Goal: Task Accomplishment & Management: Manage account settings

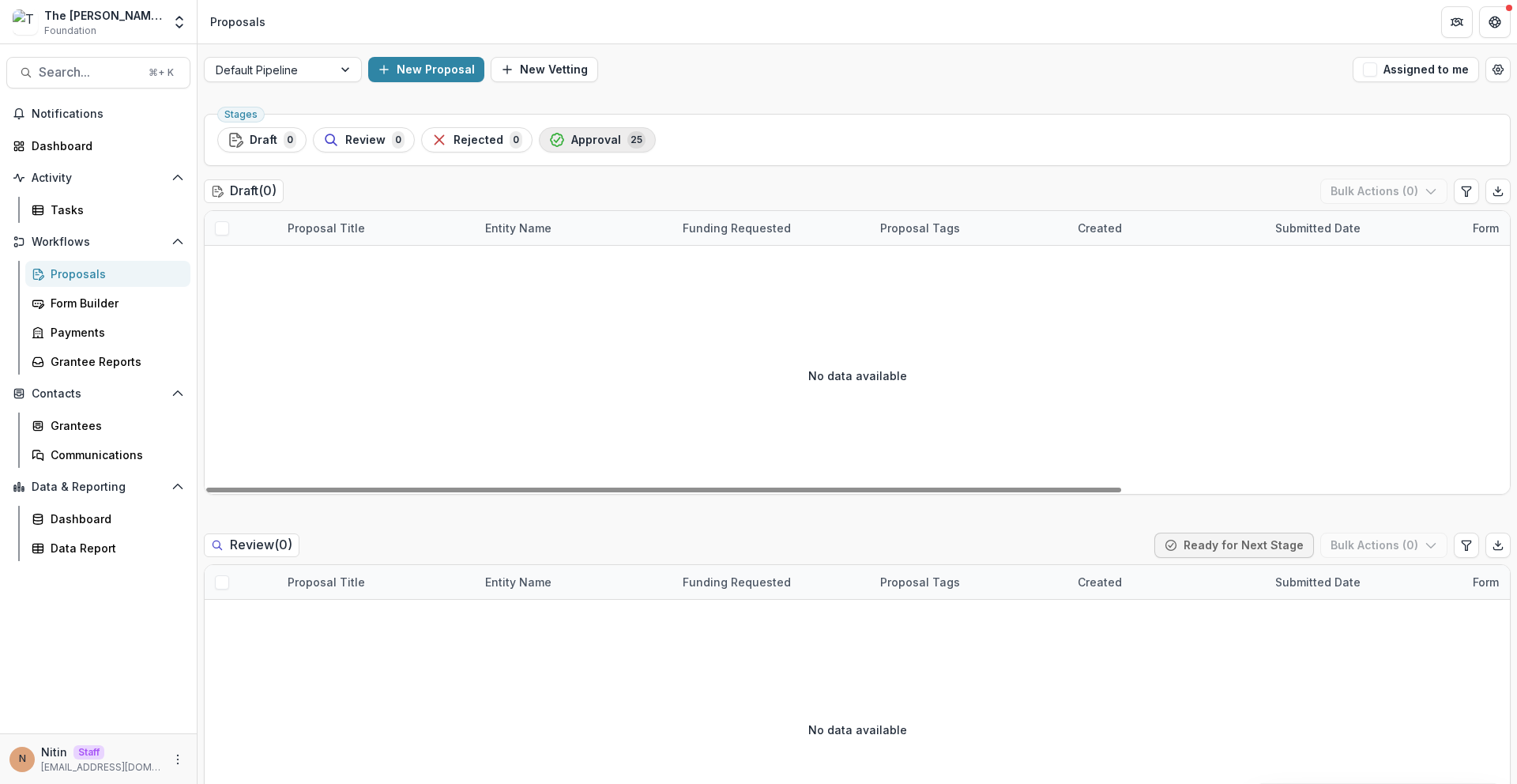
click at [549, 150] on button "Approval 25" at bounding box center [597, 139] width 117 height 25
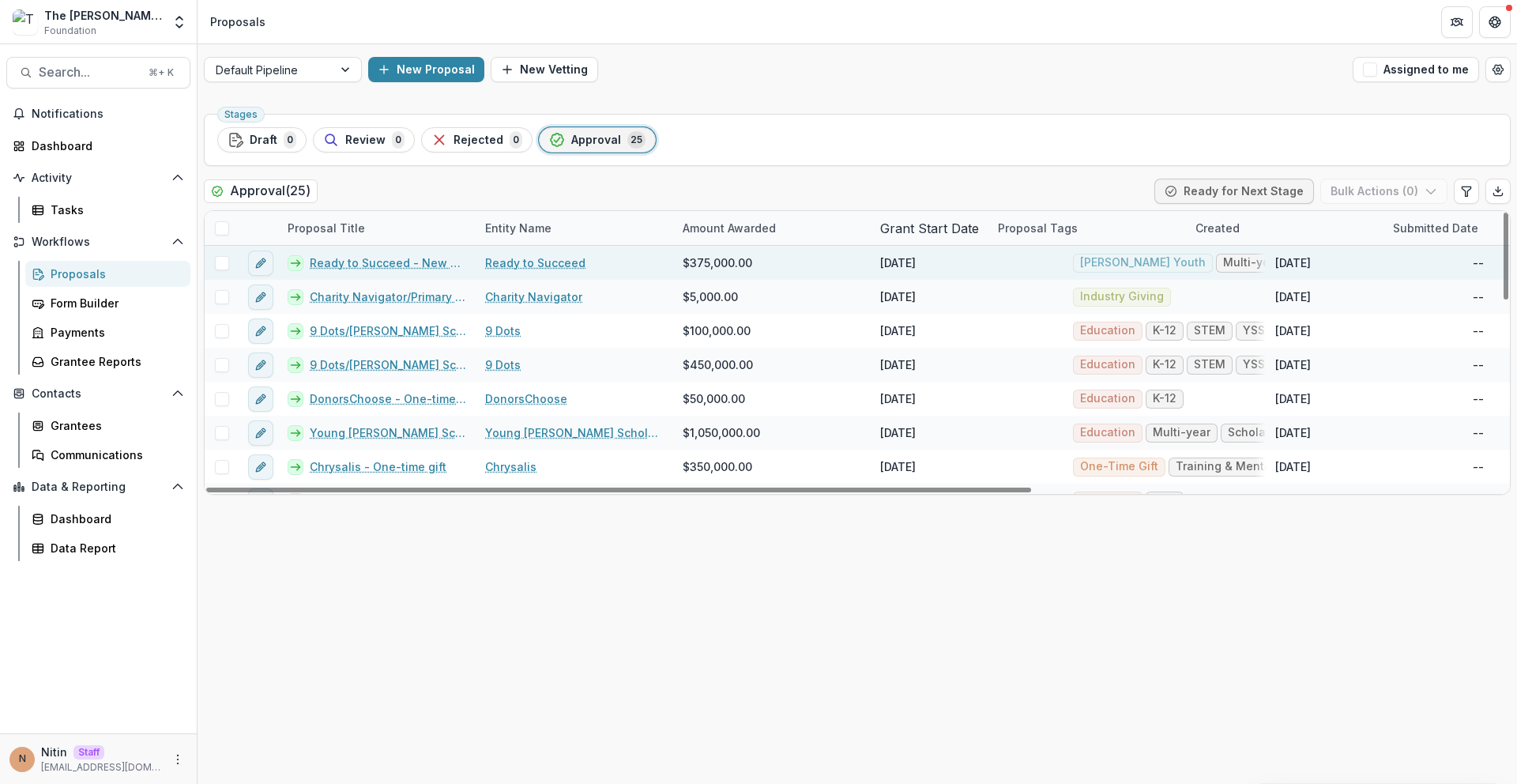
click at [379, 259] on link "Ready to Succeed - New grant - (3 year) (MY)" at bounding box center [387, 263] width 156 height 17
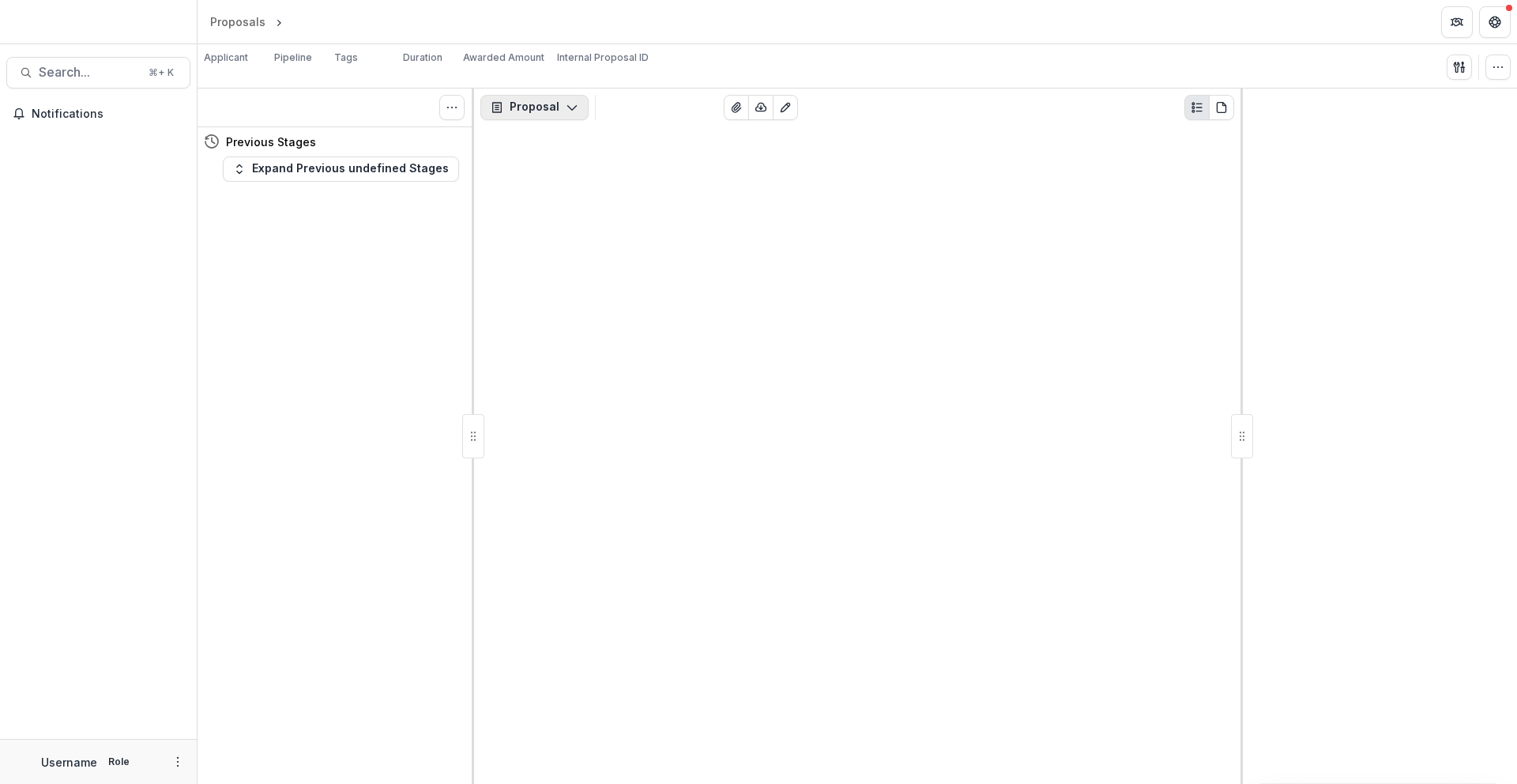
click at [565, 109] on icon "button" at bounding box center [571, 107] width 13 height 13
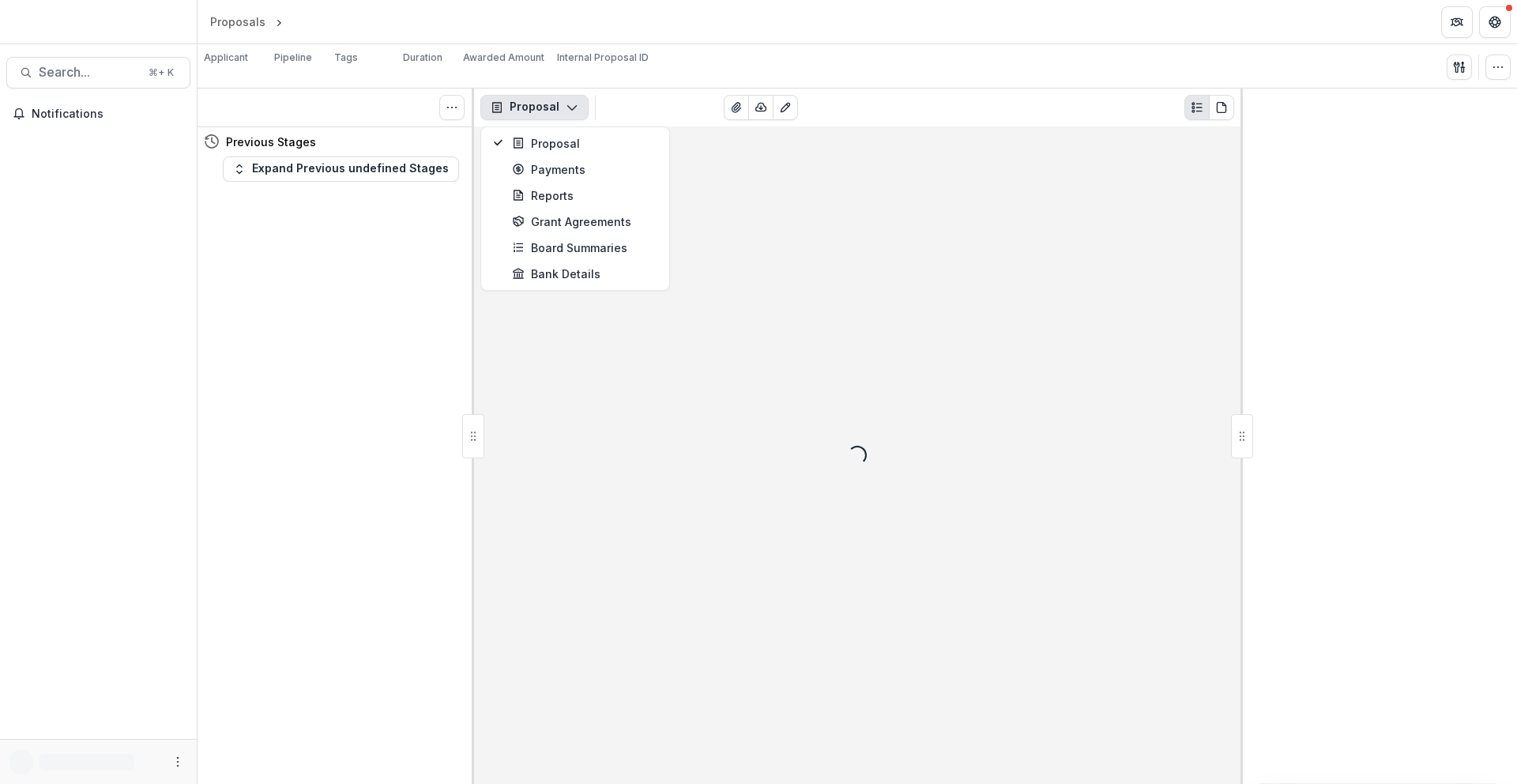
click at [565, 109] on icon "button" at bounding box center [571, 107] width 13 height 13
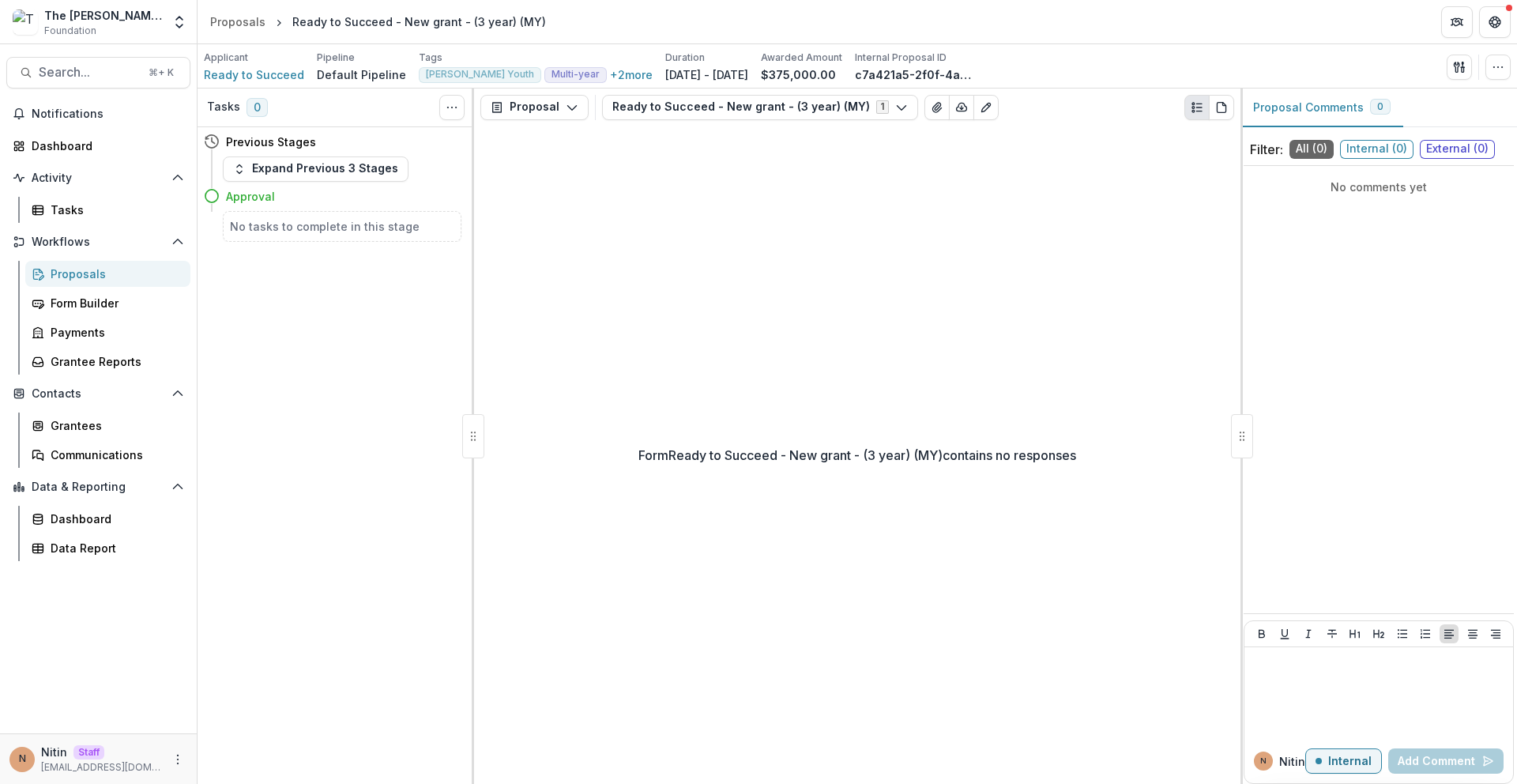
click at [660, 112] on button "Ready to Succeed - New grant - (3 year) (MY) 1" at bounding box center [760, 106] width 317 height 25
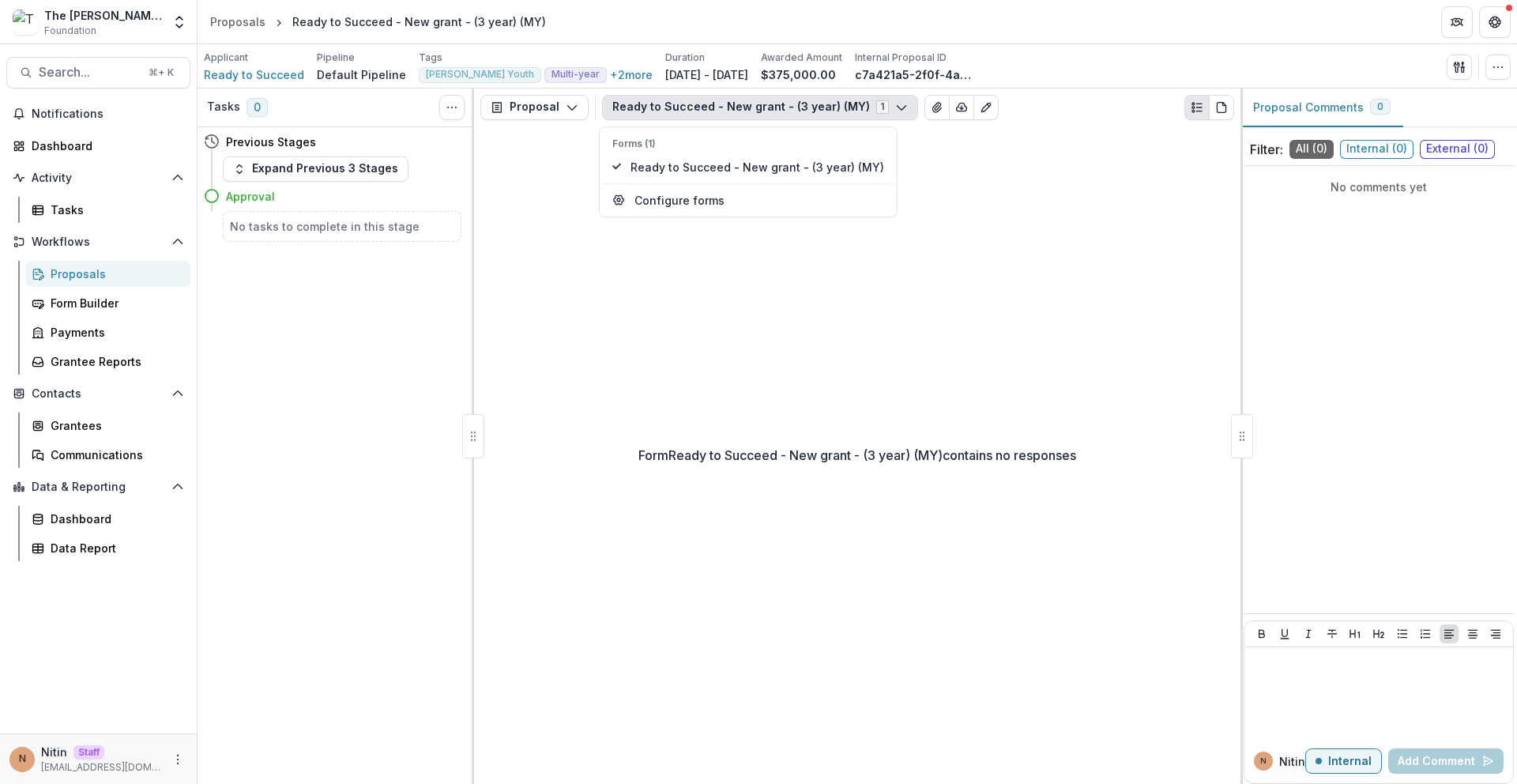
click at [661, 113] on button "Ready to Succeed - New grant - (3 year) (MY) 1" at bounding box center [760, 106] width 317 height 25
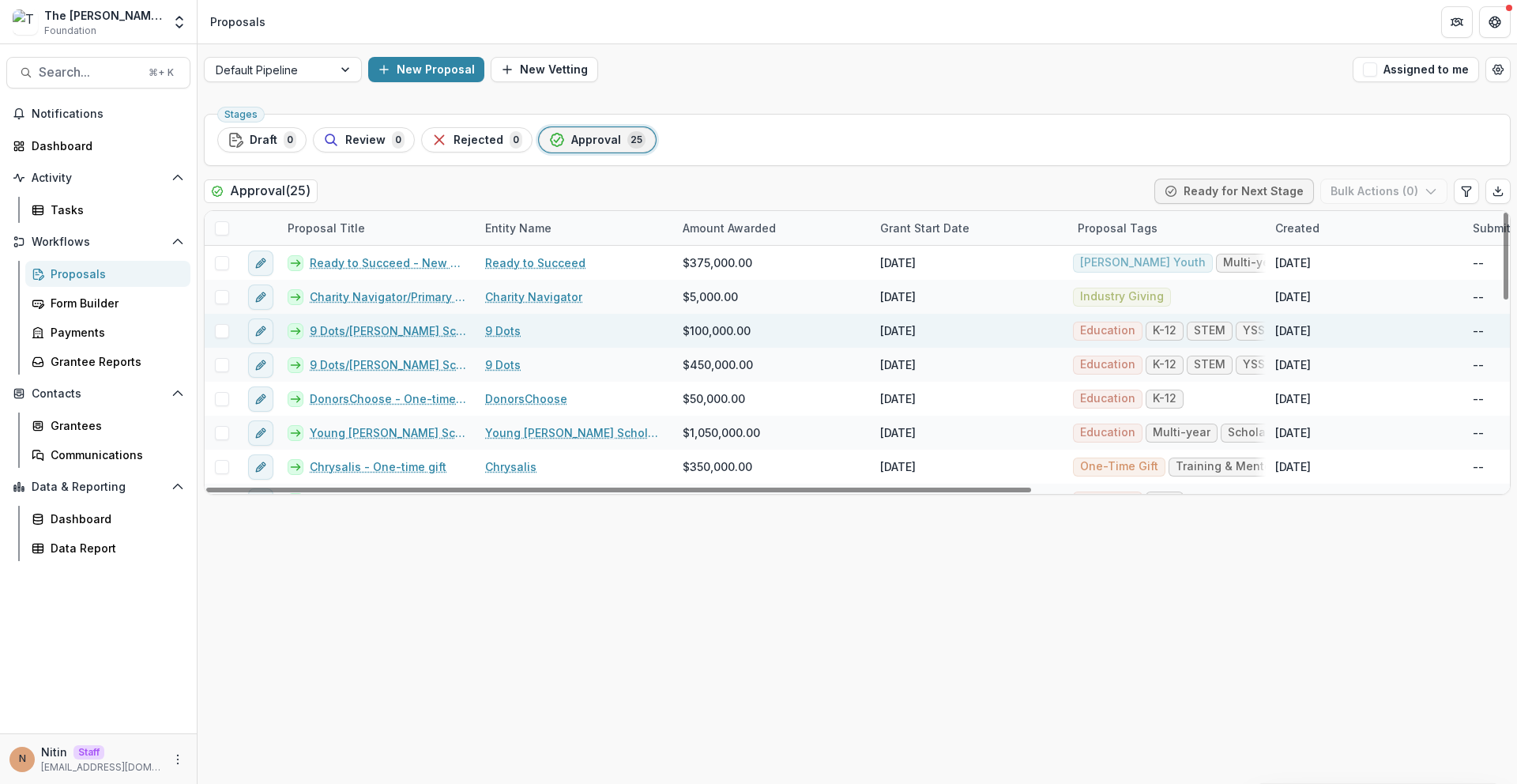
click at [381, 337] on link "9 Dots/Young Sheldon School Initiative with LAUSD Ed Transformation Office - On…" at bounding box center [387, 330] width 156 height 17
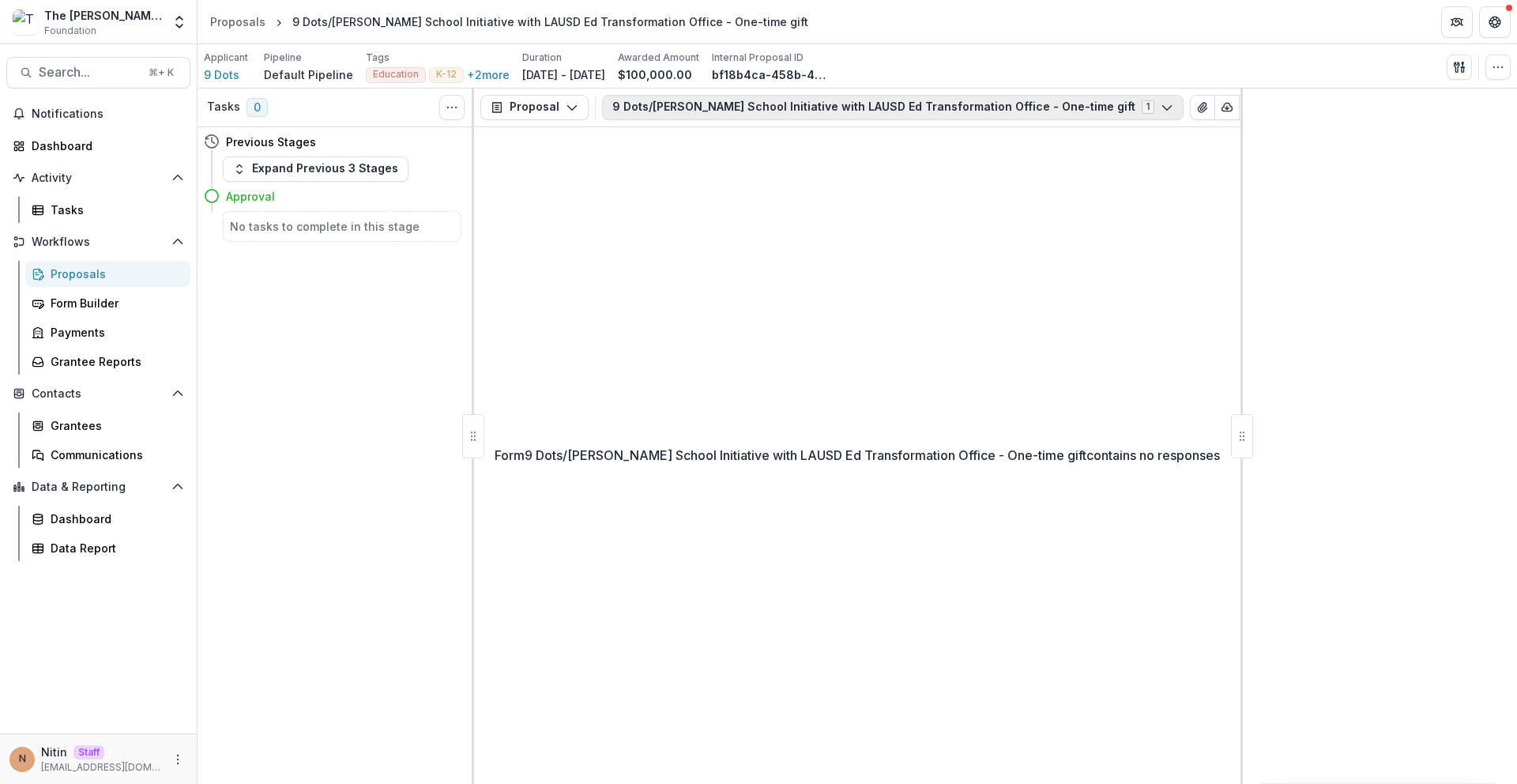
click at [688, 111] on button "9 Dots/Young Sheldon School Initiative with LAUSD Ed Transformation Office - On…" at bounding box center [893, 106] width 581 height 25
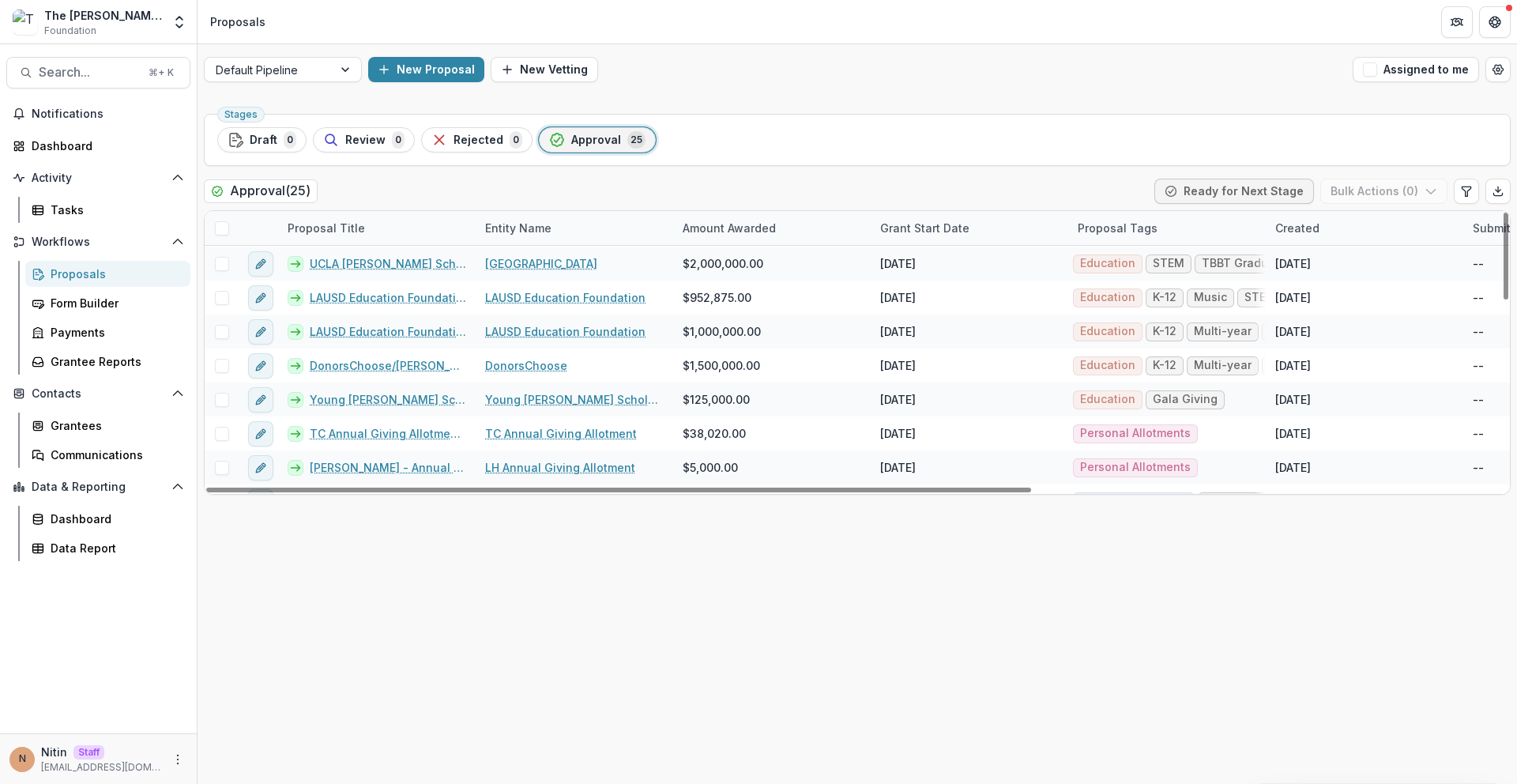
scroll to position [601, 0]
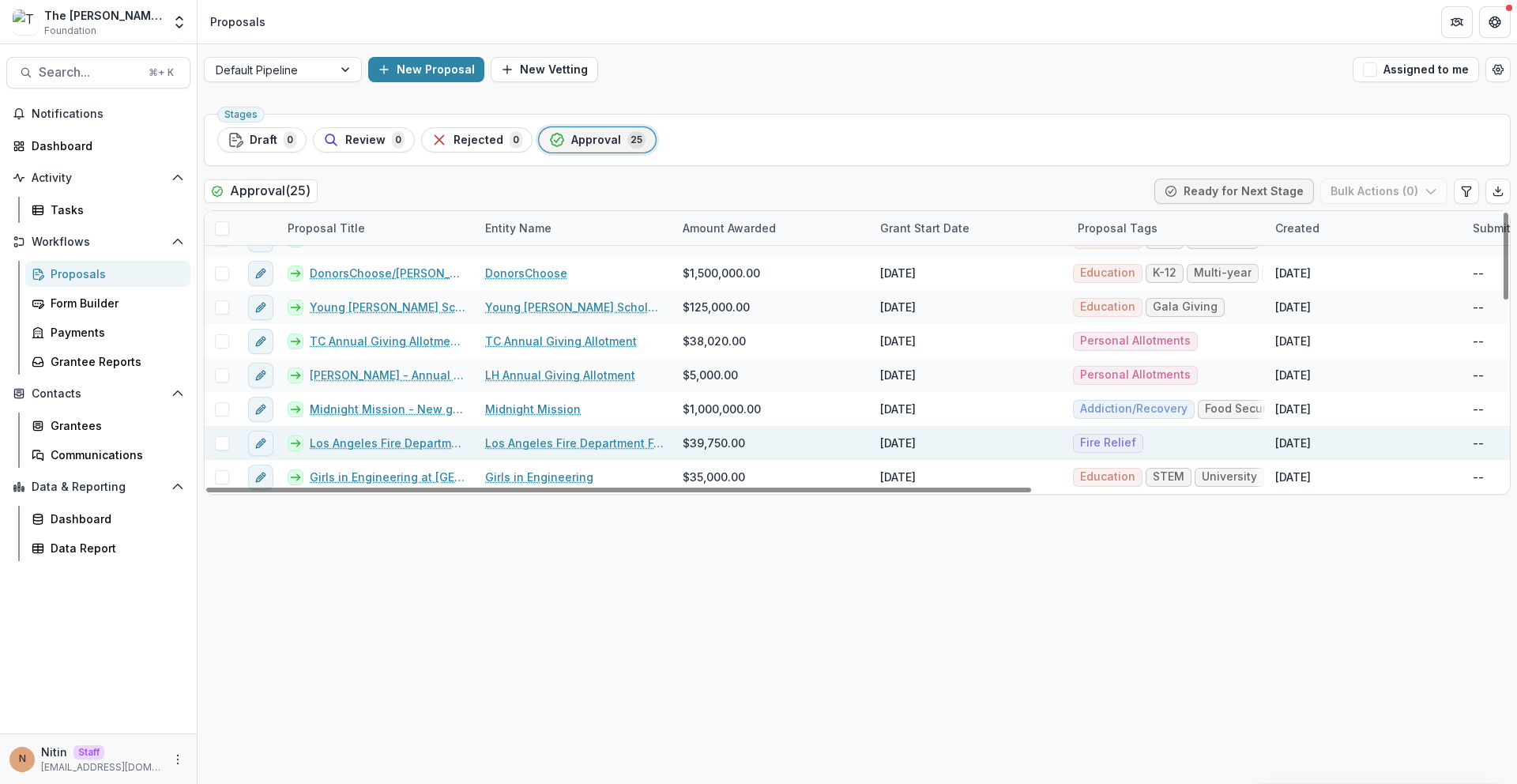
click at [382, 435] on link "Los Angeles Fire Department Foundation - One-time gift for Station 14" at bounding box center [387, 443] width 156 height 17
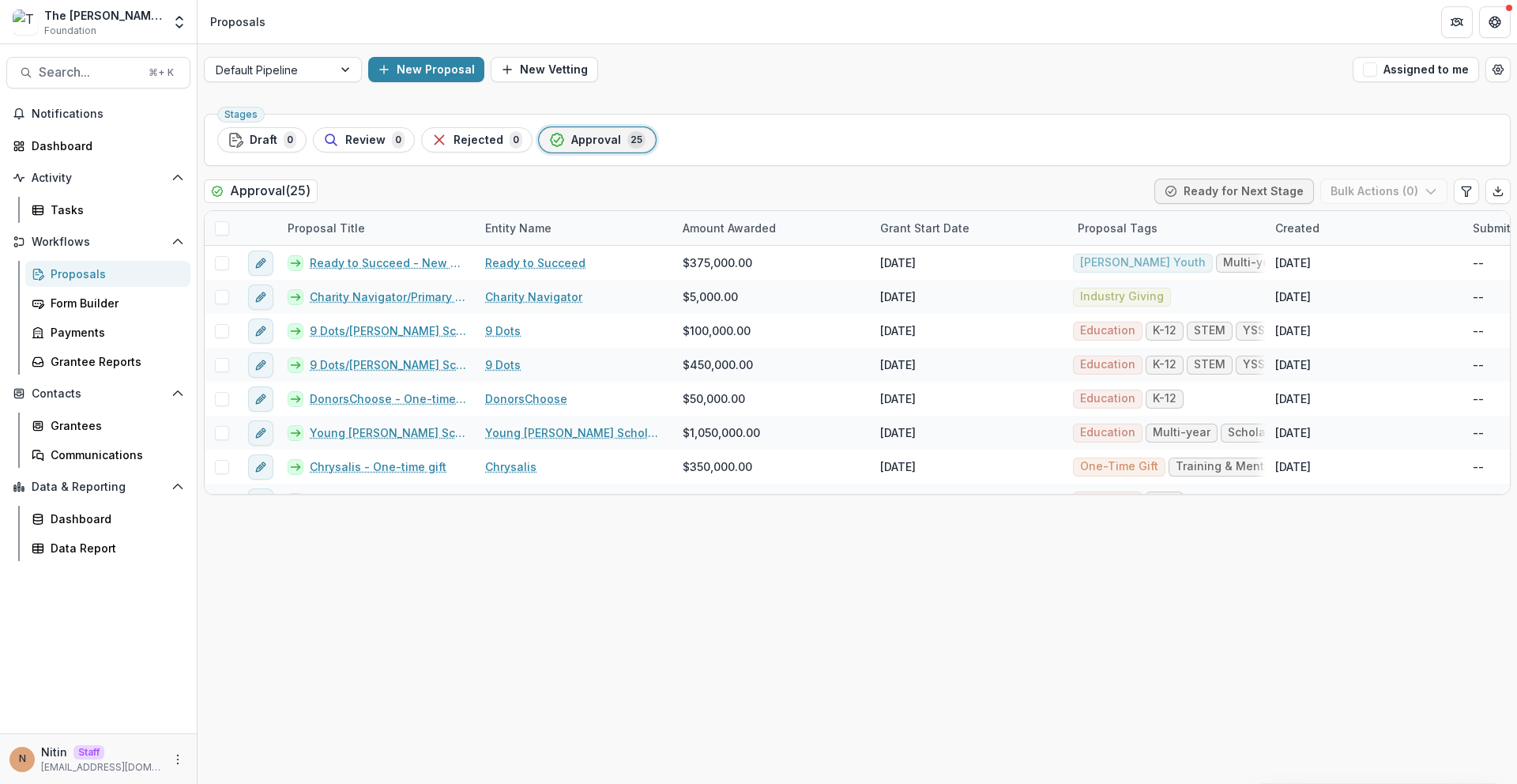
drag, startPoint x: 283, startPoint y: 71, endPoint x: 271, endPoint y: 87, distance: 20.0
click at [283, 71] on div at bounding box center [269, 70] width 106 height 20
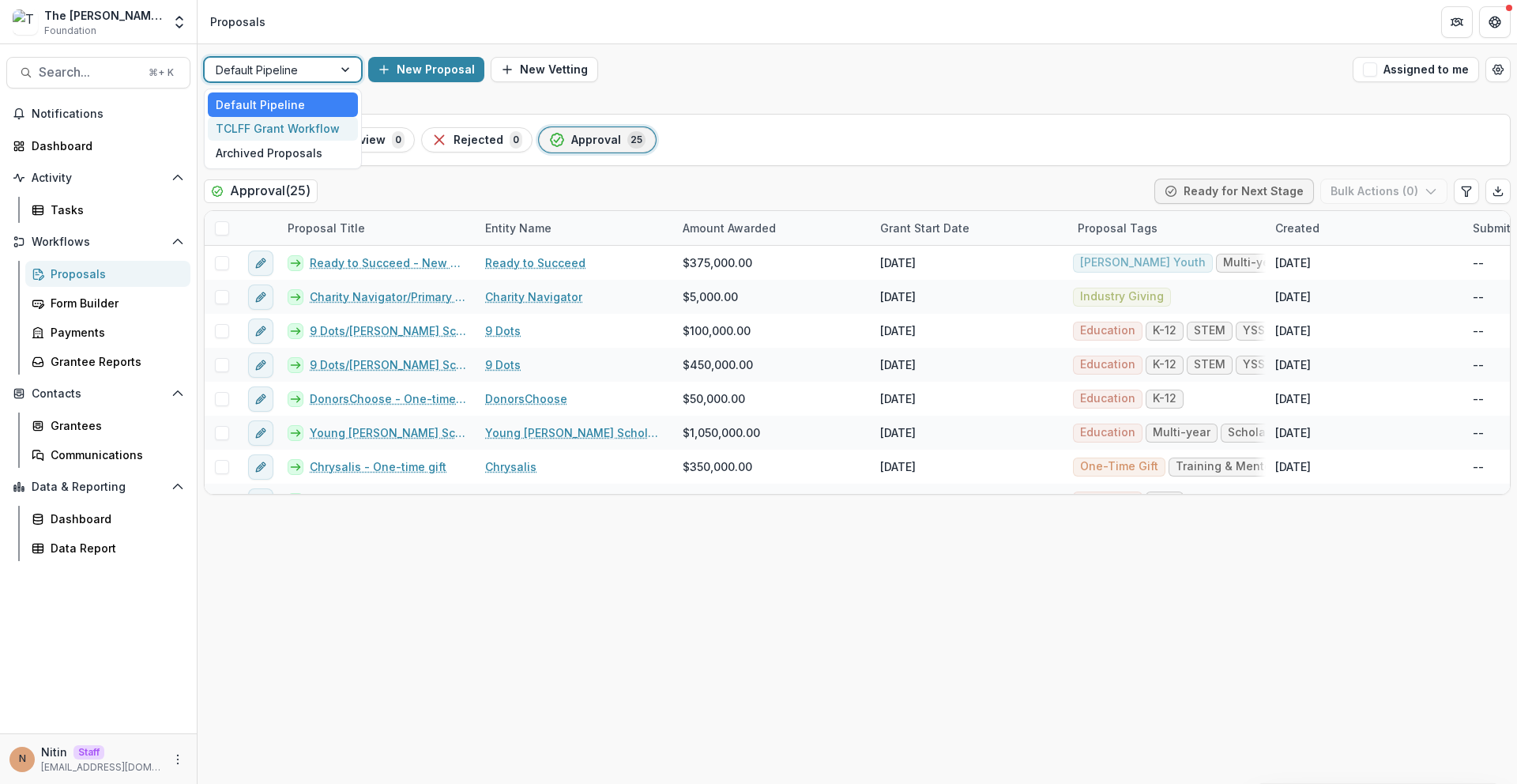
click at [255, 128] on div "TCLFF Grant Workflow" at bounding box center [283, 129] width 150 height 25
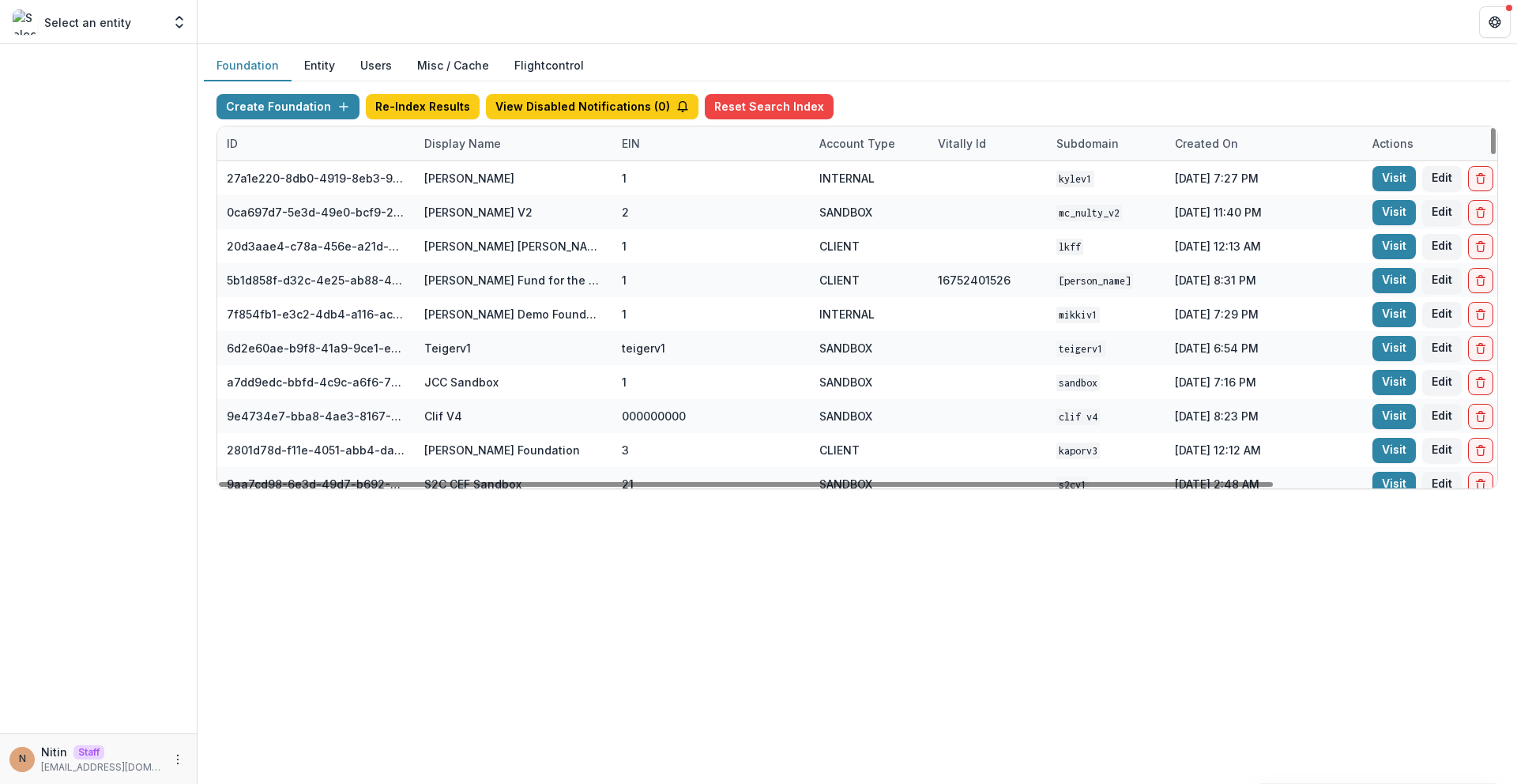
click at [485, 133] on div "Display Name" at bounding box center [514, 143] width 197 height 34
click at [484, 159] on div "Display Name" at bounding box center [514, 143] width 197 height 34
click at [482, 145] on div "Display Name" at bounding box center [463, 143] width 96 height 17
click at [472, 178] on input at bounding box center [513, 179] width 190 height 25
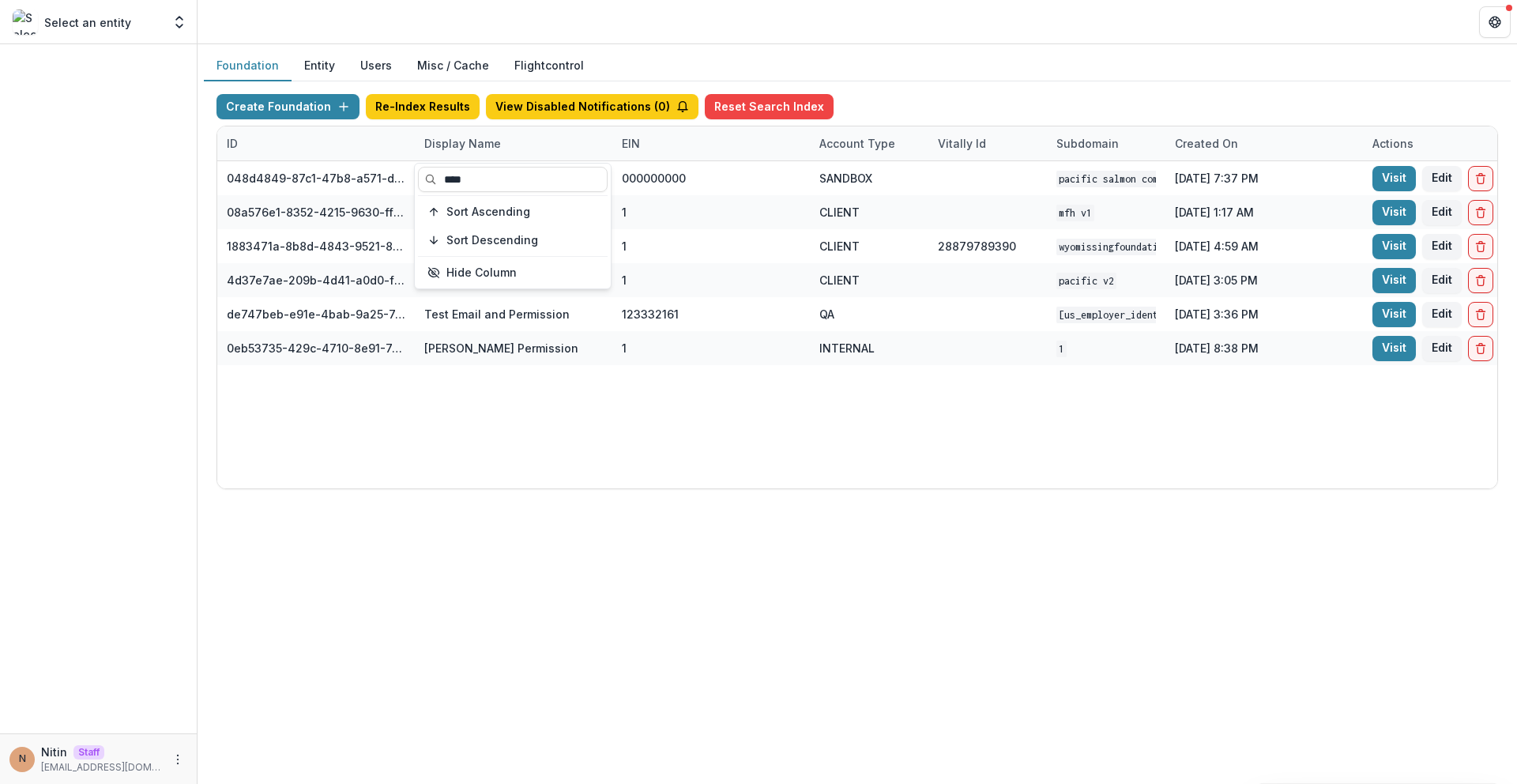
type input "****"
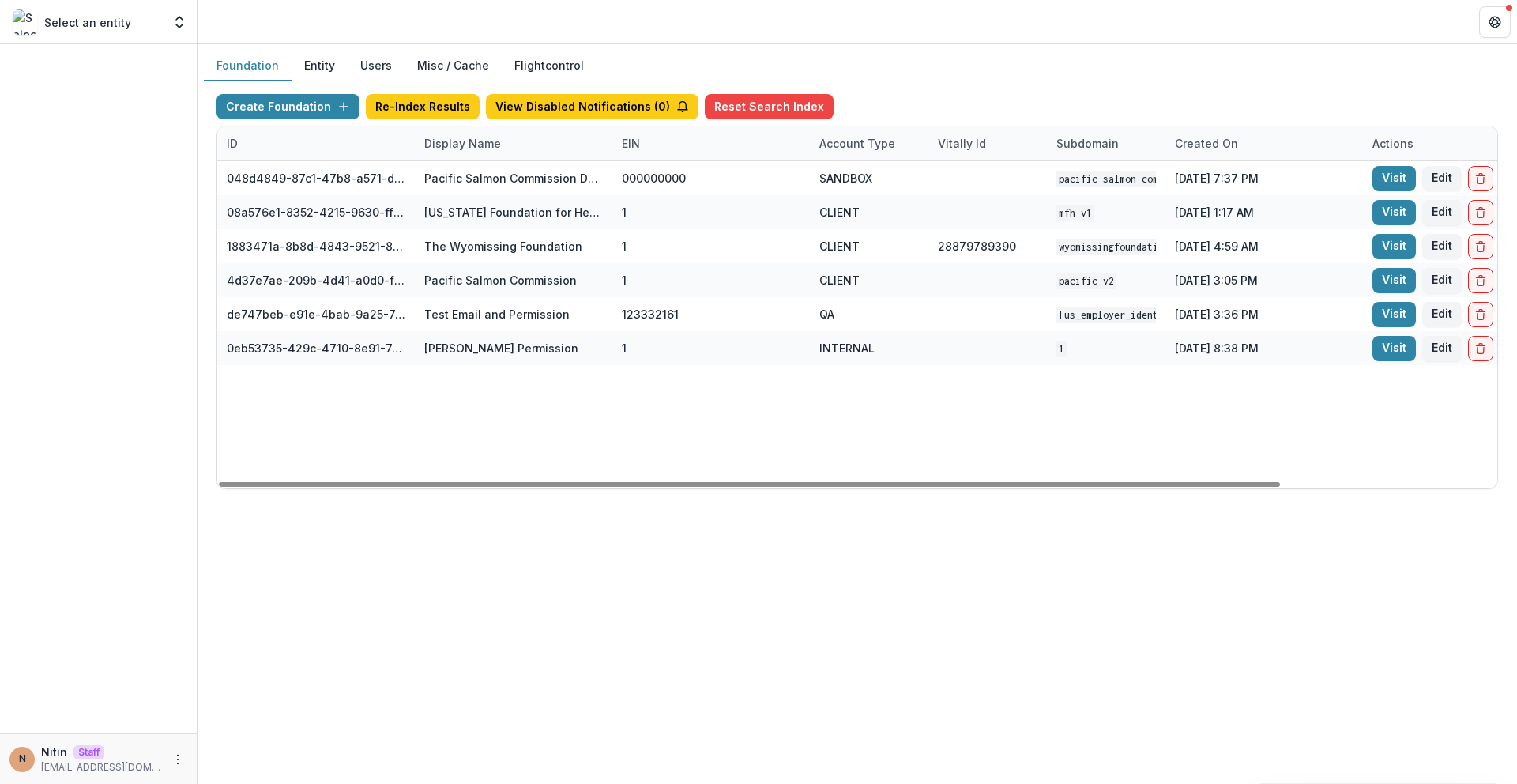
click at [523, 439] on div "048d4849-87c1-47b8-a571-d36adc5d9bb4 Pacific Salmon Commission DEMO 000000000 S…" at bounding box center [987, 324] width 1541 height 327
click at [1431, 205] on button "Edit" at bounding box center [1442, 212] width 40 height 25
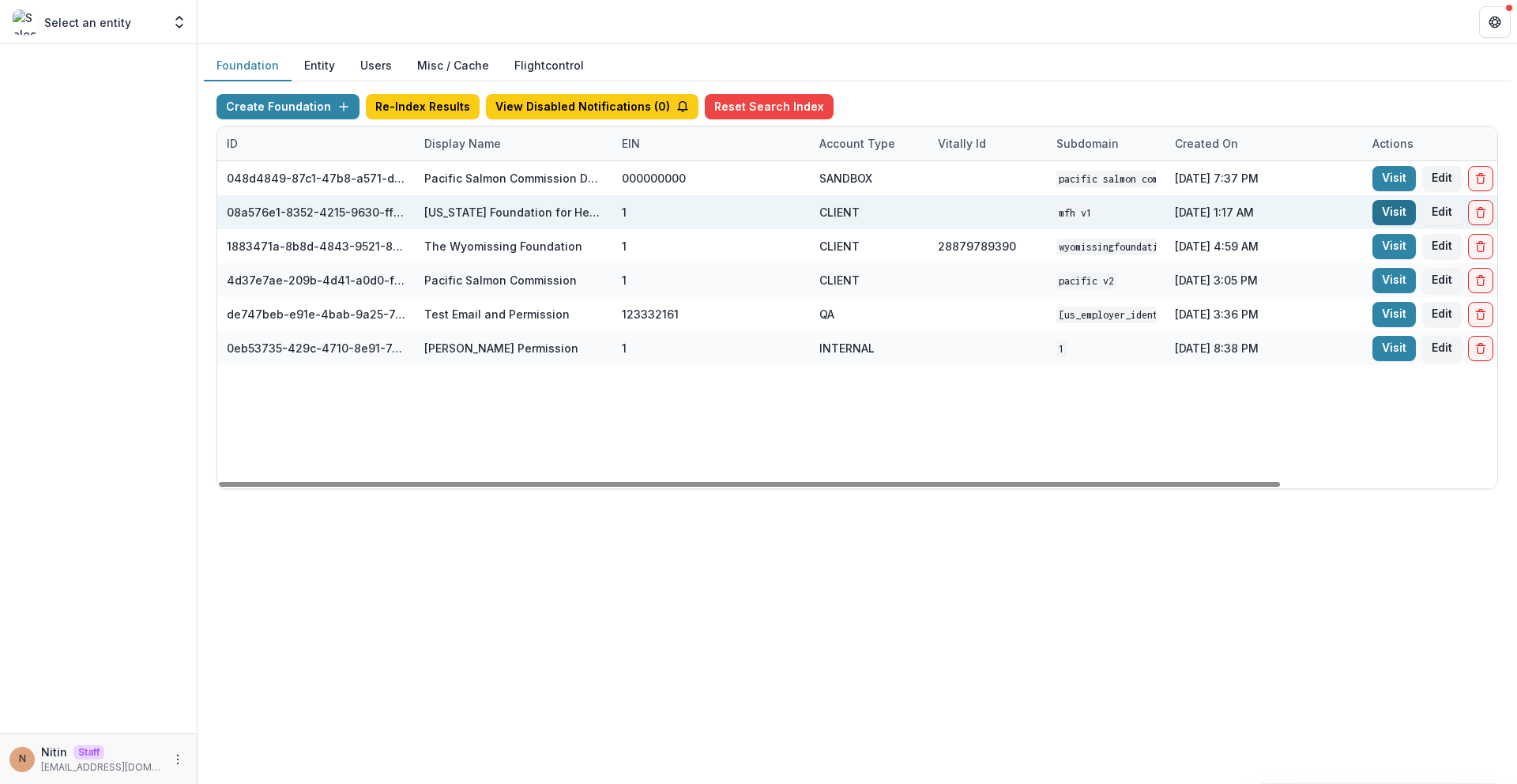
click at [1394, 217] on link "Visit" at bounding box center [1395, 212] width 44 height 25
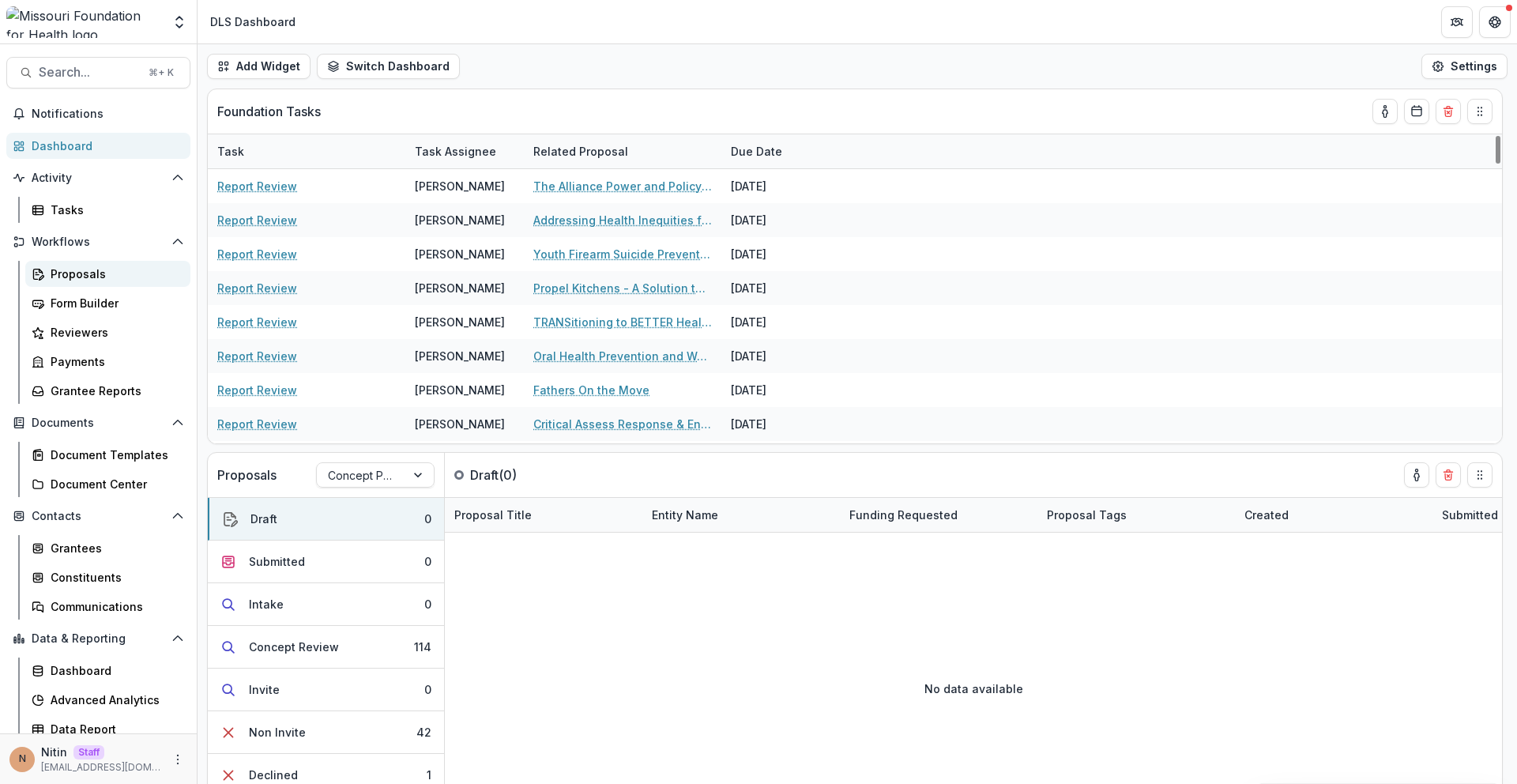
click at [136, 279] on div "Proposals" at bounding box center [114, 274] width 127 height 17
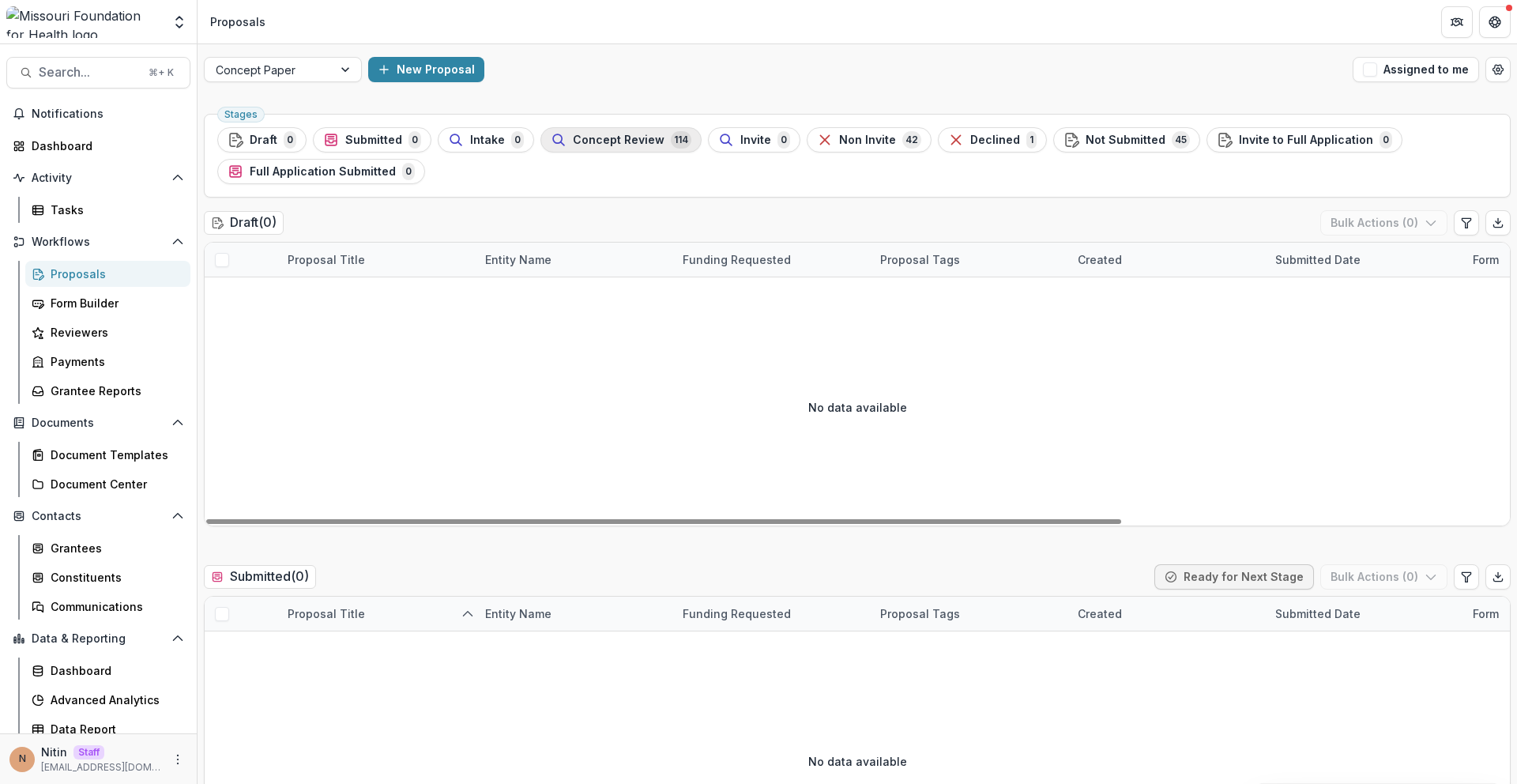
click at [635, 136] on span "Concept Review" at bounding box center [619, 139] width 92 height 13
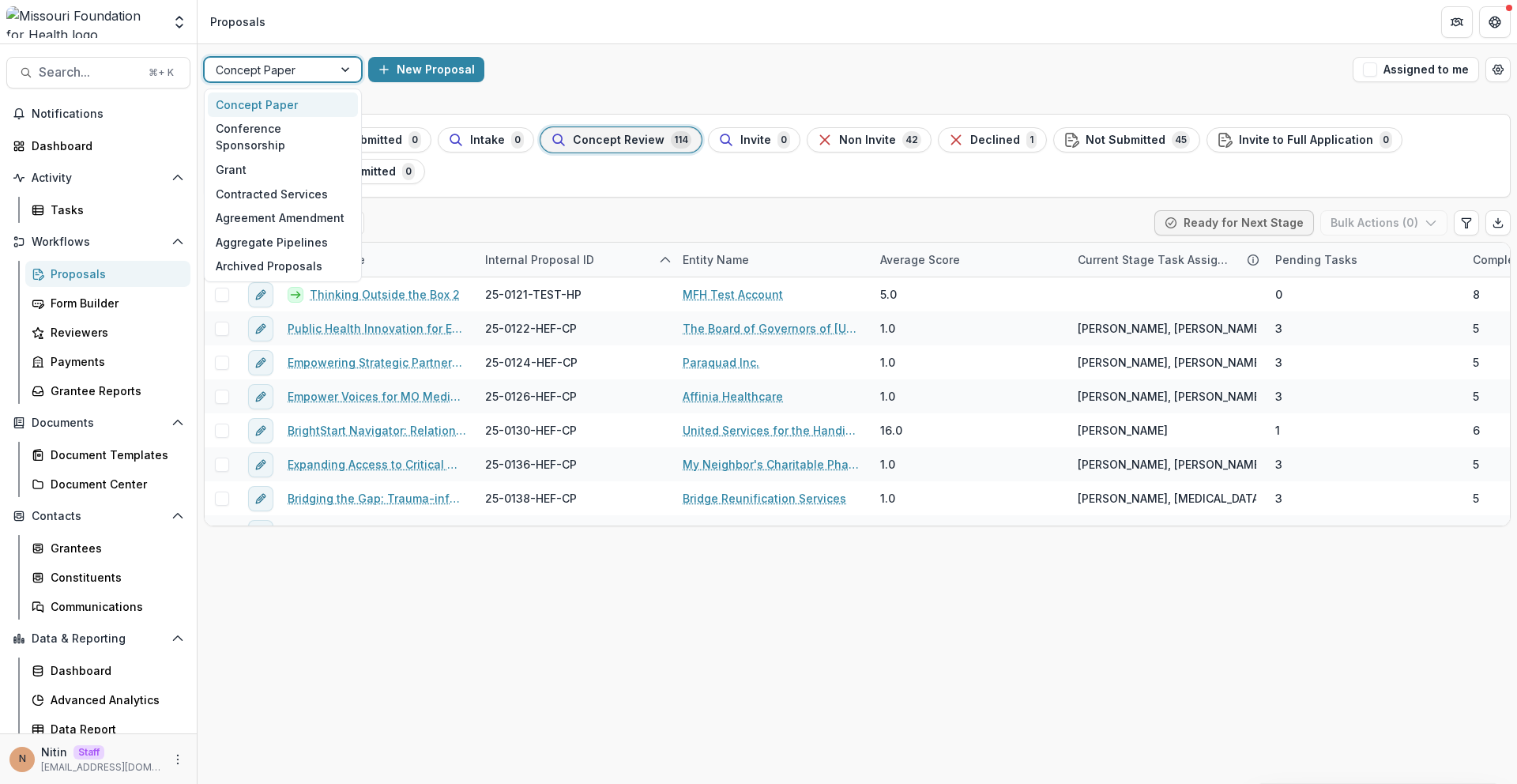
click at [325, 75] on div "Concept Paper" at bounding box center [269, 70] width 128 height 23
click at [536, 71] on div "New Proposal" at bounding box center [857, 69] width 978 height 25
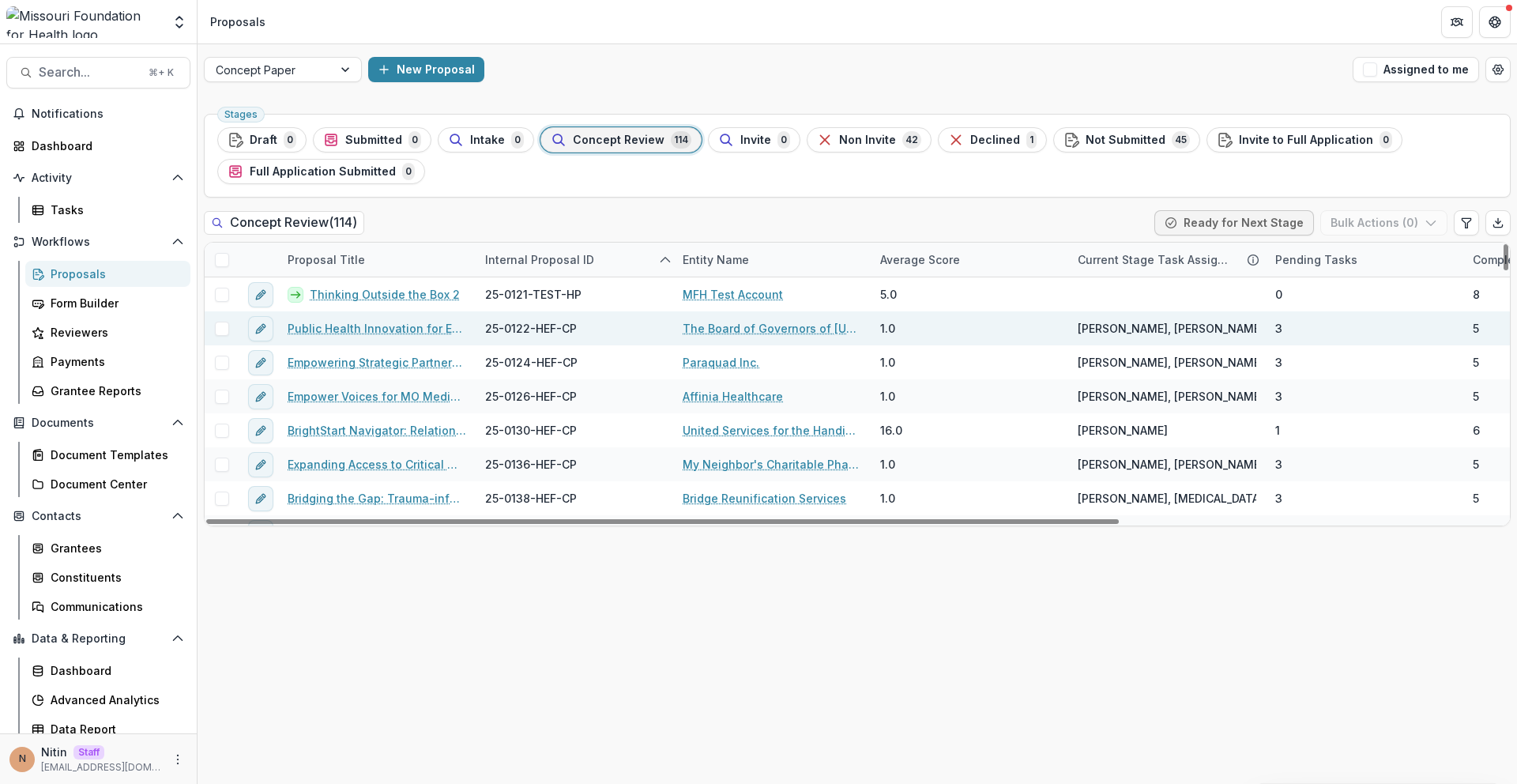
click at [386, 318] on div "Public Health Innovation for Equity in Rural Missouri" at bounding box center [376, 328] width 197 height 34
click at [387, 321] on link "Public Health Innovation for Equity in Rural Missouri" at bounding box center [376, 328] width 178 height 17
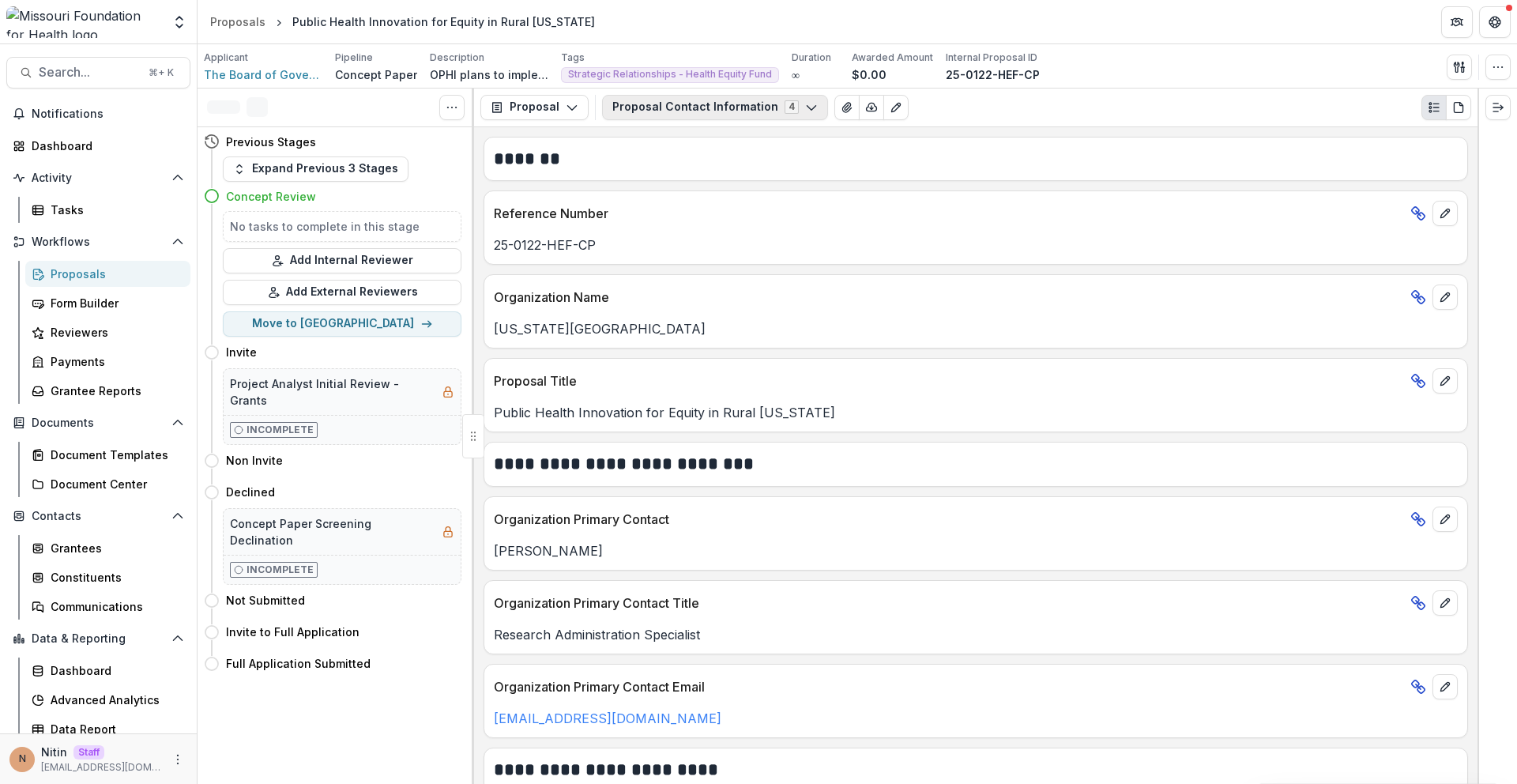
click at [687, 113] on button "Proposal Contact Information 4" at bounding box center [715, 106] width 226 height 25
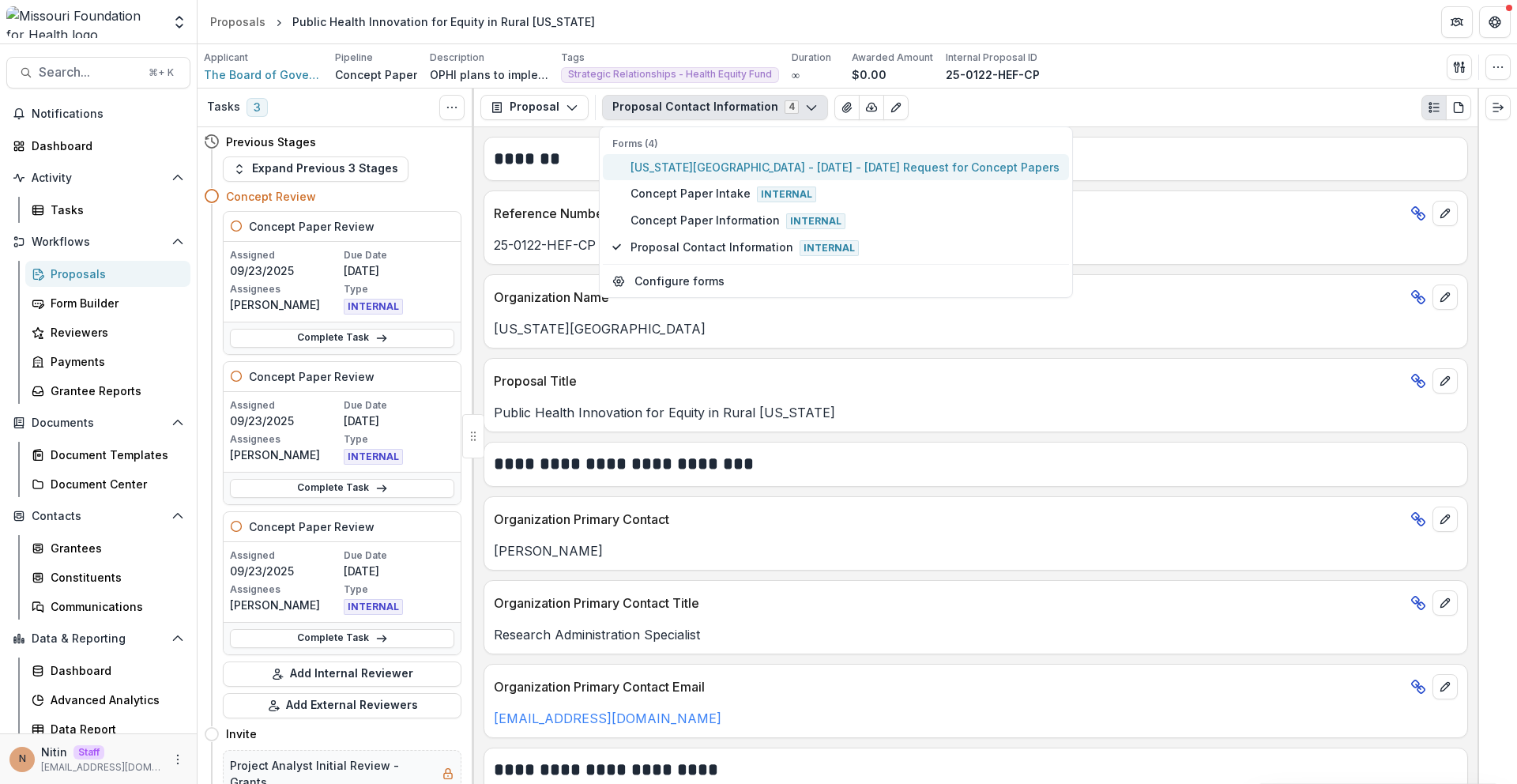
click at [694, 166] on span "Missouri State University - 2025 - 2025 Request for Concept Papers" at bounding box center [845, 167] width 429 height 17
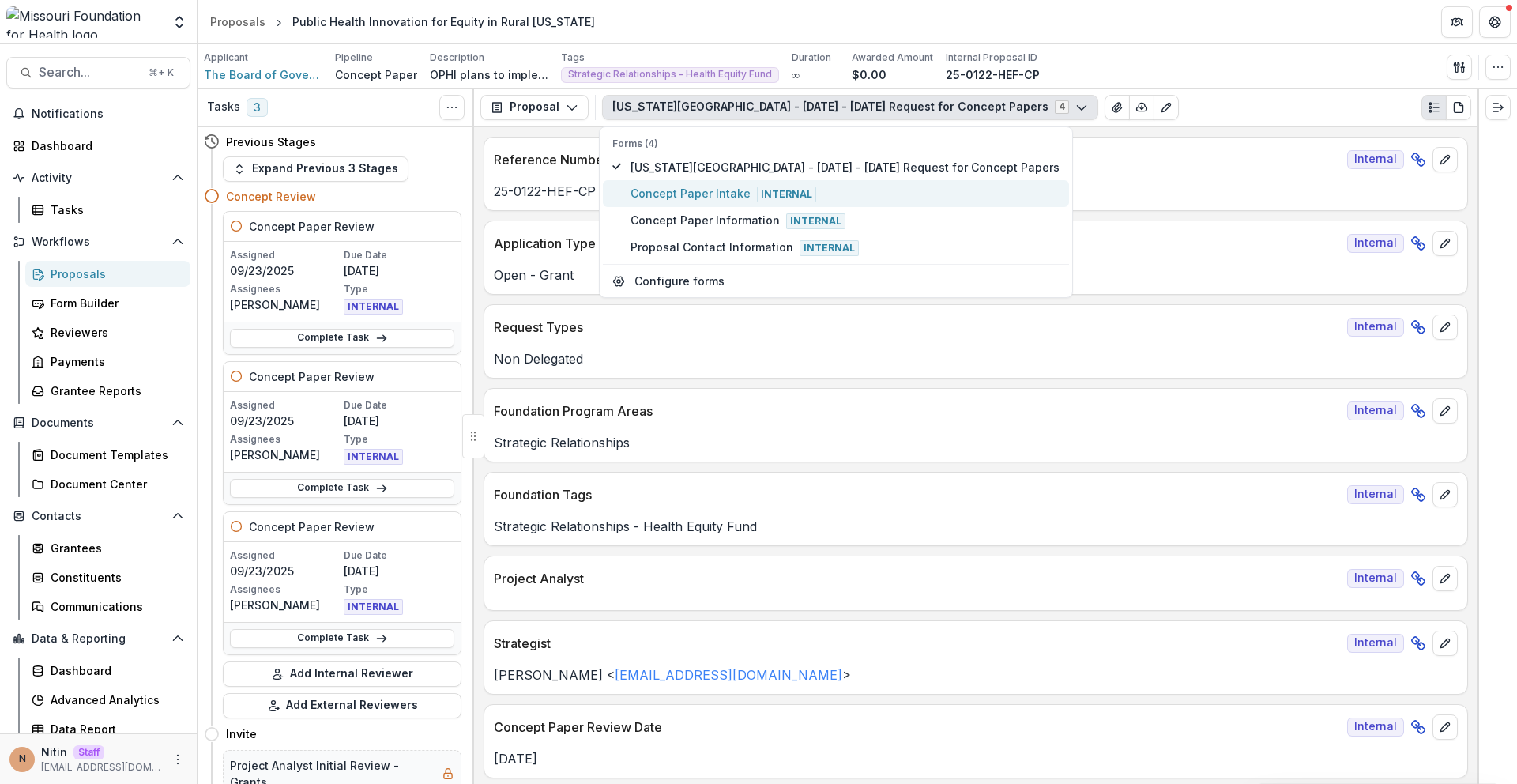
click at [691, 185] on span "Concept Paper Intake Internal" at bounding box center [845, 193] width 429 height 17
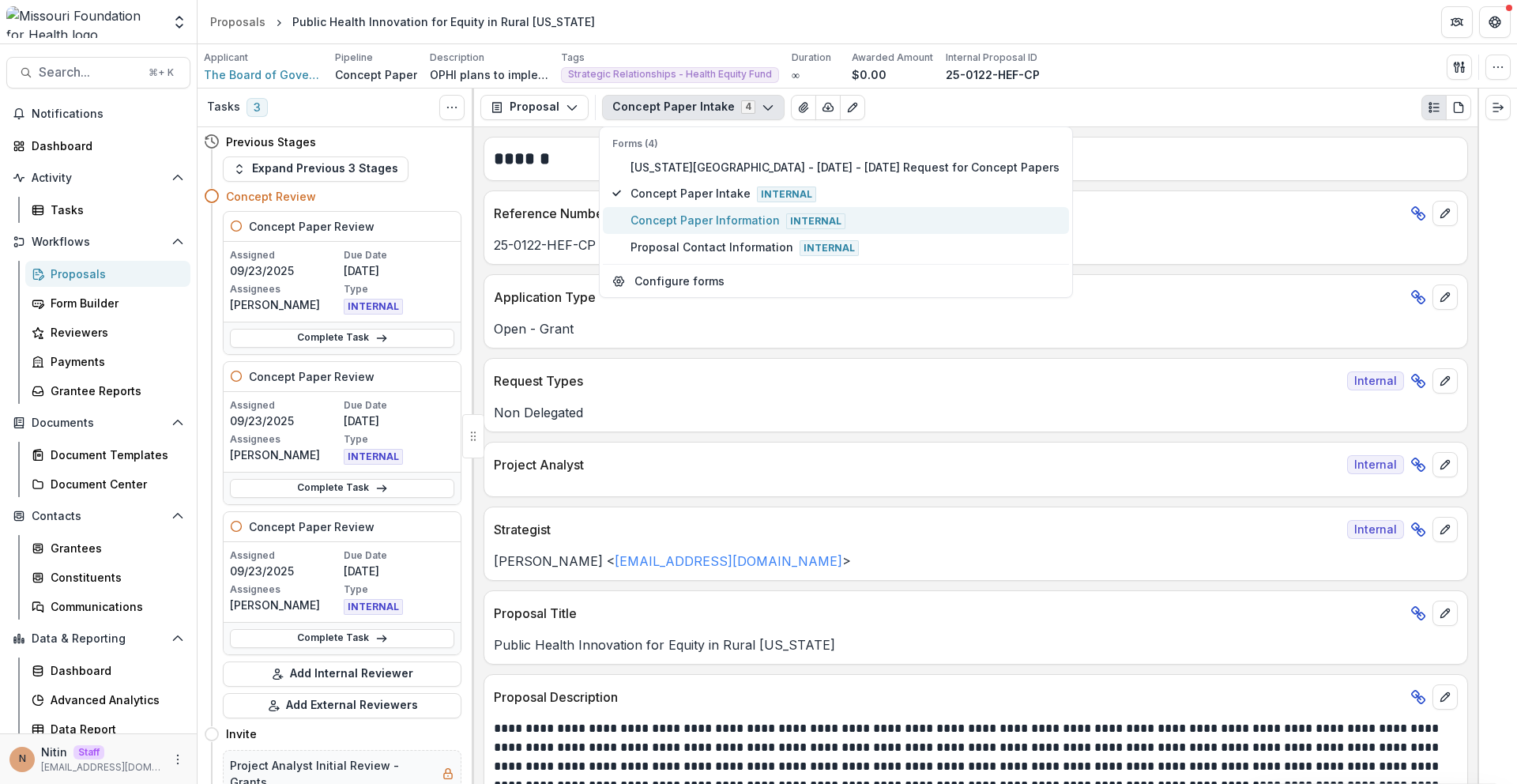
click at [699, 219] on span "Concept Paper Information Internal" at bounding box center [845, 220] width 429 height 17
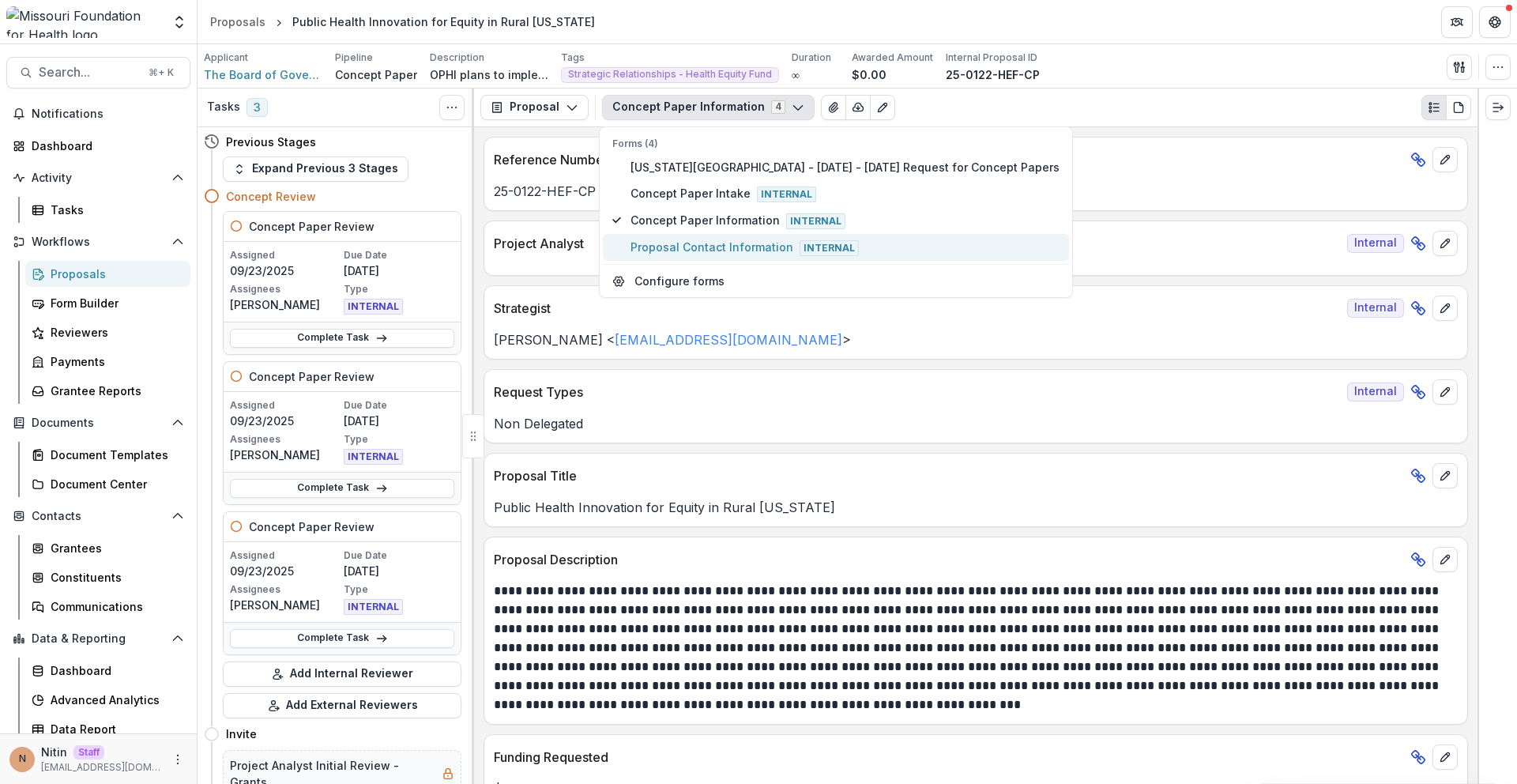
click at [697, 254] on span "Proposal Contact Information Internal" at bounding box center [845, 247] width 429 height 17
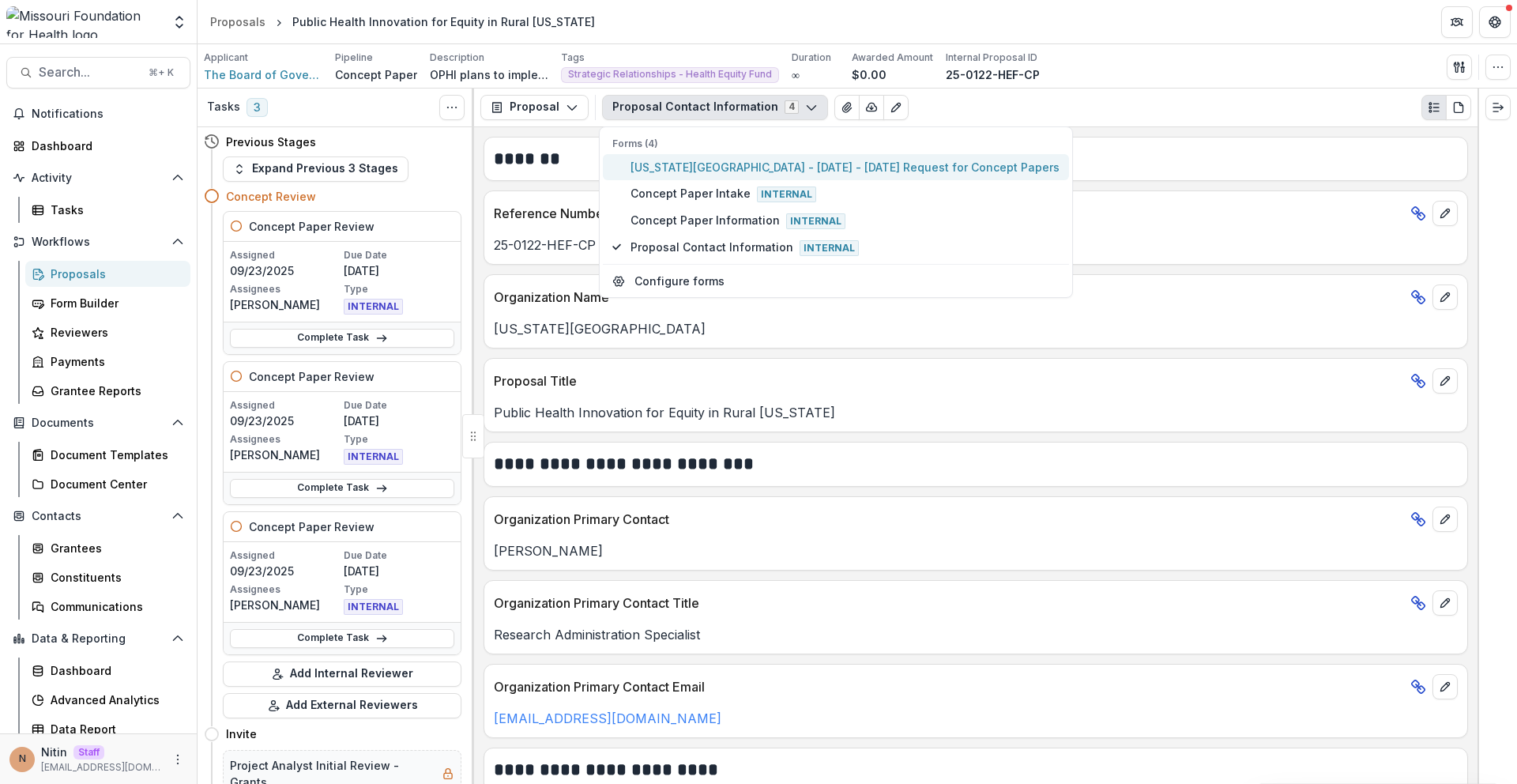
click at [723, 167] on span "Missouri State University - 2025 - 2025 Request for Concept Papers" at bounding box center [845, 167] width 429 height 17
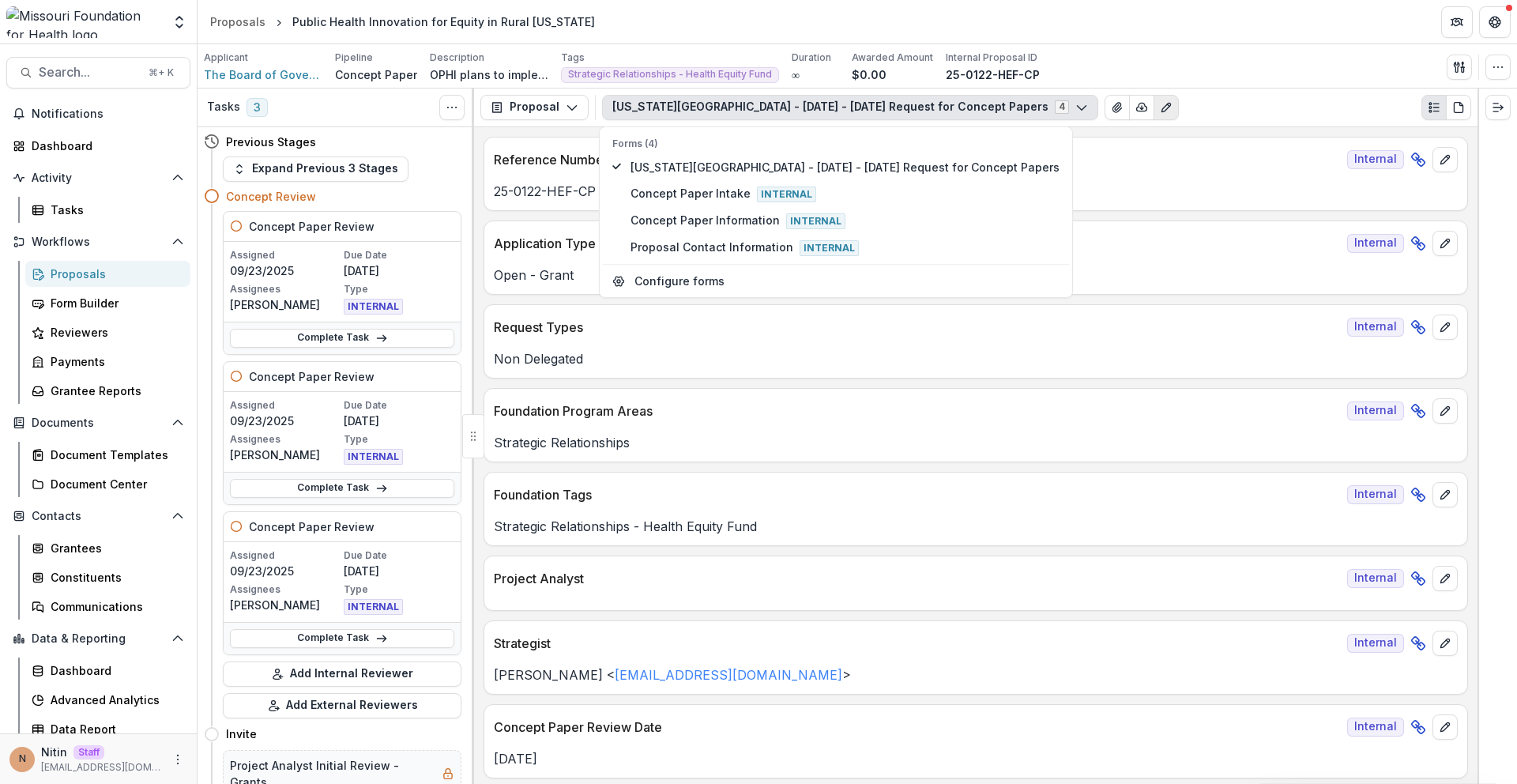
drag, startPoint x: 1166, startPoint y: 143, endPoint x: 1091, endPoint y: 112, distance: 81.2
click at [1164, 142] on div "Reference Number Internal" at bounding box center [976, 154] width 983 height 35
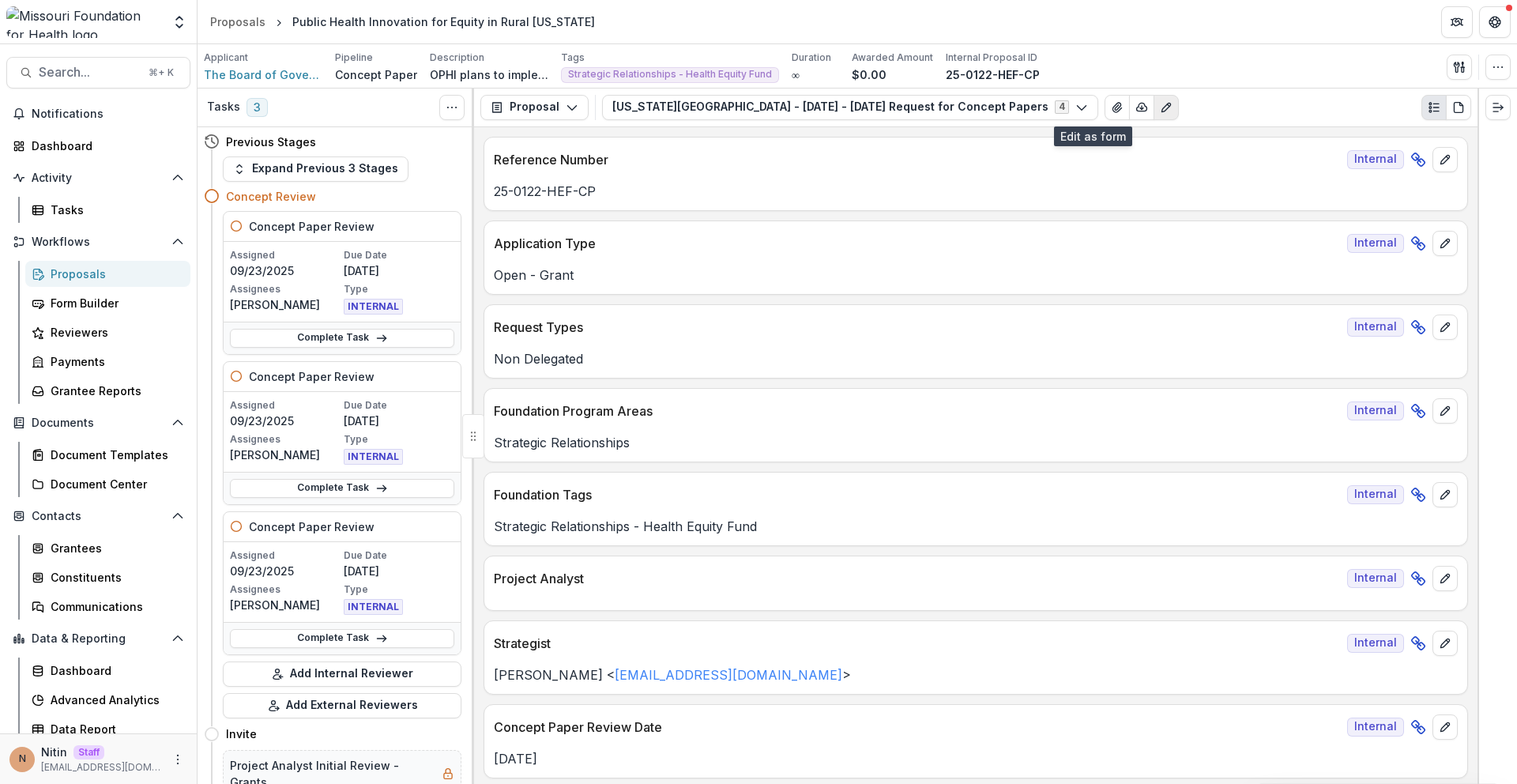
click at [1160, 106] on icon "Edit as form" at bounding box center [1166, 107] width 13 height 13
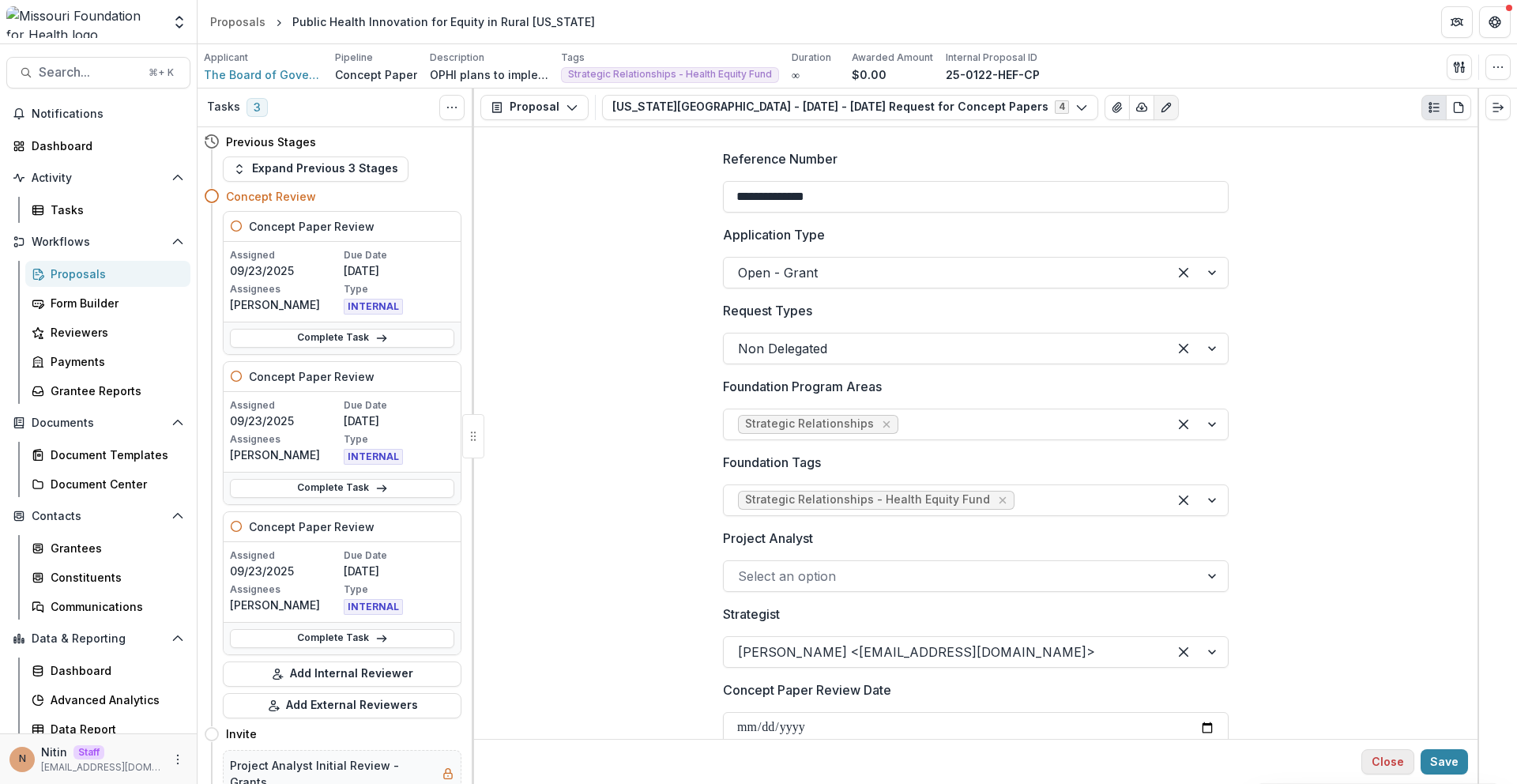
click at [1391, 765] on button "Close" at bounding box center [1388, 761] width 53 height 25
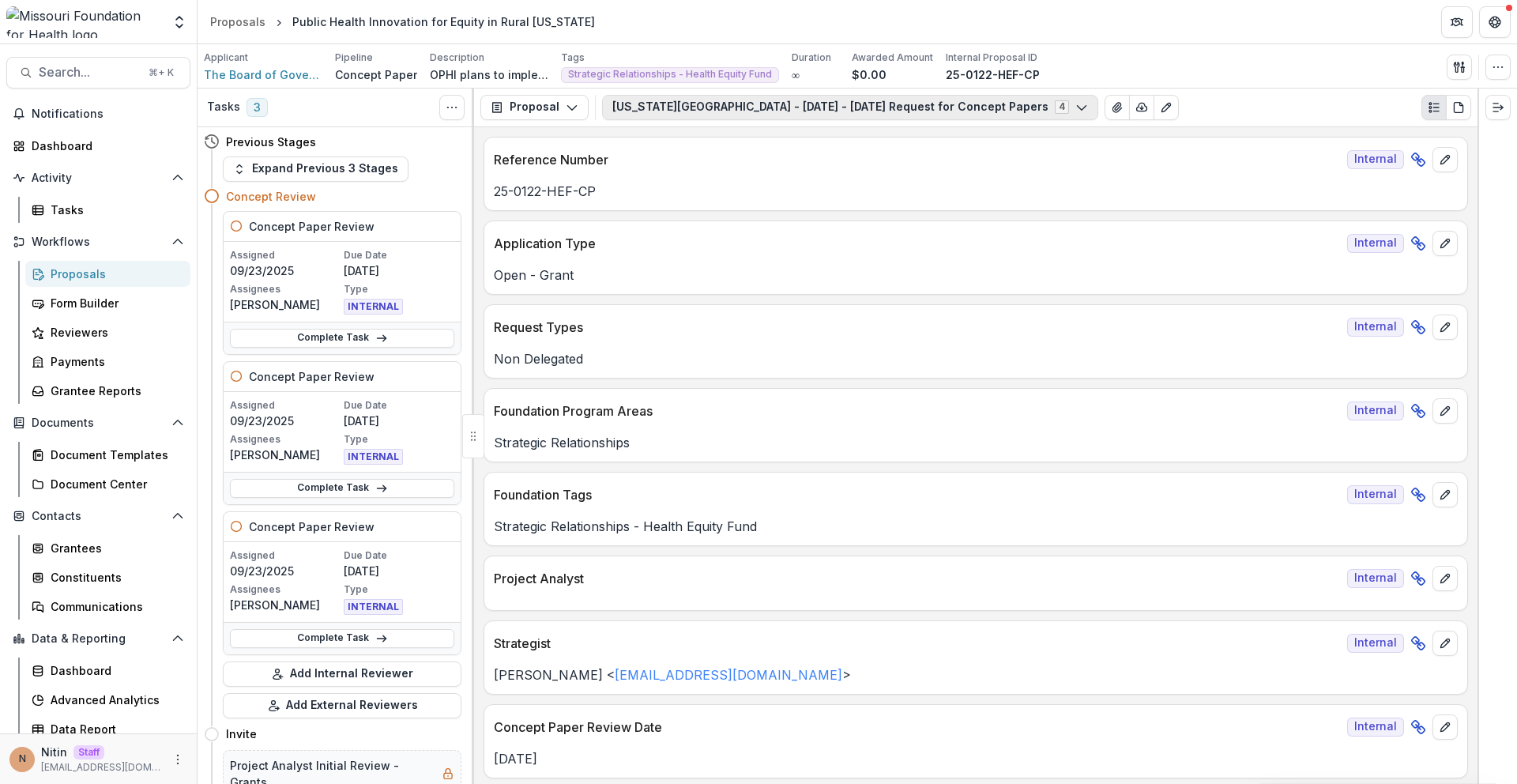
click at [814, 105] on button "Missouri State University - 2025 - 2025 Request for Concept Papers 4" at bounding box center [850, 106] width 497 height 25
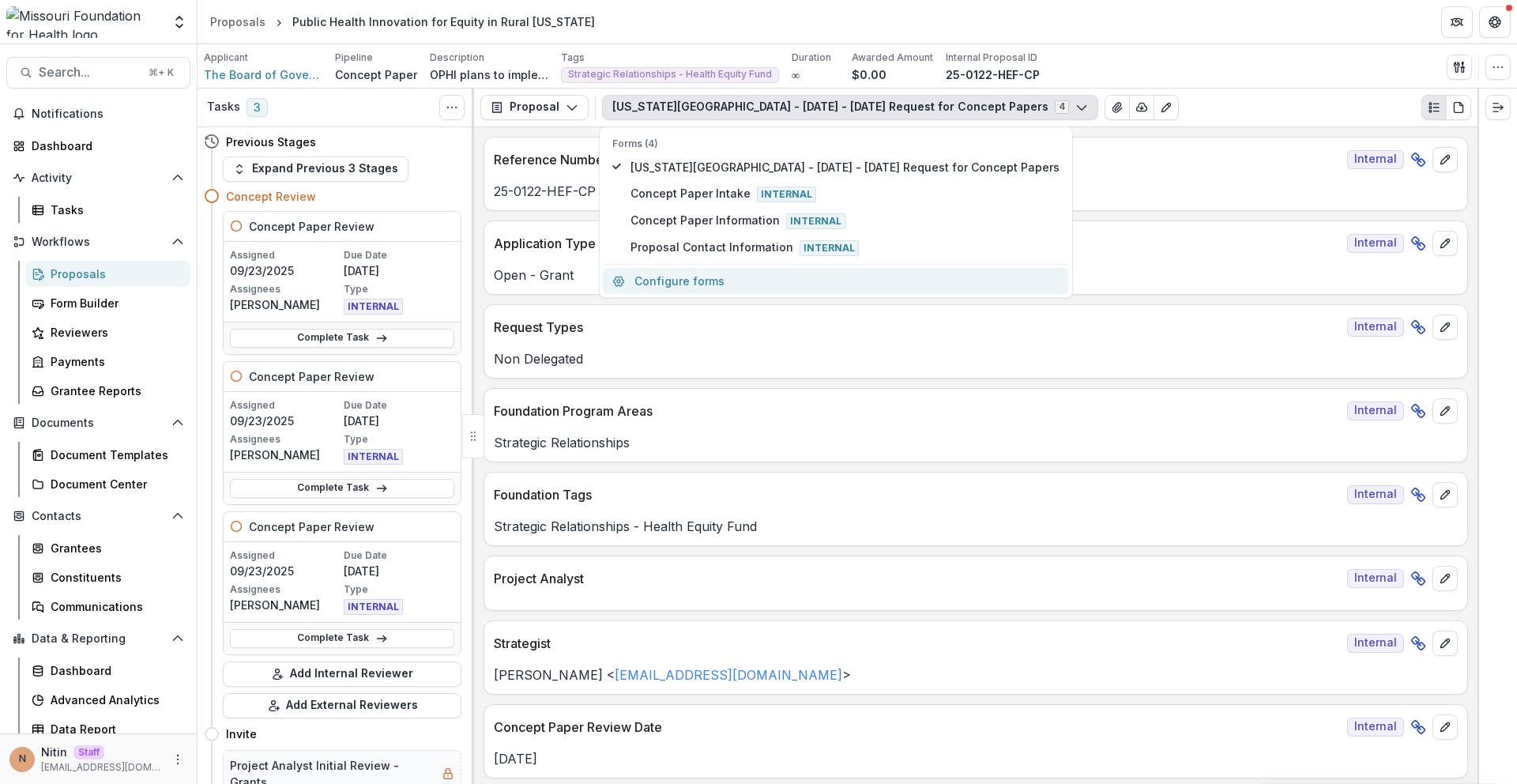
click at [722, 282] on button "Configure forms" at bounding box center [836, 281] width 466 height 26
select select "****"
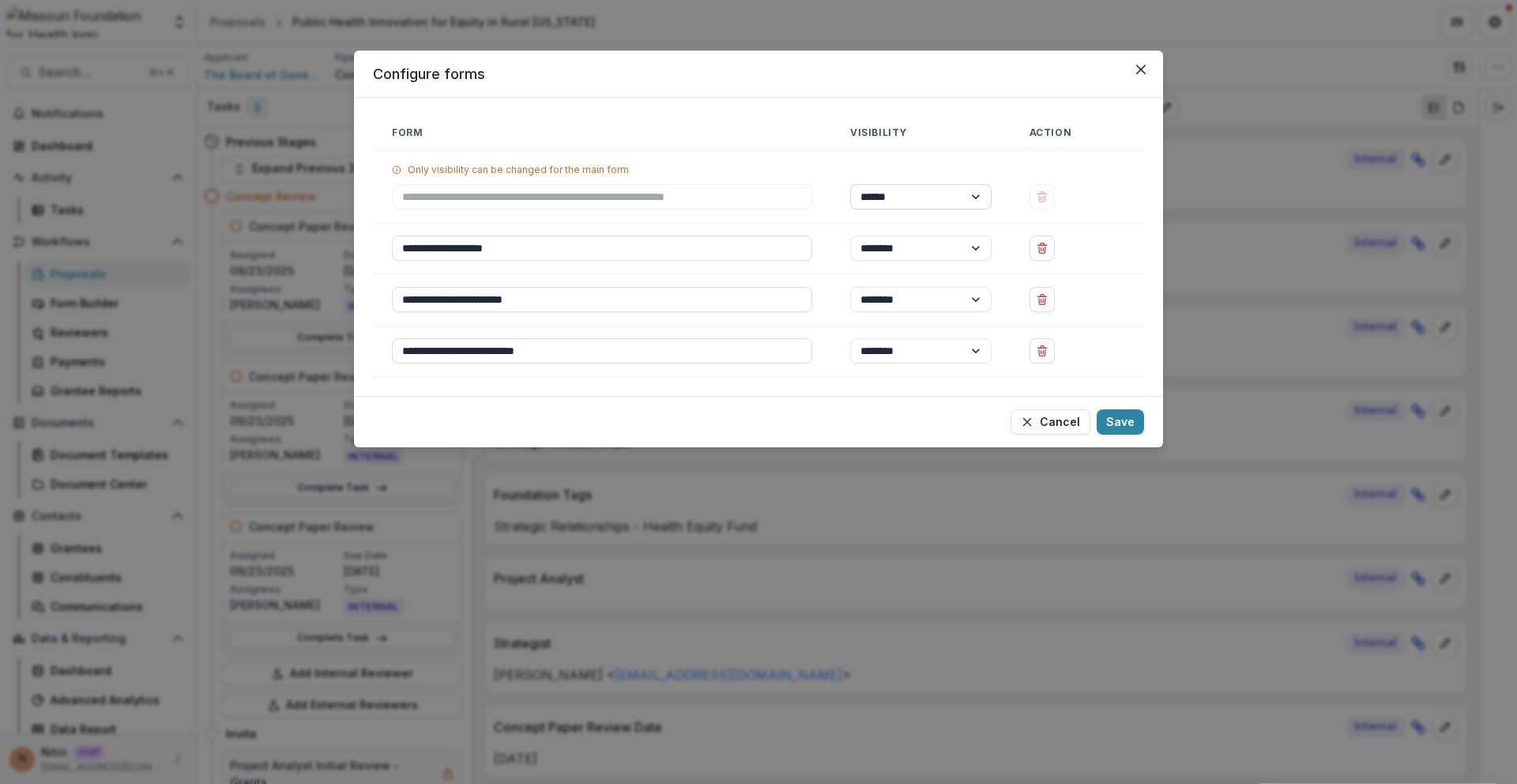
click at [888, 199] on select "****** ********" at bounding box center [921, 196] width 141 height 25
click at [857, 255] on select "****** ********" at bounding box center [921, 248] width 141 height 25
click at [1145, 68] on icon "Close" at bounding box center [1142, 70] width 10 height 10
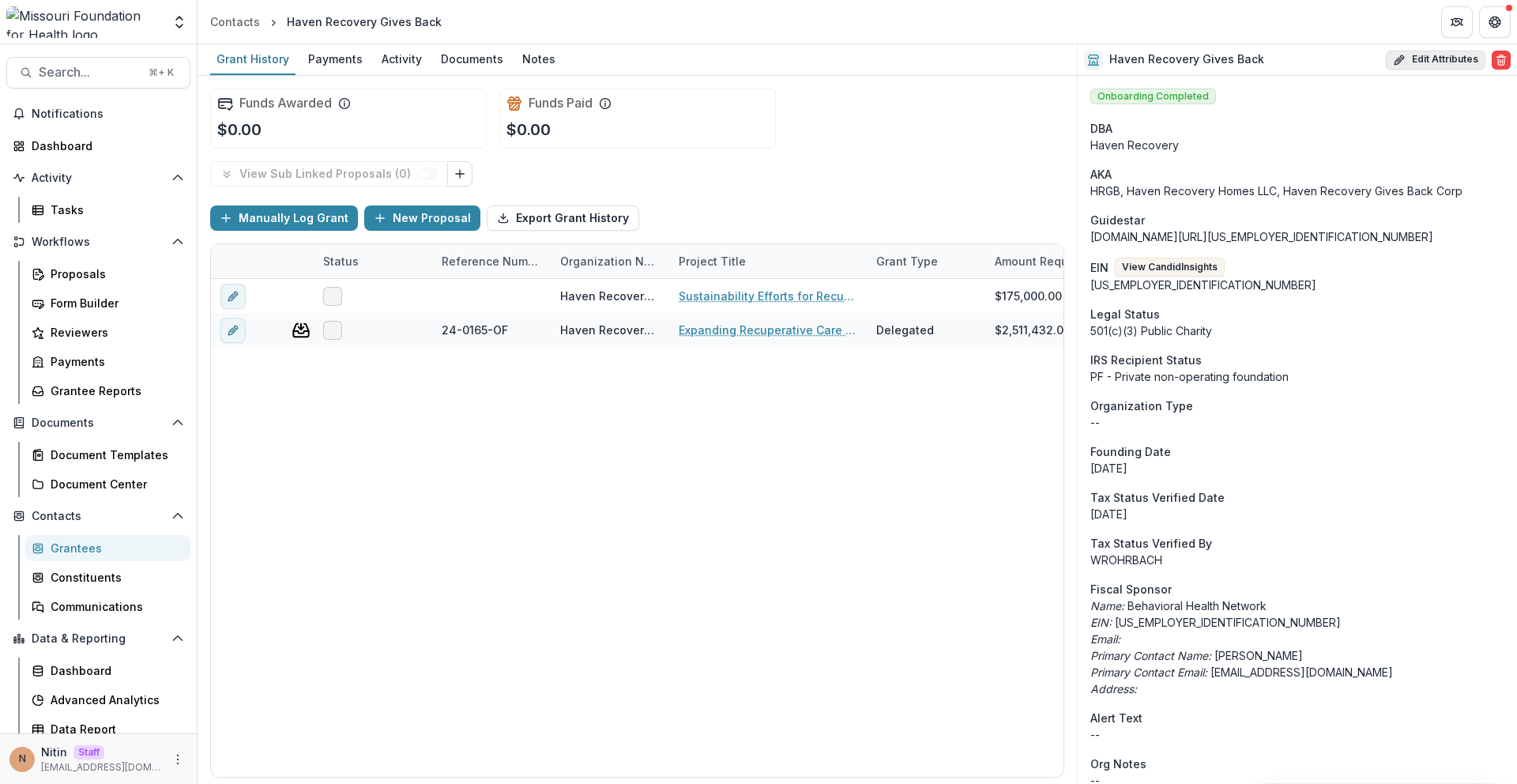
click at [1454, 54] on button "Edit Attributes" at bounding box center [1436, 60] width 100 height 19
select select
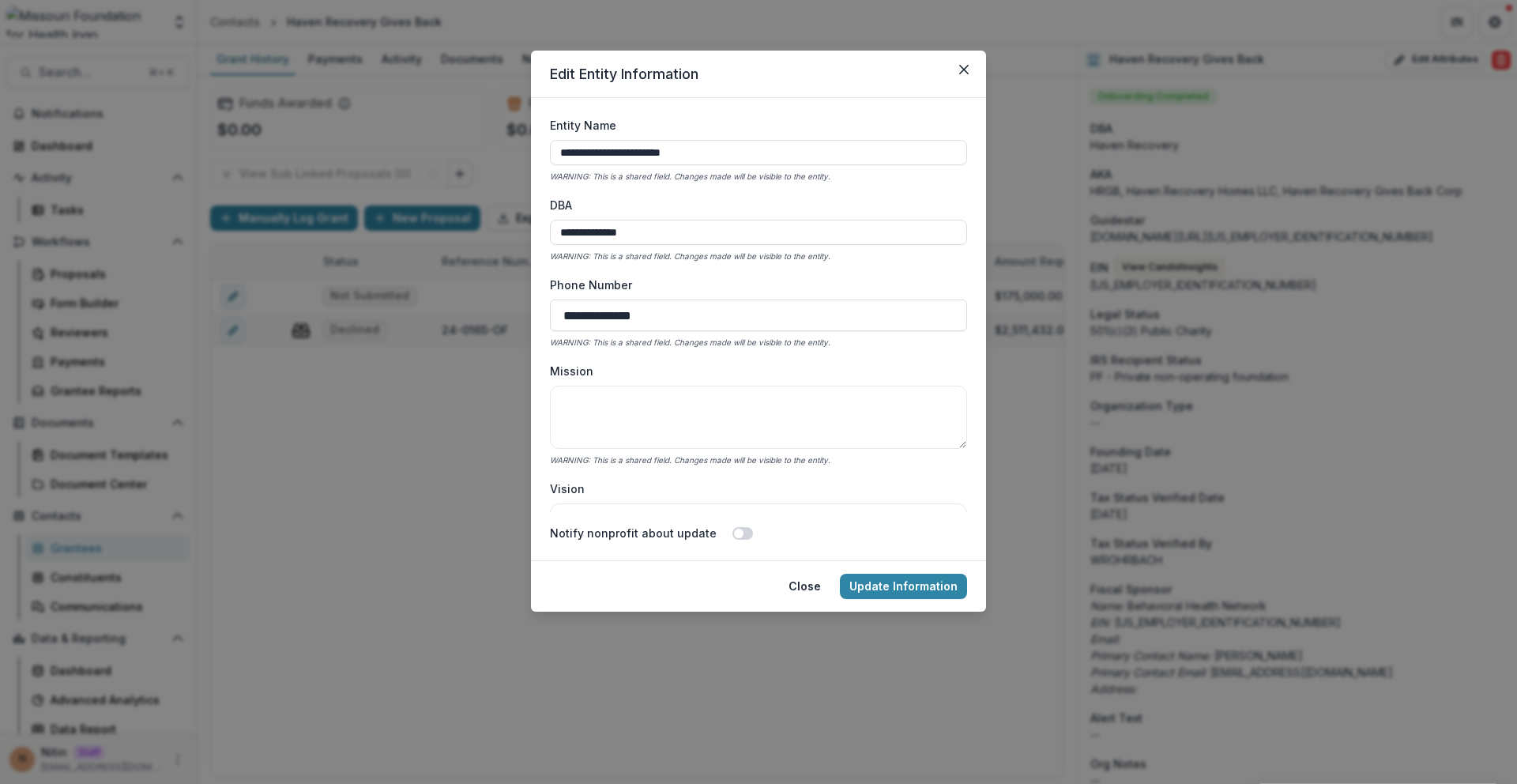
click at [655, 290] on label "Phone Number" at bounding box center [755, 285] width 408 height 17
click at [655, 299] on input "**********" at bounding box center [758, 315] width 417 height 32
click at [582, 370] on label "Mission" at bounding box center [755, 370] width 408 height 17
click at [582, 385] on textarea "Mission" at bounding box center [758, 417] width 417 height 64
click at [582, 370] on label "Mission" at bounding box center [755, 370] width 408 height 17
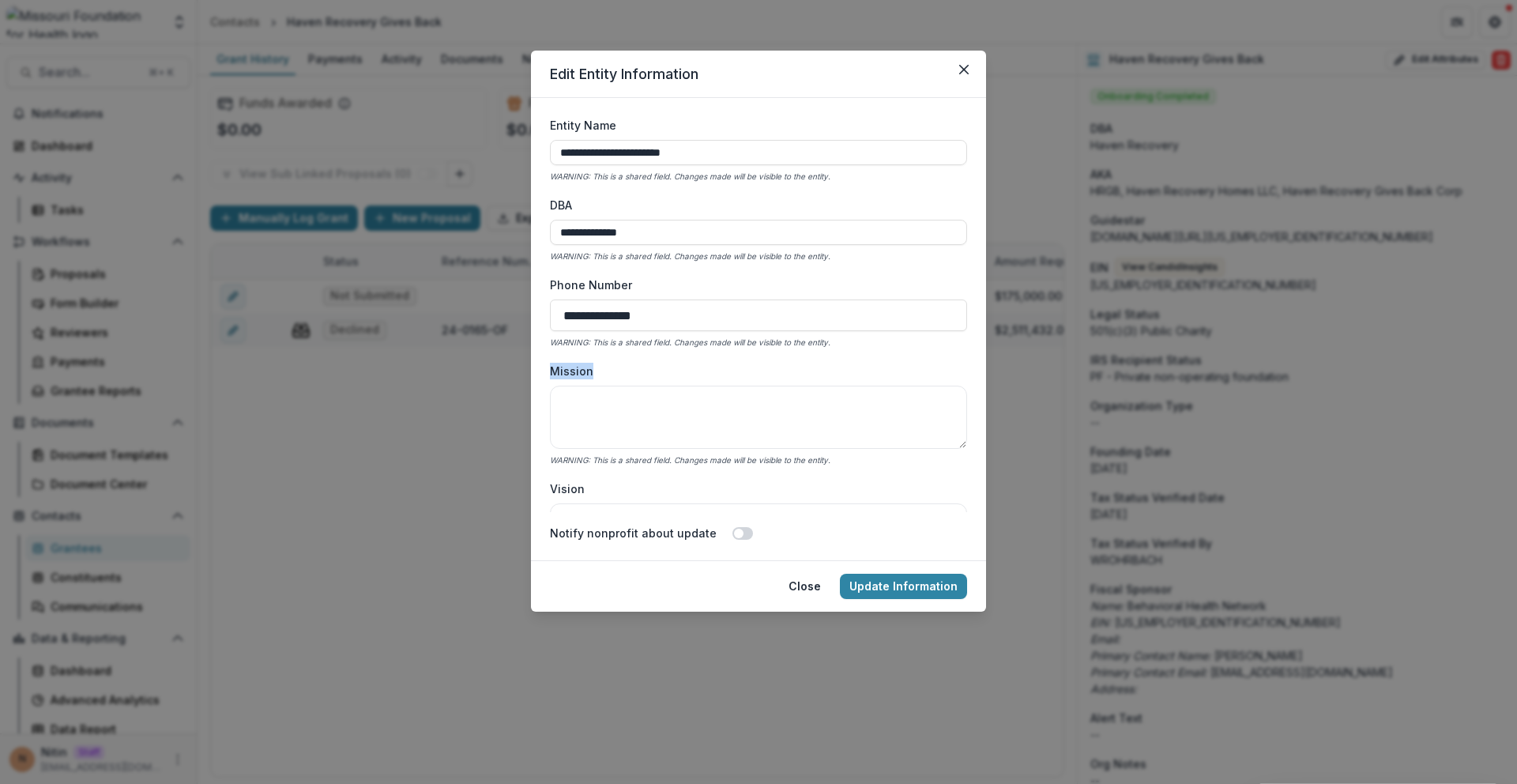
click at [582, 385] on textarea "Mission" at bounding box center [758, 417] width 417 height 64
copy label "Mission"
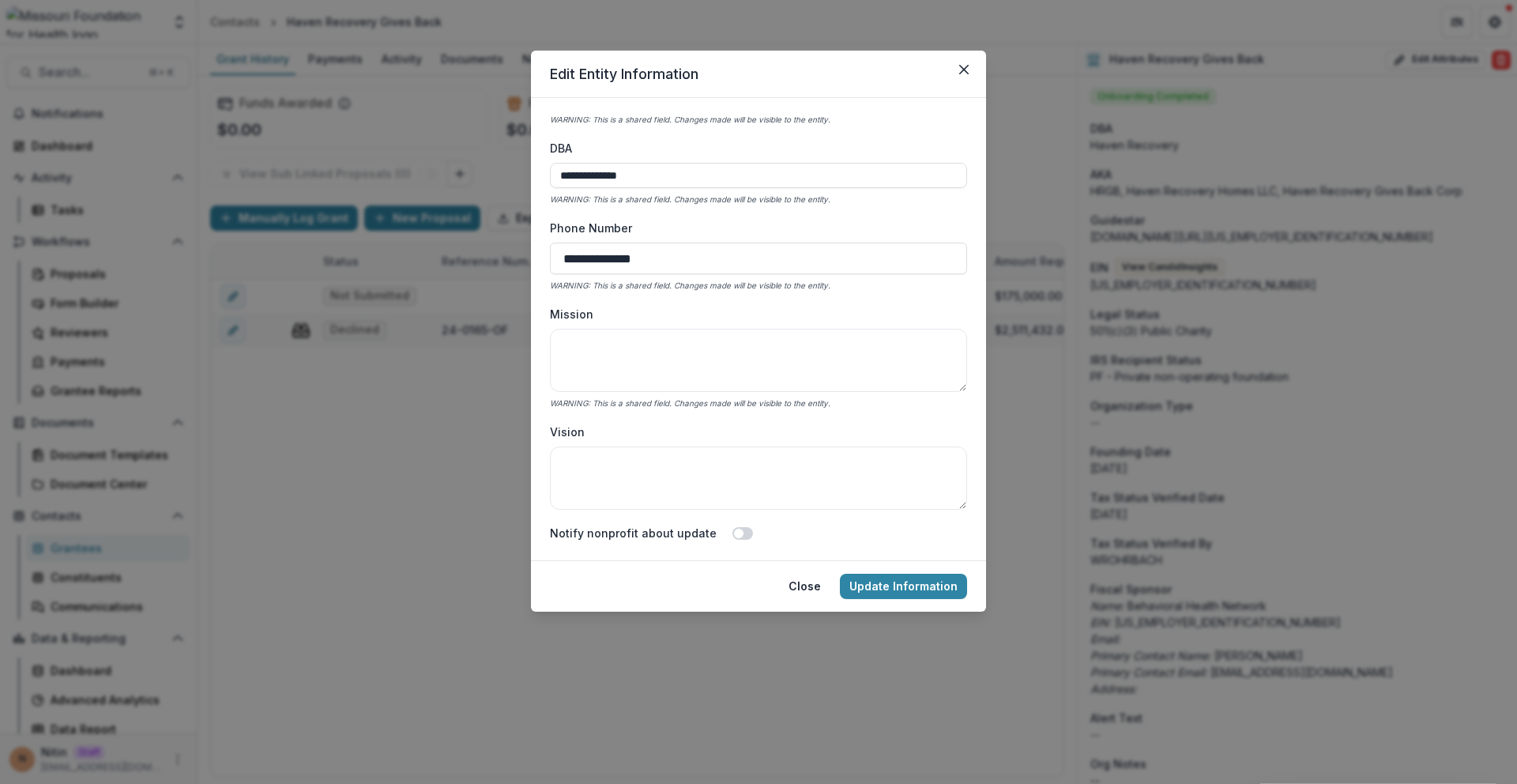
scroll to position [5682, 0]
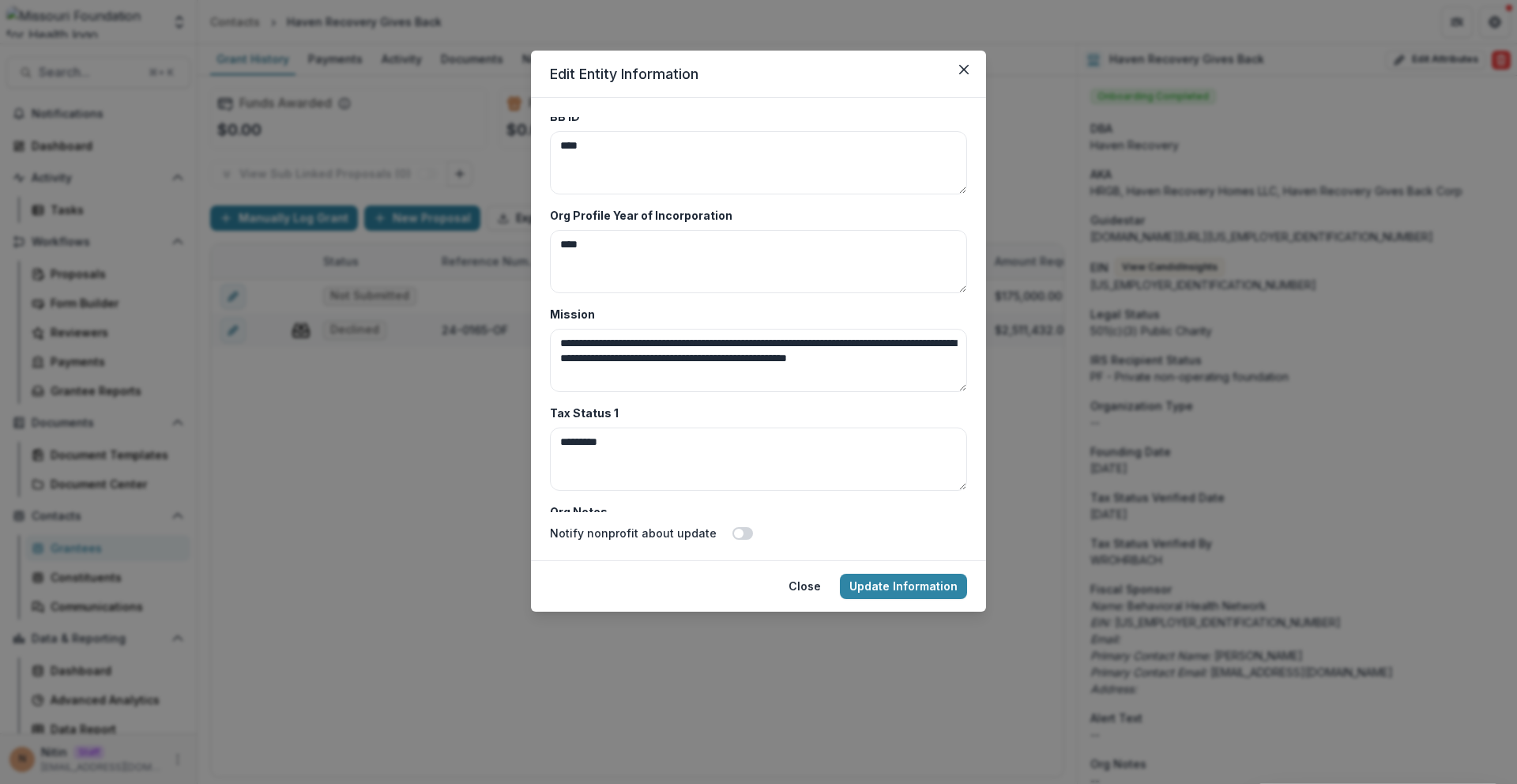
click at [582, 370] on textarea "**********" at bounding box center [758, 360] width 417 height 64
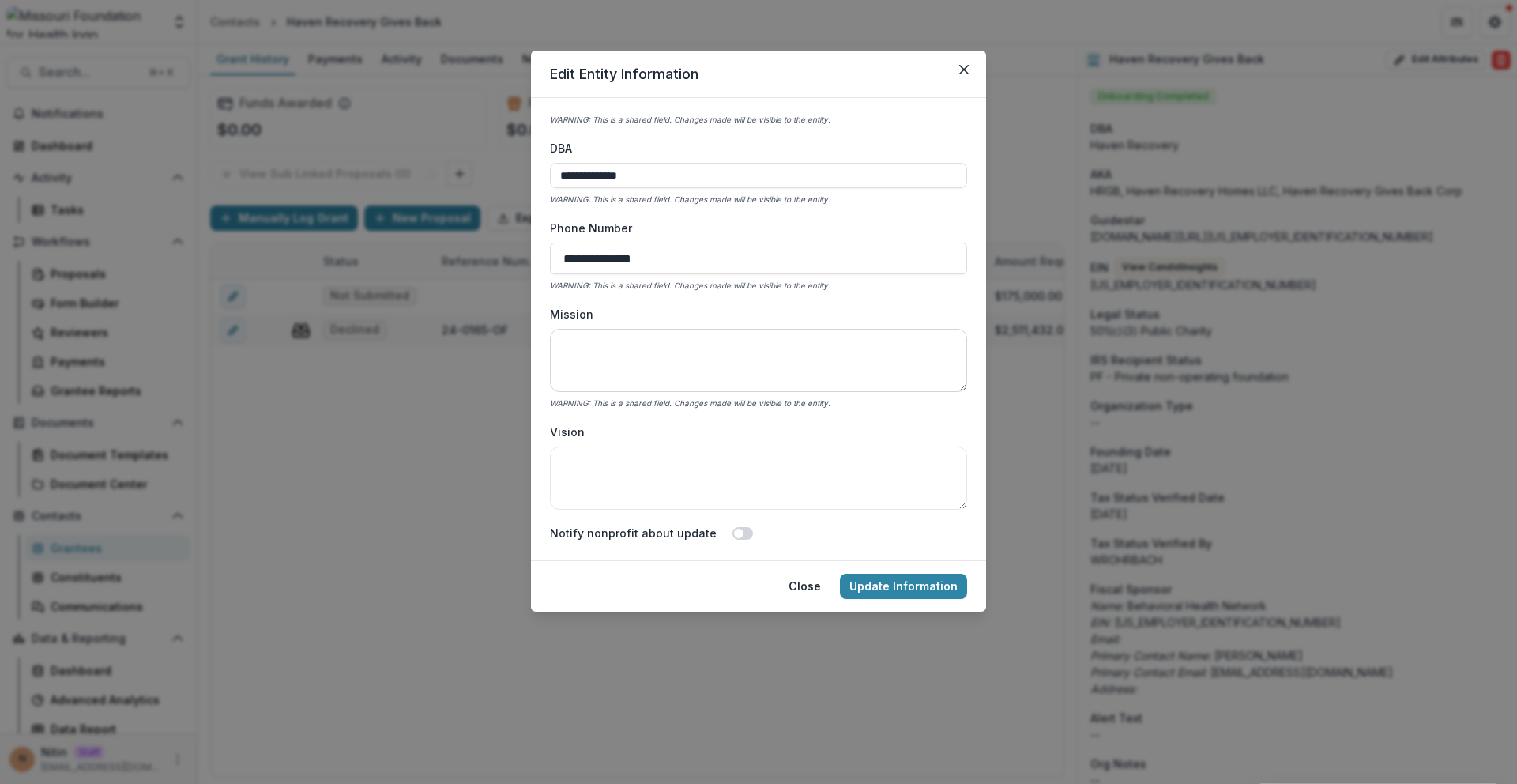
click at [653, 333] on textarea "Mission" at bounding box center [758, 360] width 417 height 64
paste textarea "**********"
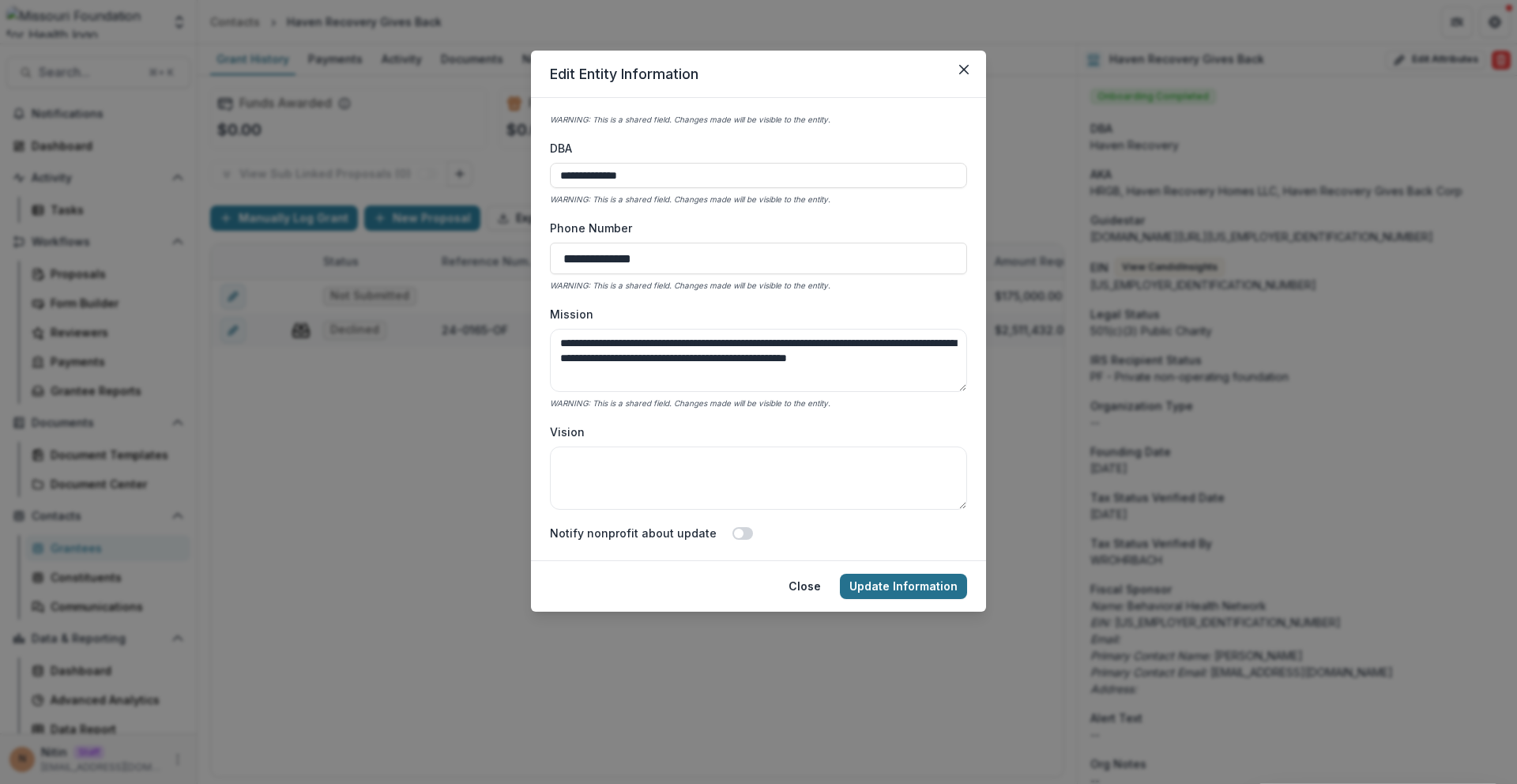
type textarea "**********"
click at [865, 586] on button "Update Information" at bounding box center [904, 585] width 127 height 25
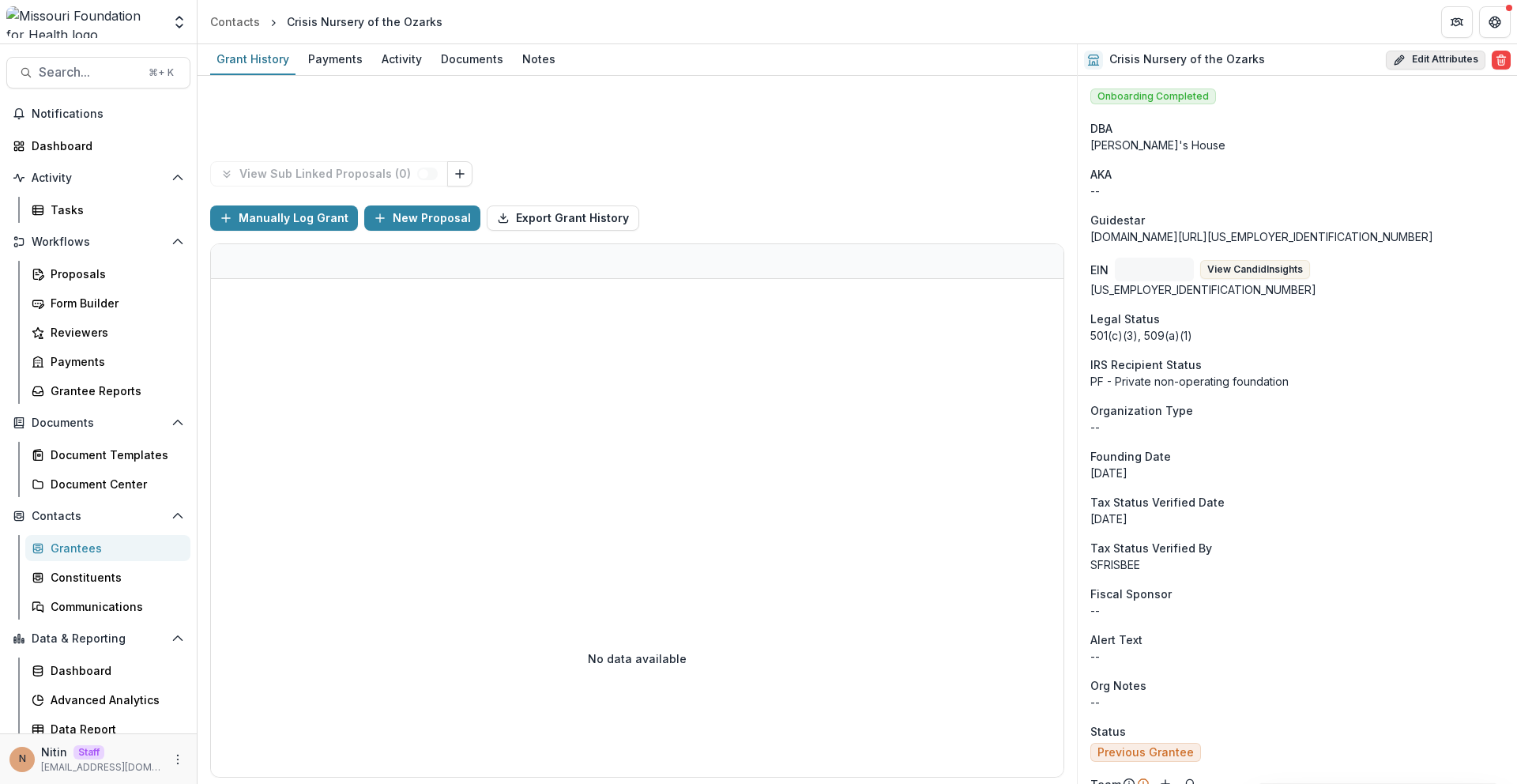
click at [1446, 64] on button "Edit Attributes" at bounding box center [1436, 60] width 100 height 19
select select
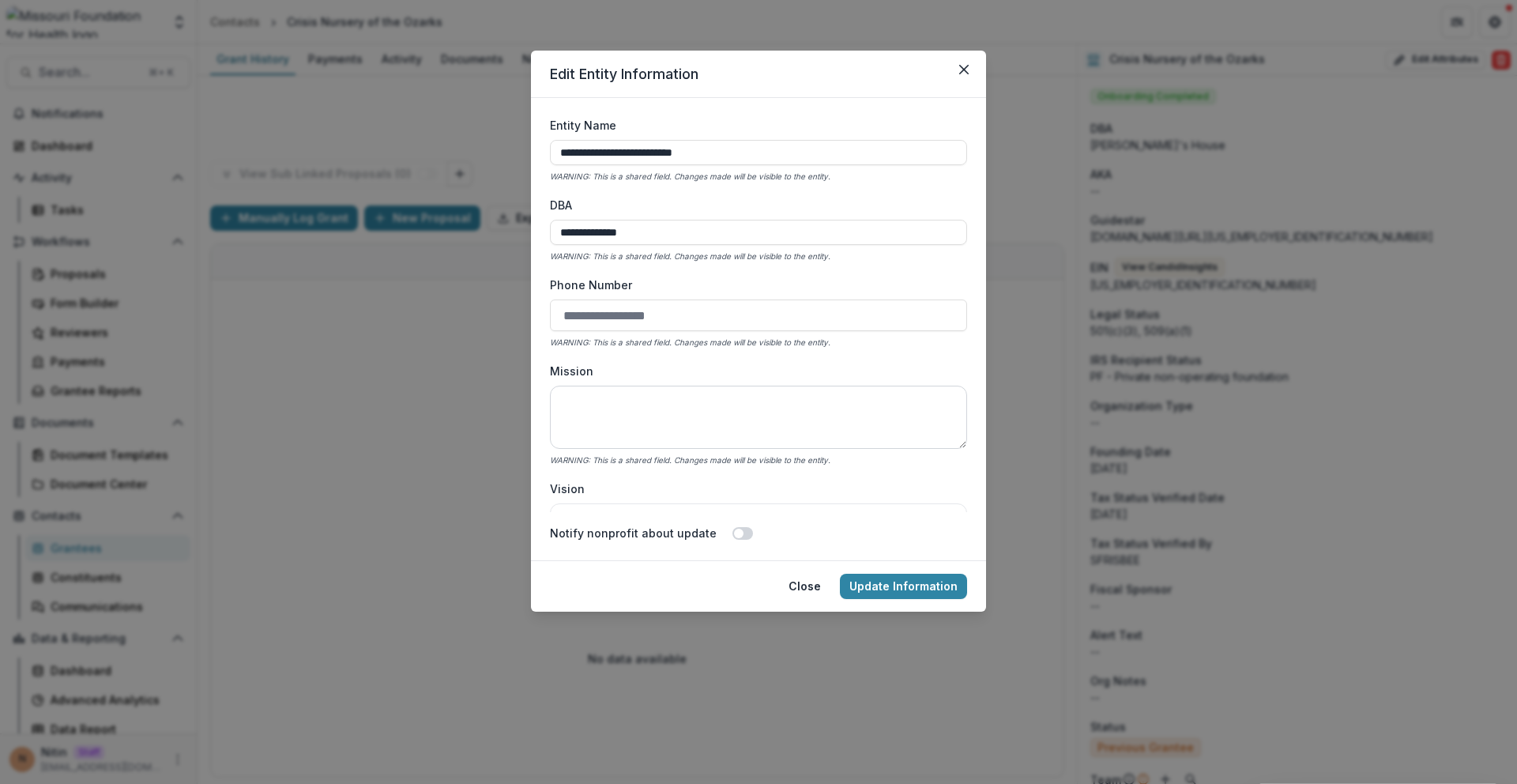
click at [629, 389] on textarea "Mission" at bounding box center [758, 417] width 417 height 64
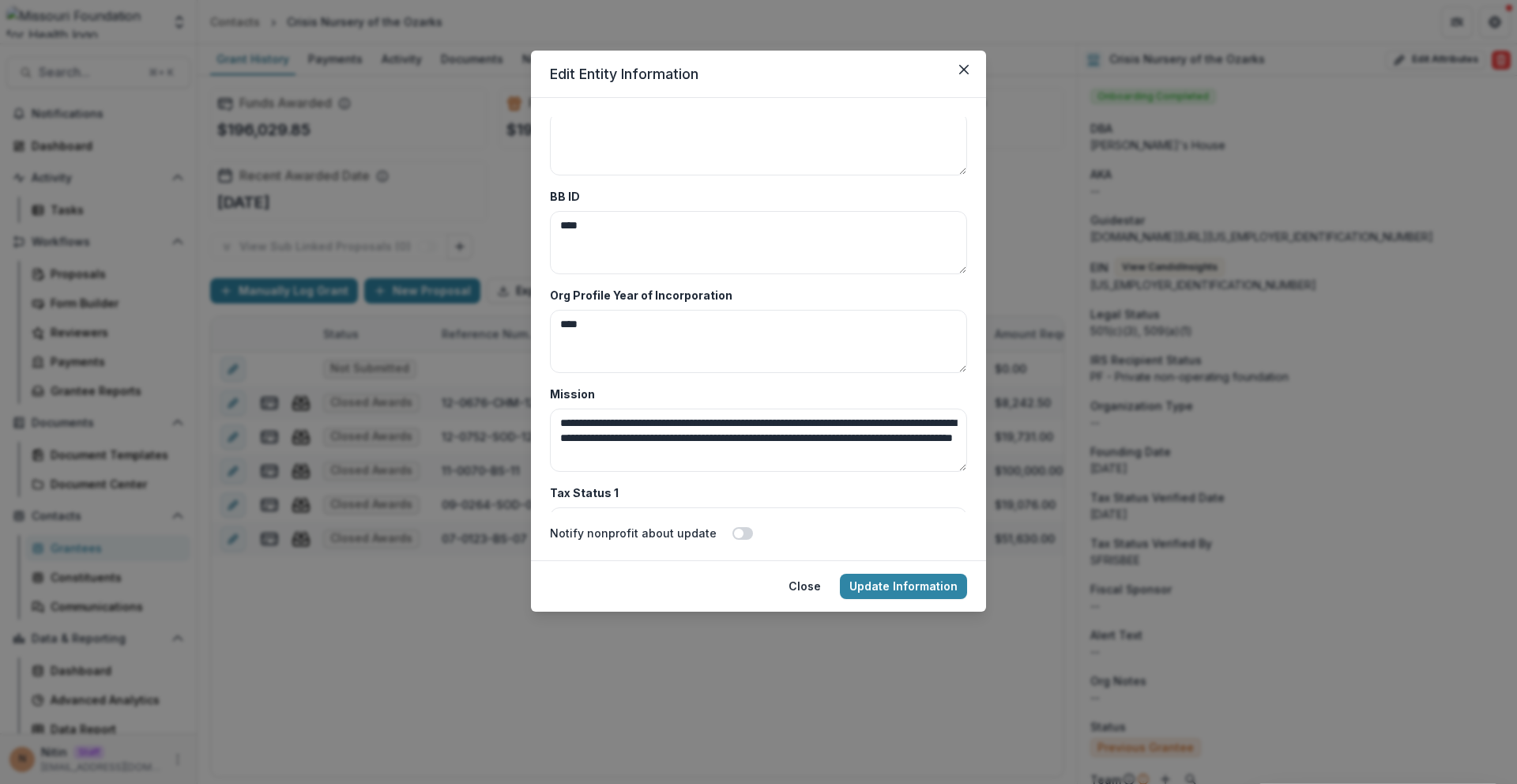
scroll to position [4696, 0]
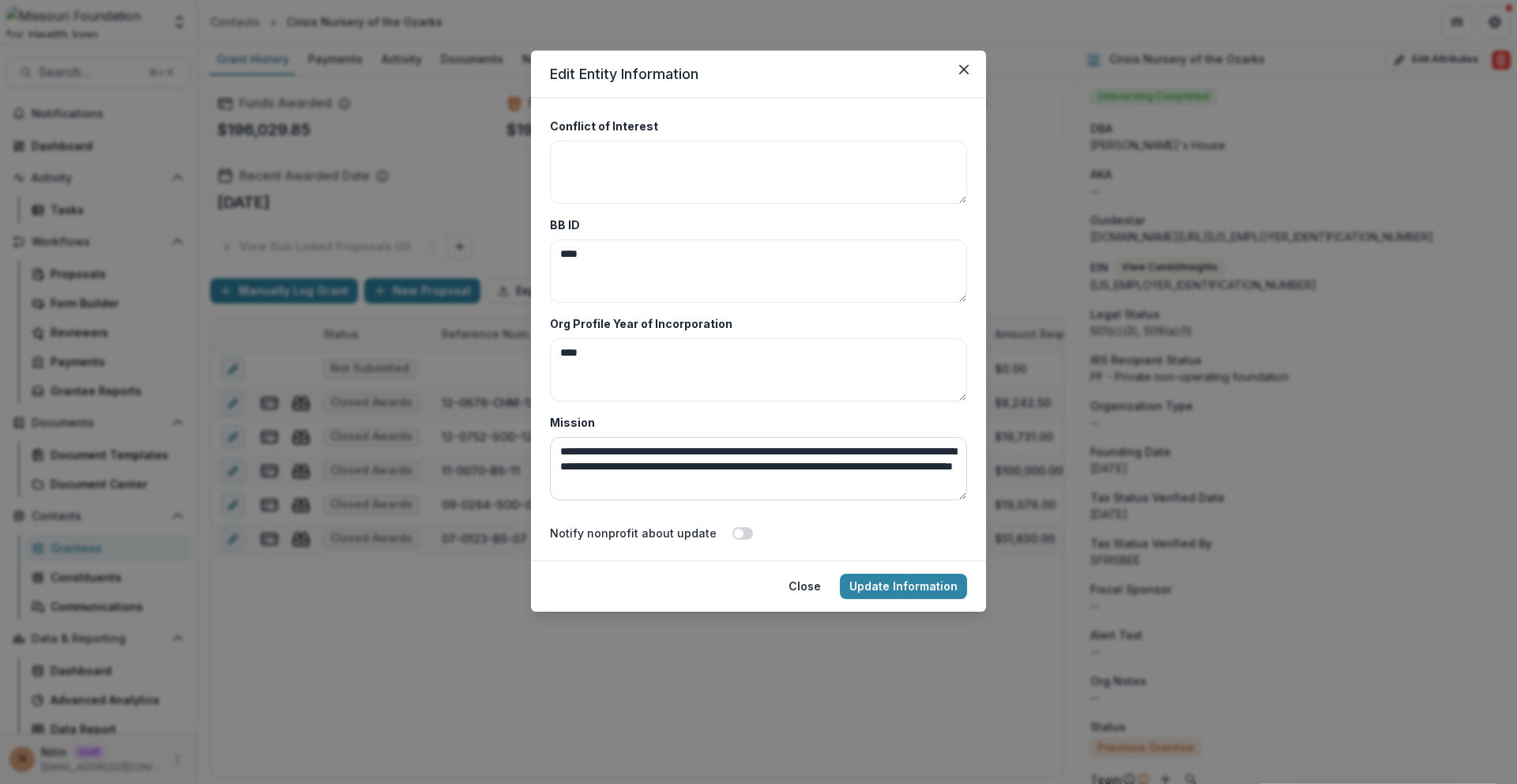
click at [626, 443] on textarea "**********" at bounding box center [758, 469] width 417 height 64
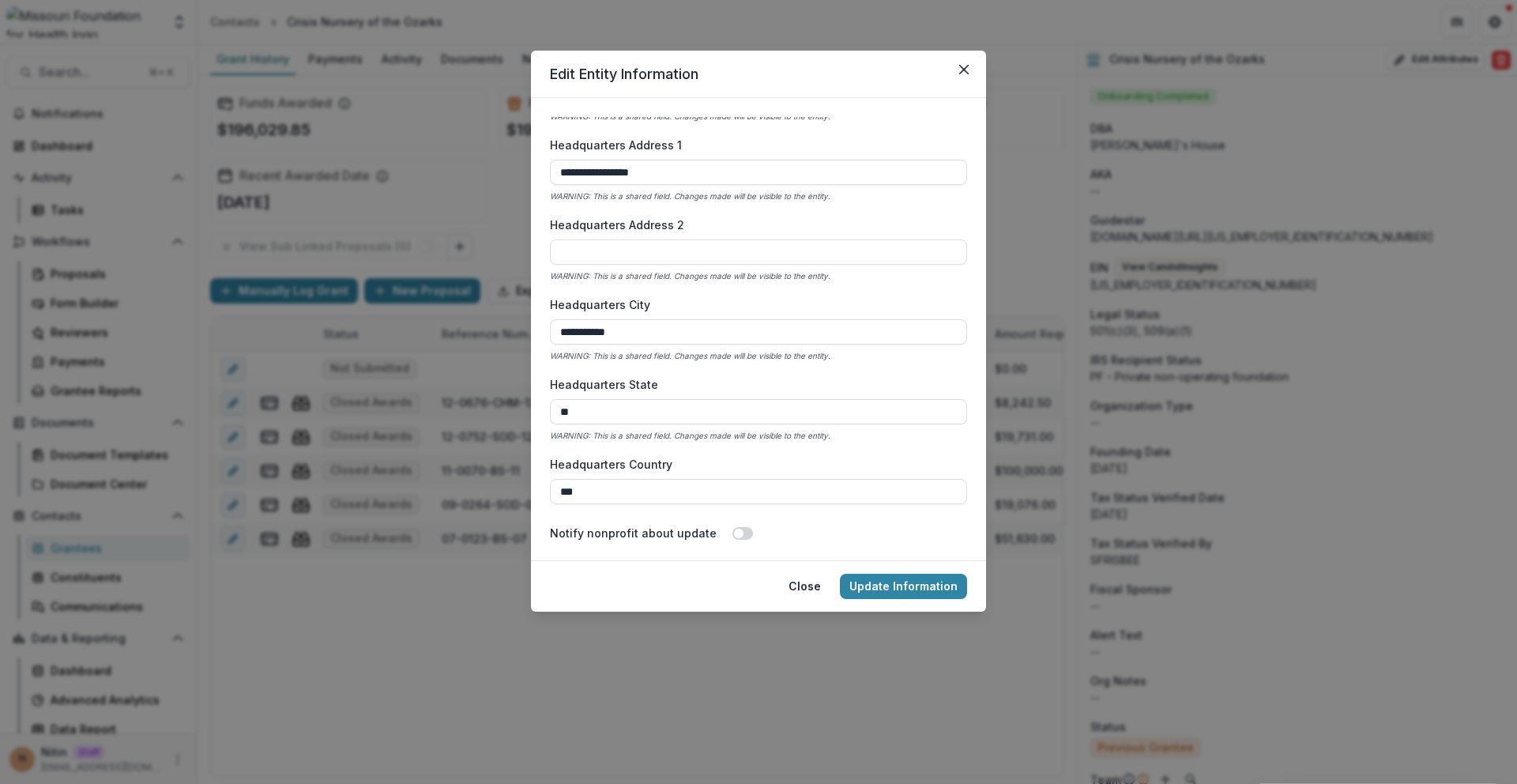
scroll to position [0, 0]
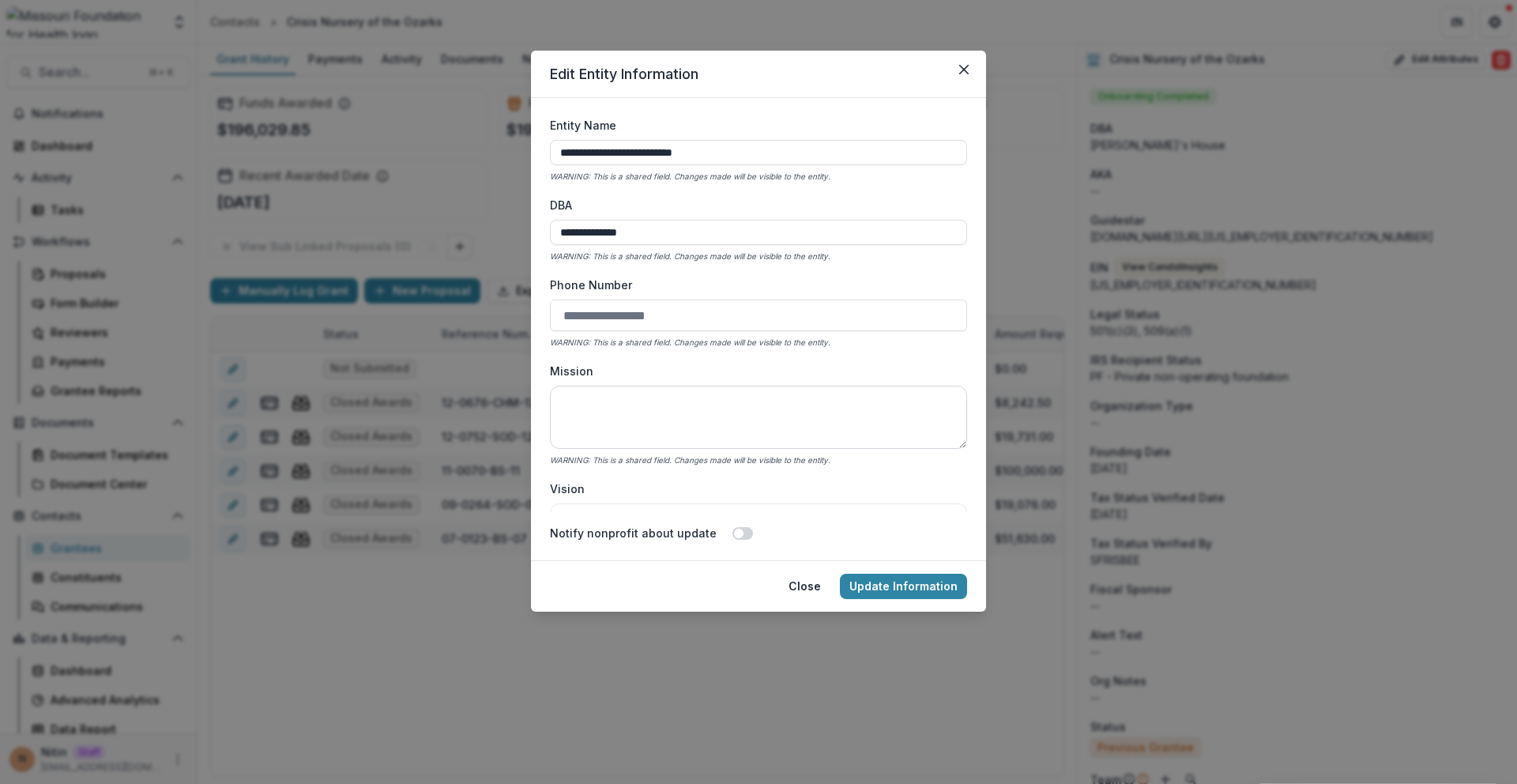
click at [663, 397] on textarea "Mission" at bounding box center [758, 417] width 417 height 64
paste textarea "**********"
type textarea "**********"
click at [916, 591] on button "Update Information" at bounding box center [904, 585] width 127 height 25
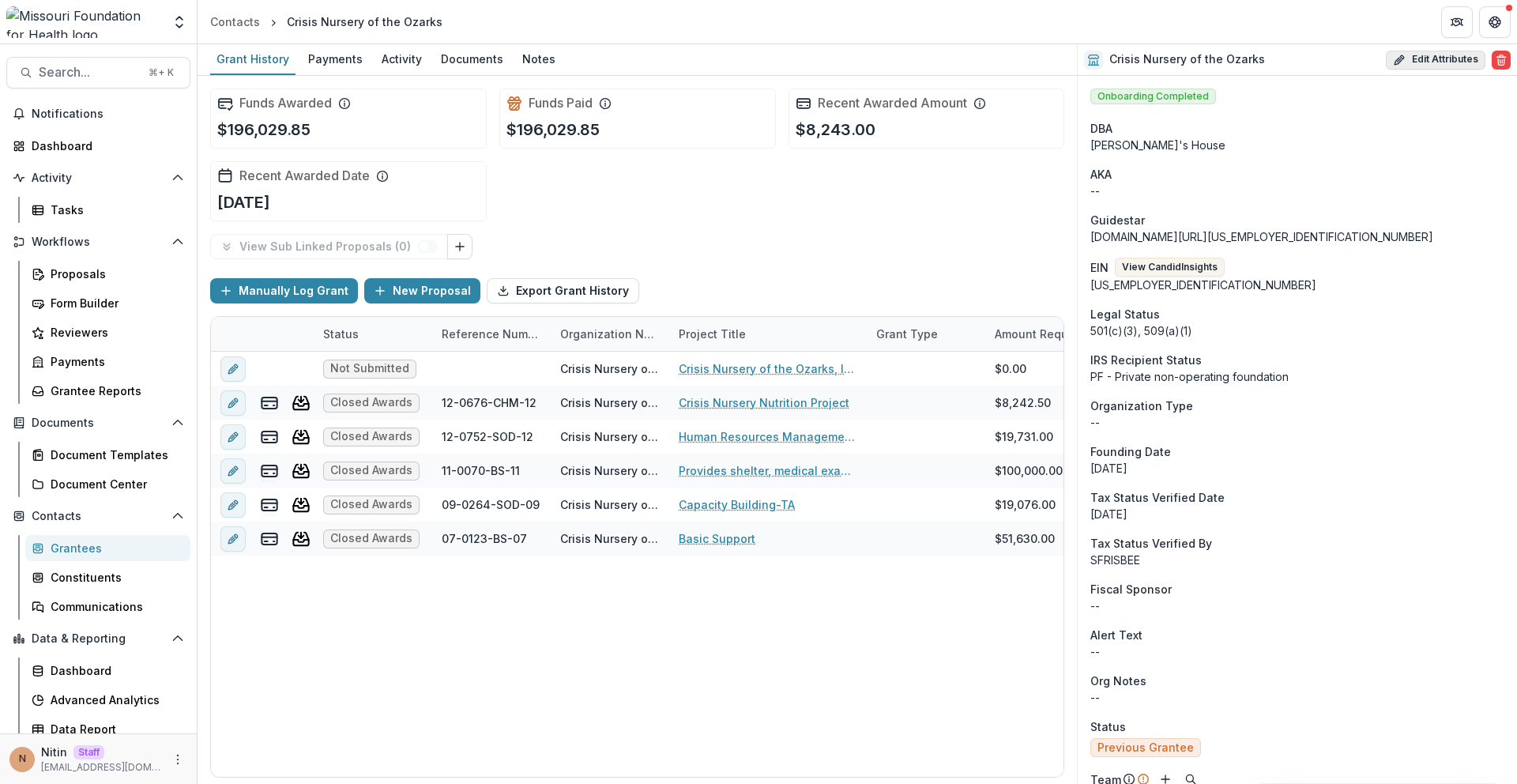
click at [1406, 52] on button "Edit Attributes" at bounding box center [1436, 60] width 100 height 19
select select
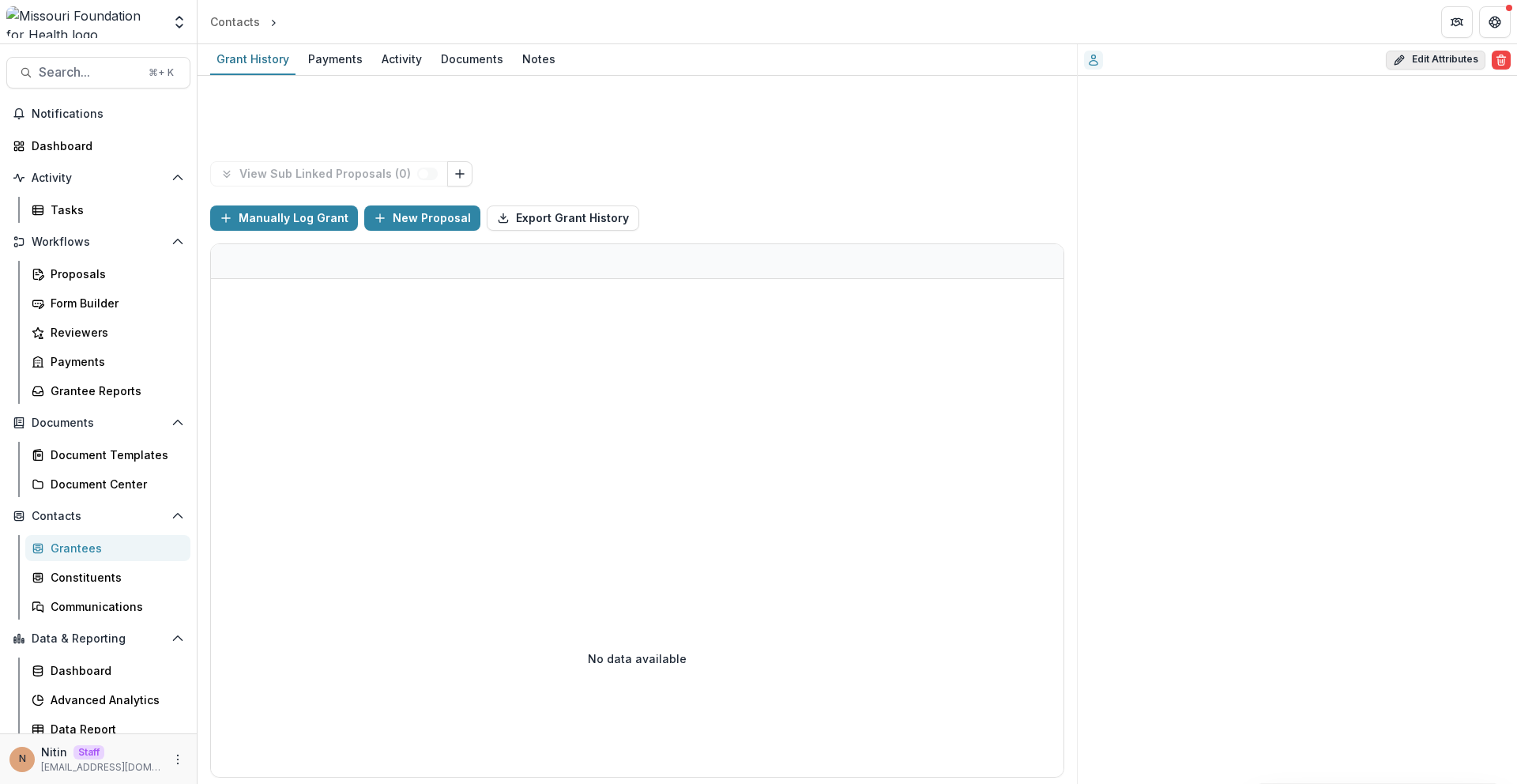
click at [1462, 56] on button "Edit Attributes" at bounding box center [1436, 60] width 100 height 19
select select
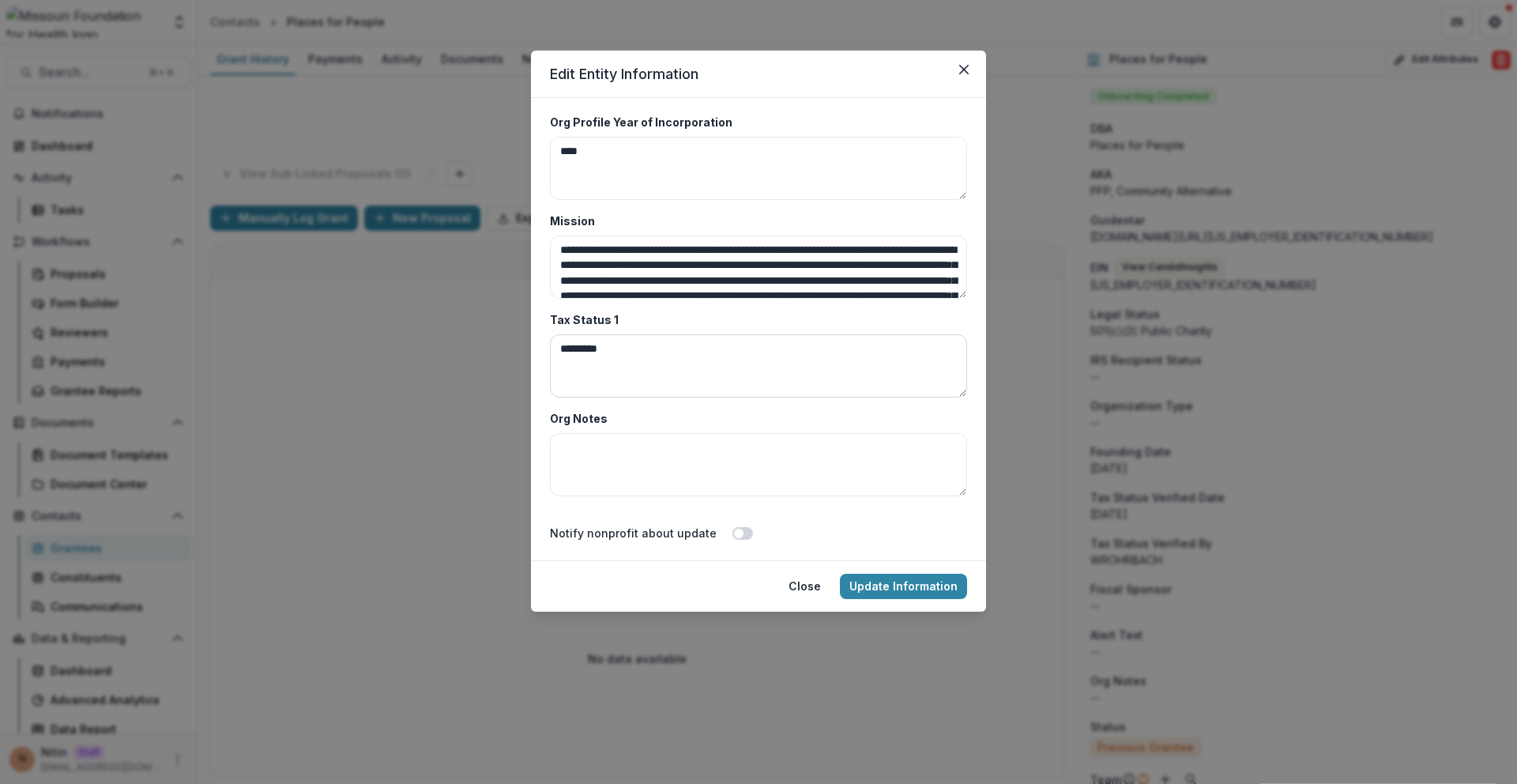
scroll to position [4704, 0]
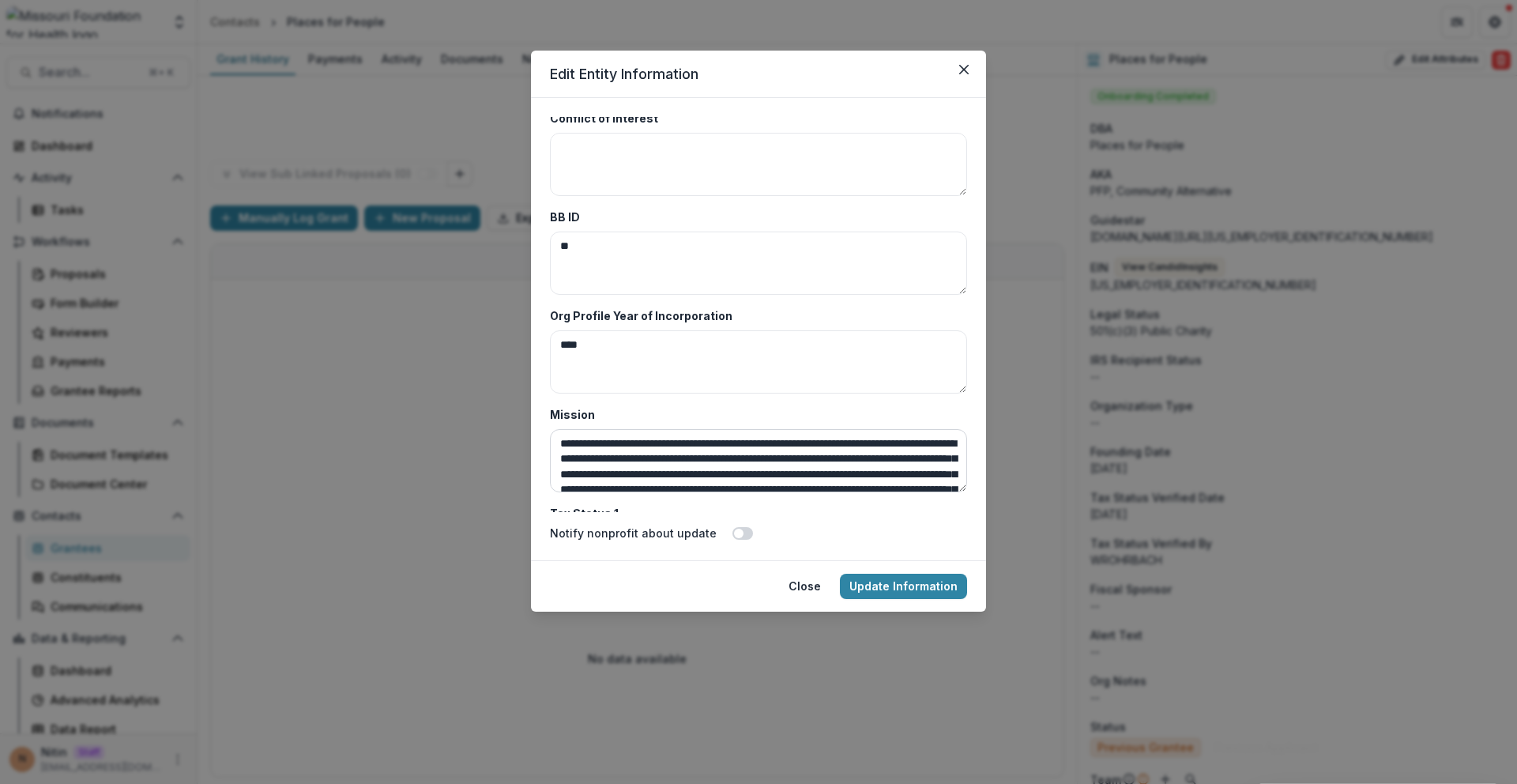
click at [738, 447] on textarea "Mission" at bounding box center [758, 461] width 417 height 64
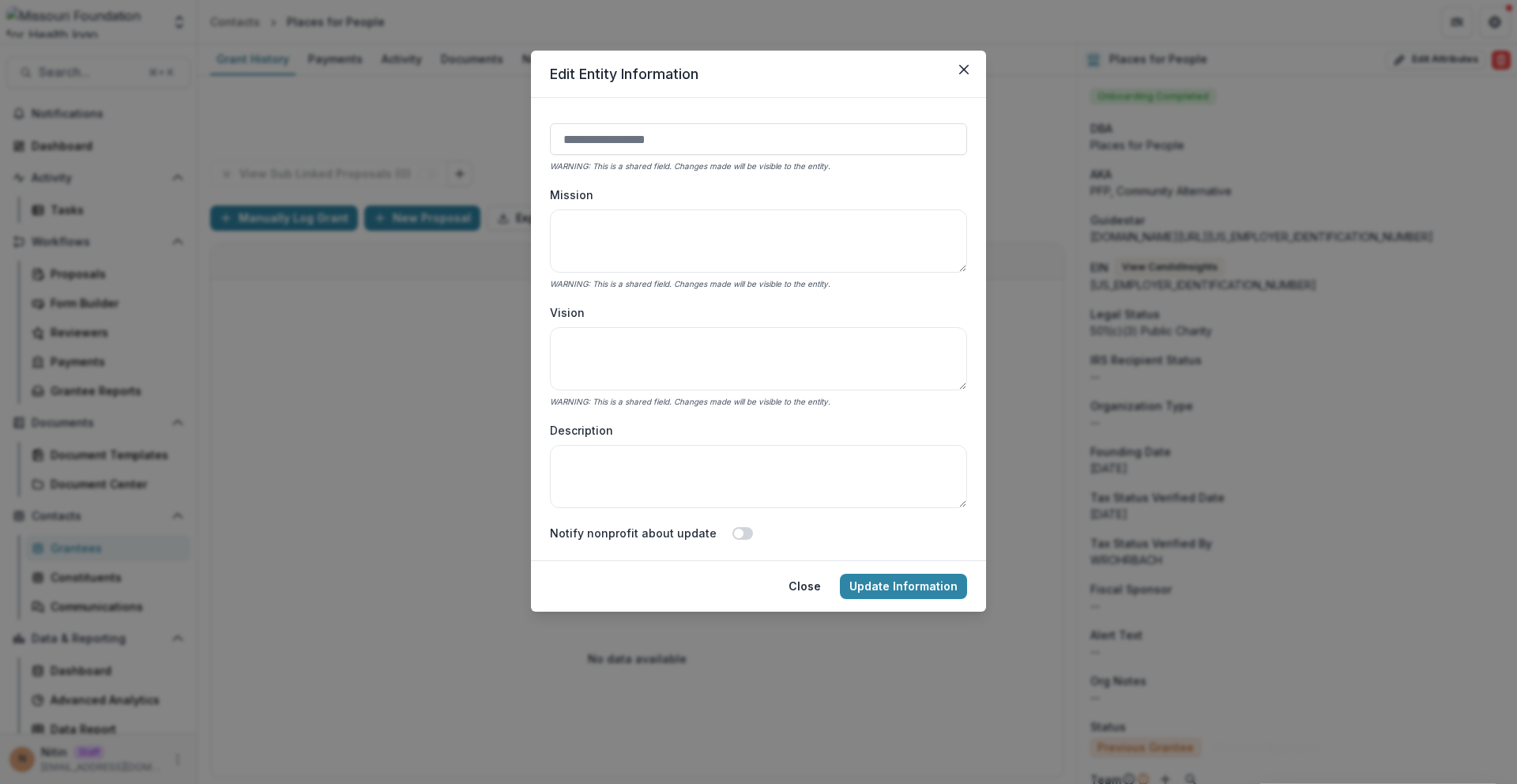
scroll to position [36, 0]
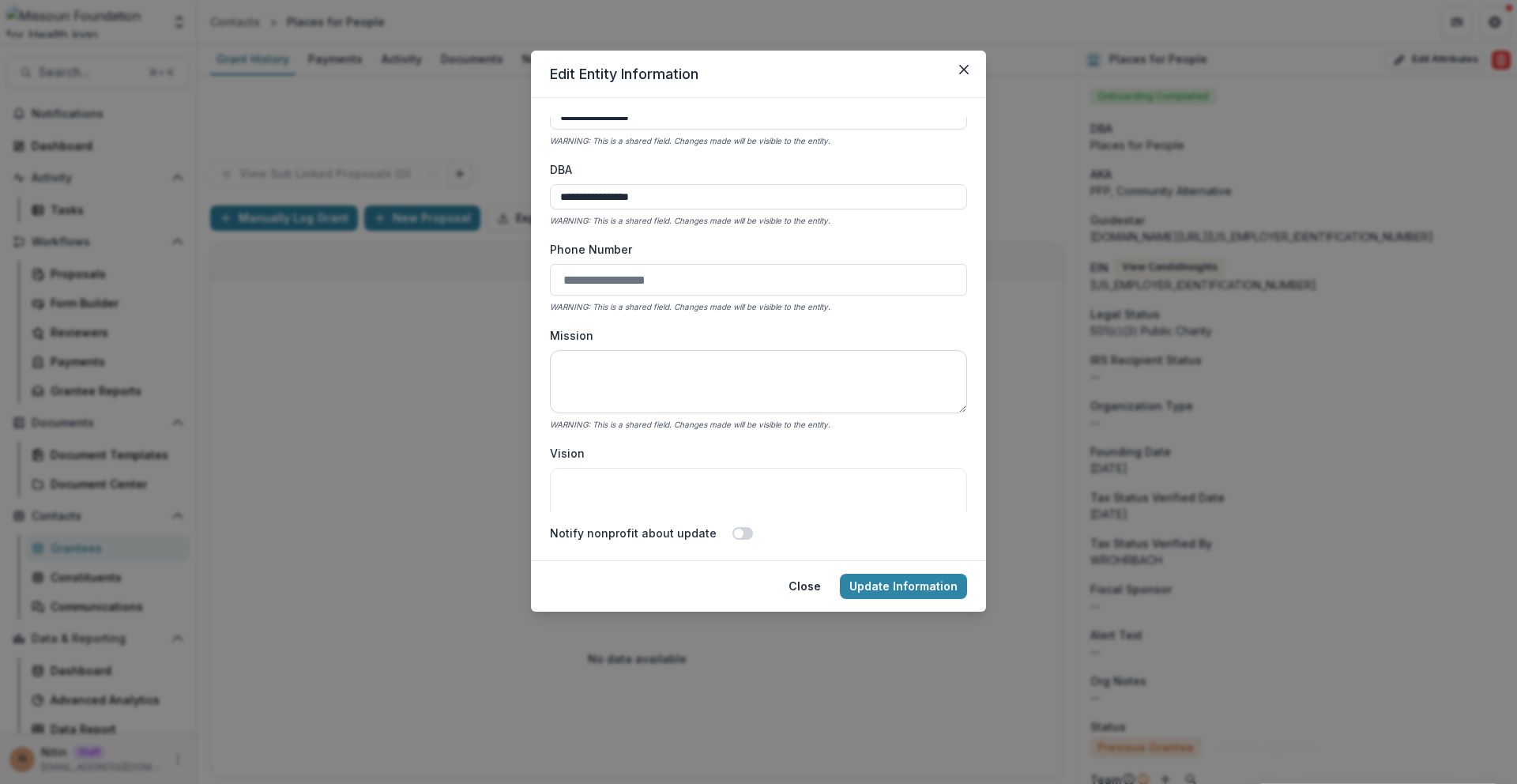
click at [669, 377] on textarea "Mission" at bounding box center [758, 382] width 417 height 64
paste textarea "**********"
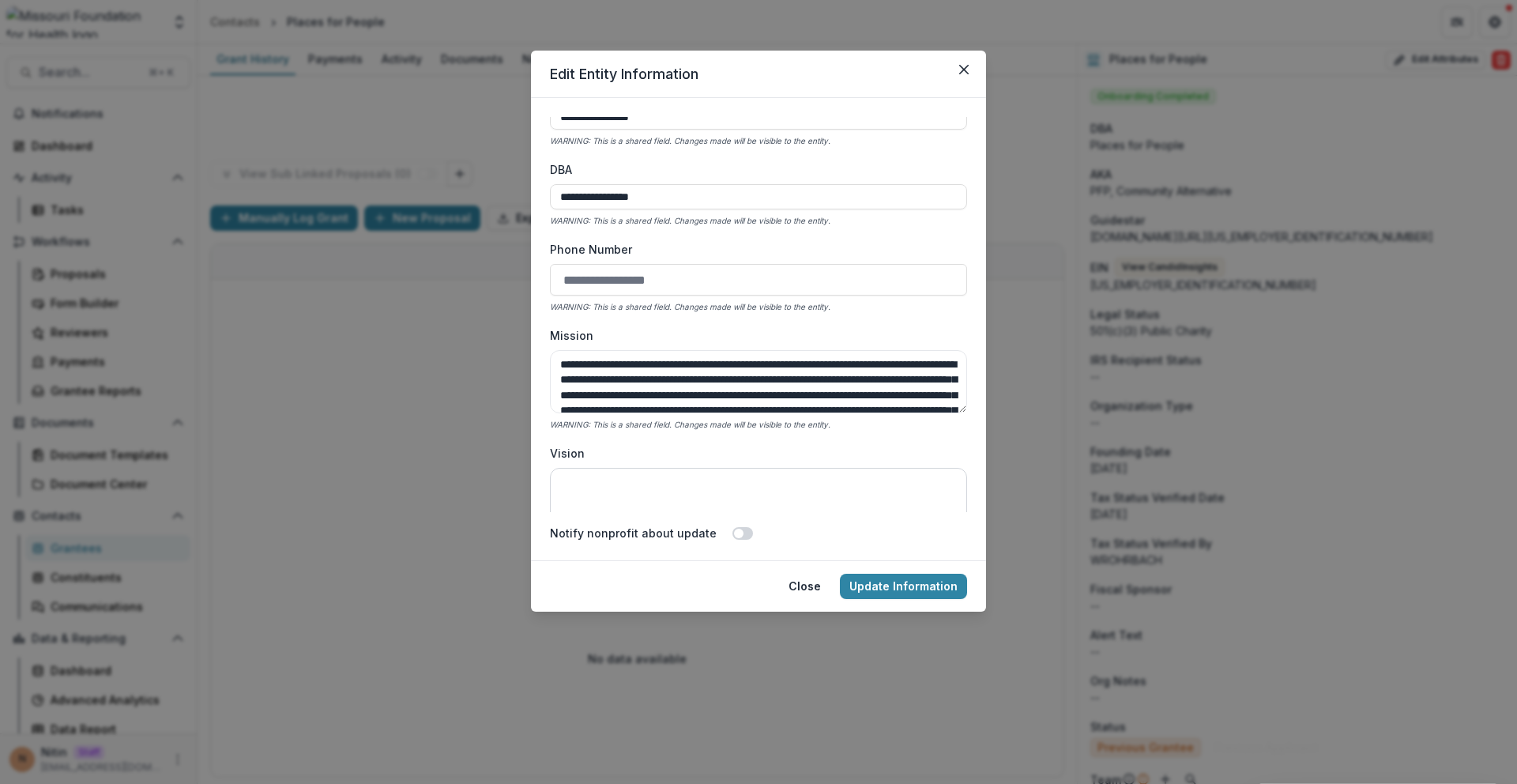
scroll to position [202, 0]
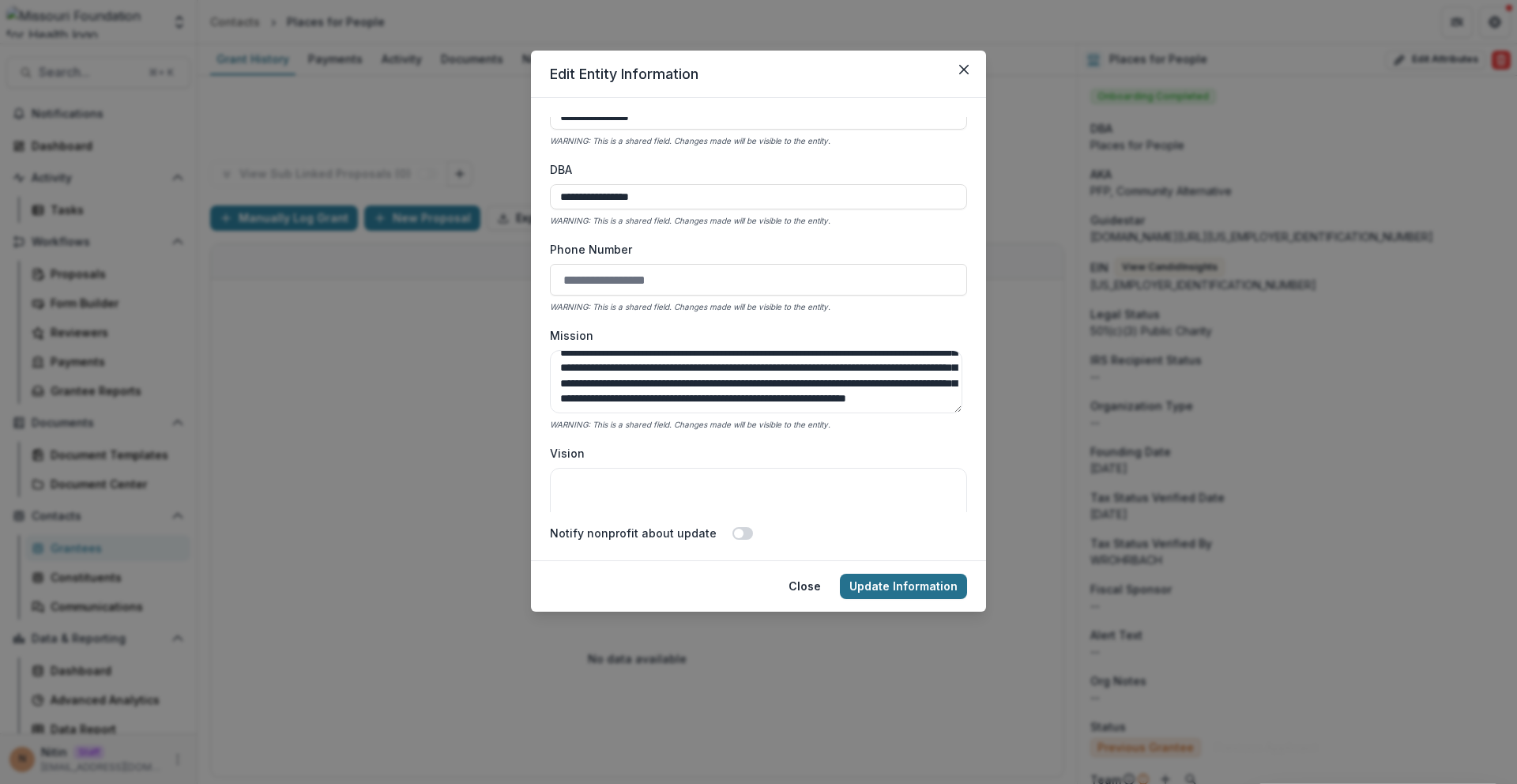
type textarea "**********"
click at [870, 581] on button "Update Information" at bounding box center [904, 585] width 127 height 25
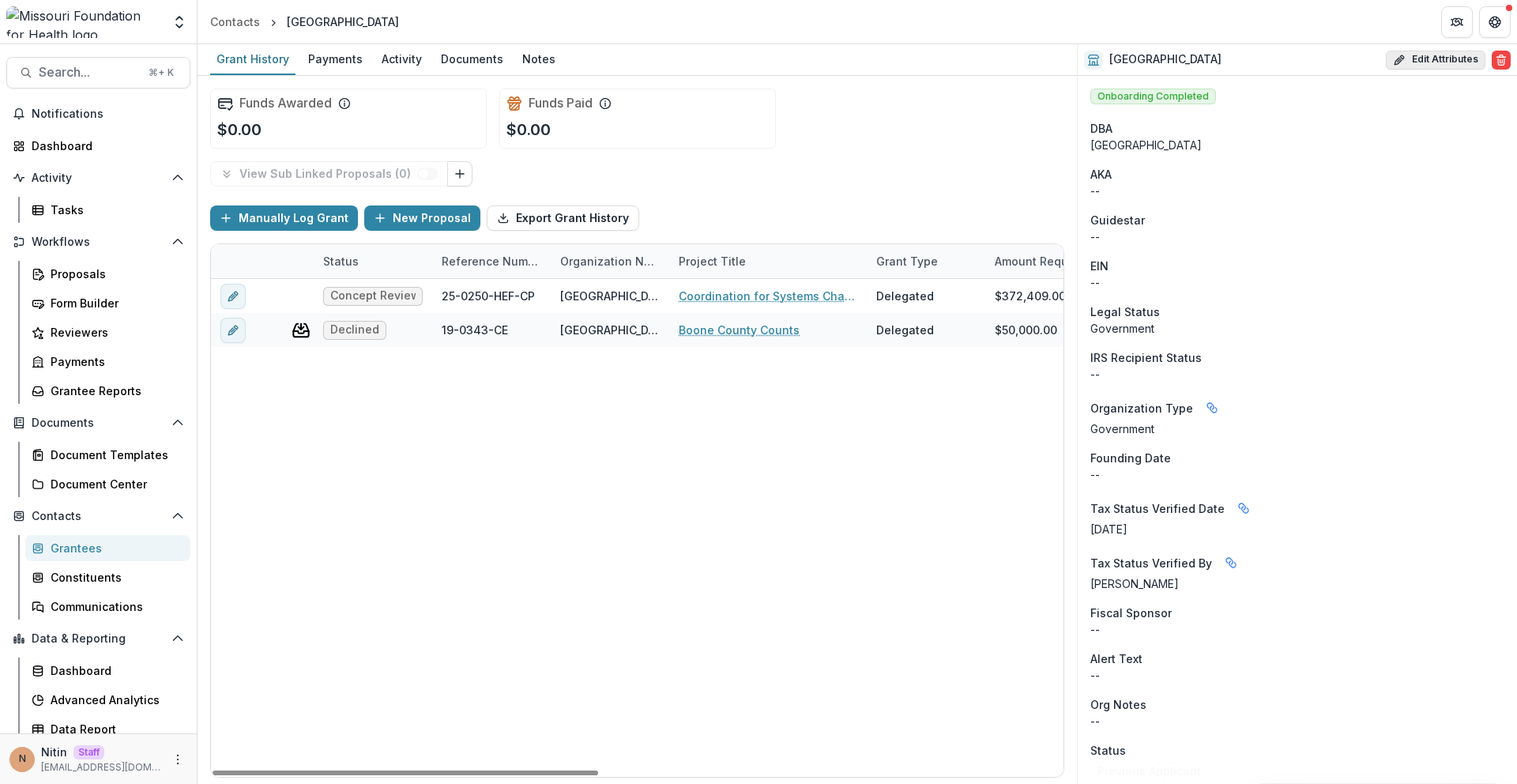
click at [1435, 67] on button "Edit Attributes" at bounding box center [1436, 60] width 100 height 19
select select
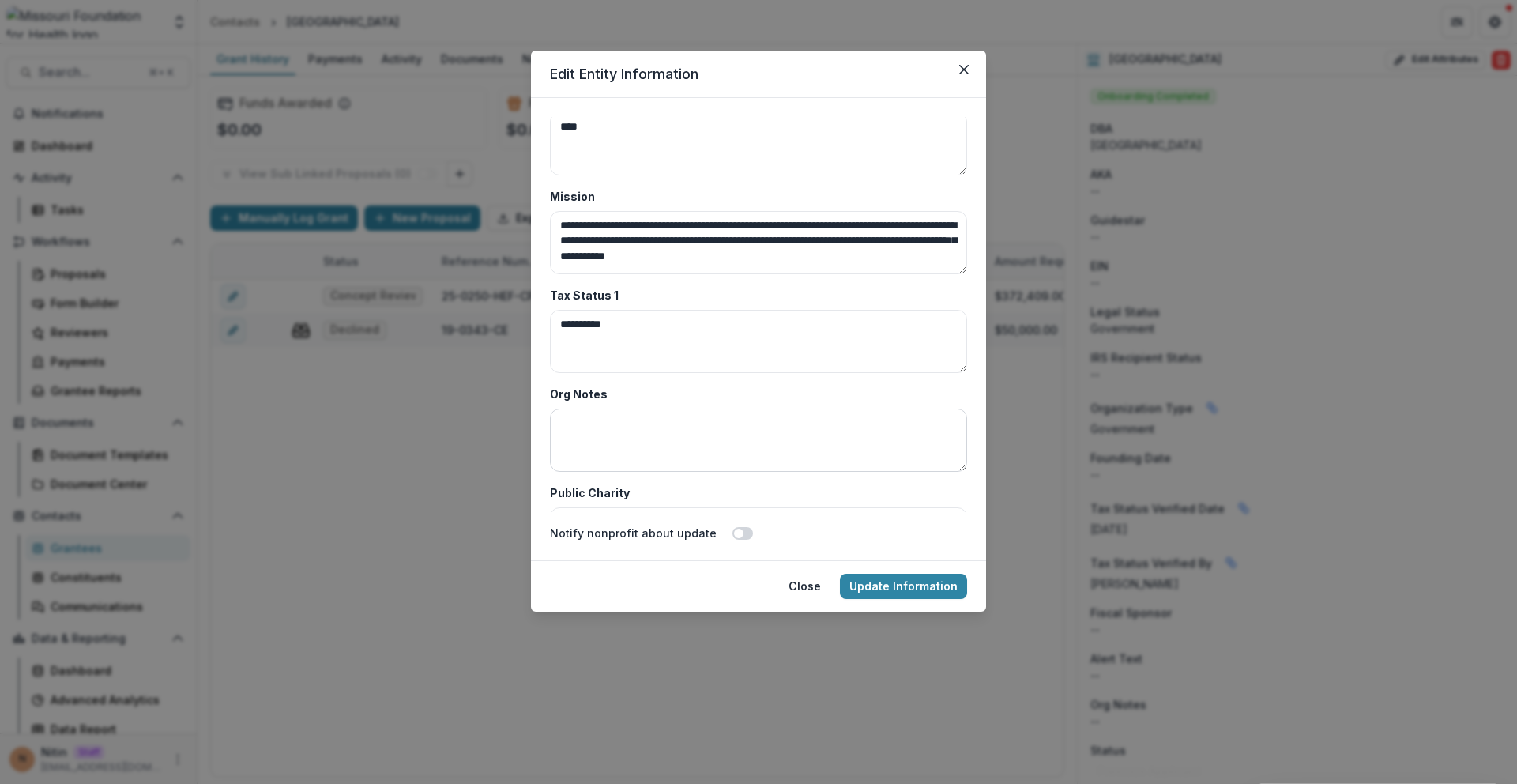
scroll to position [4956, 0]
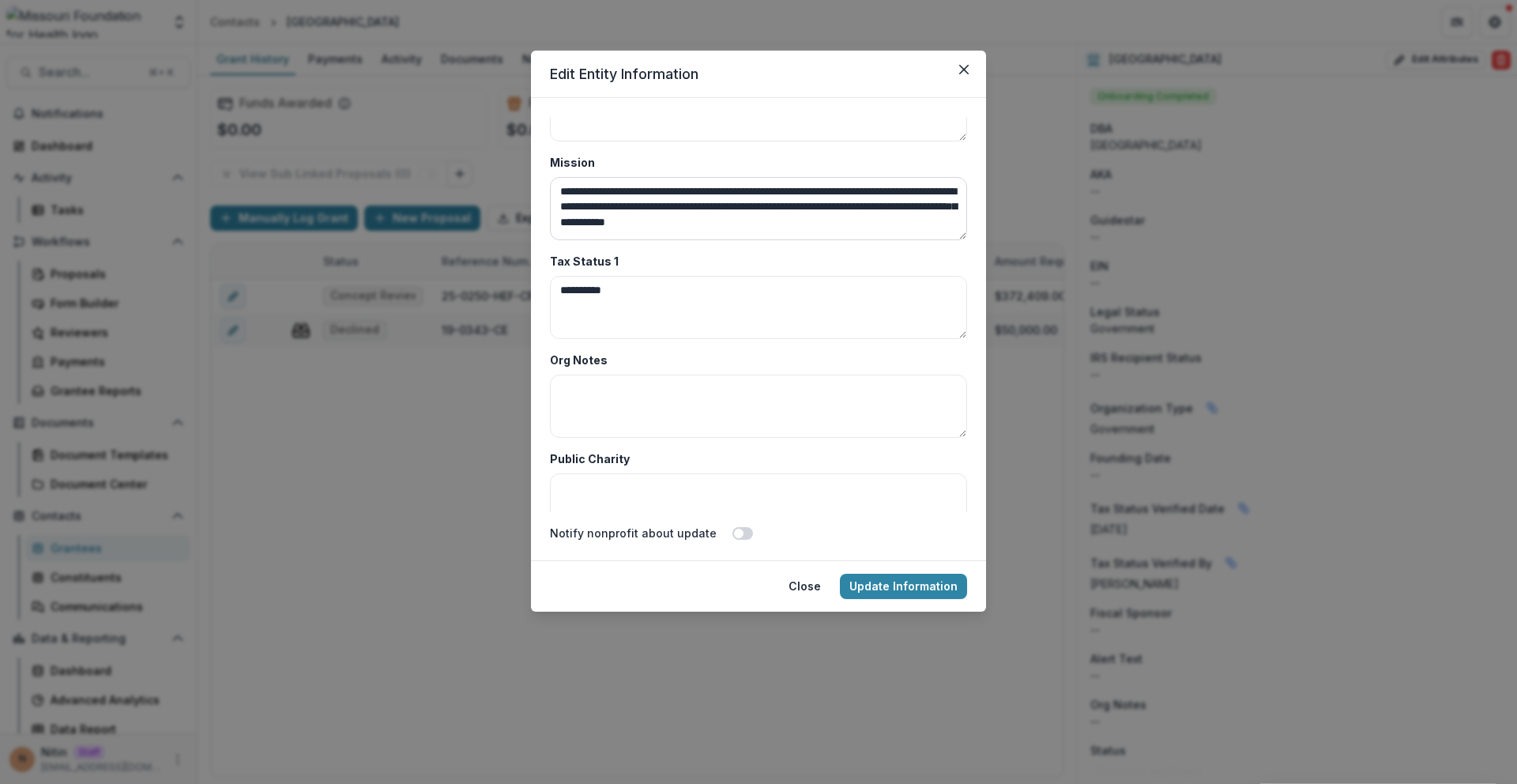
click at [714, 196] on textarea "**********" at bounding box center [758, 209] width 417 height 64
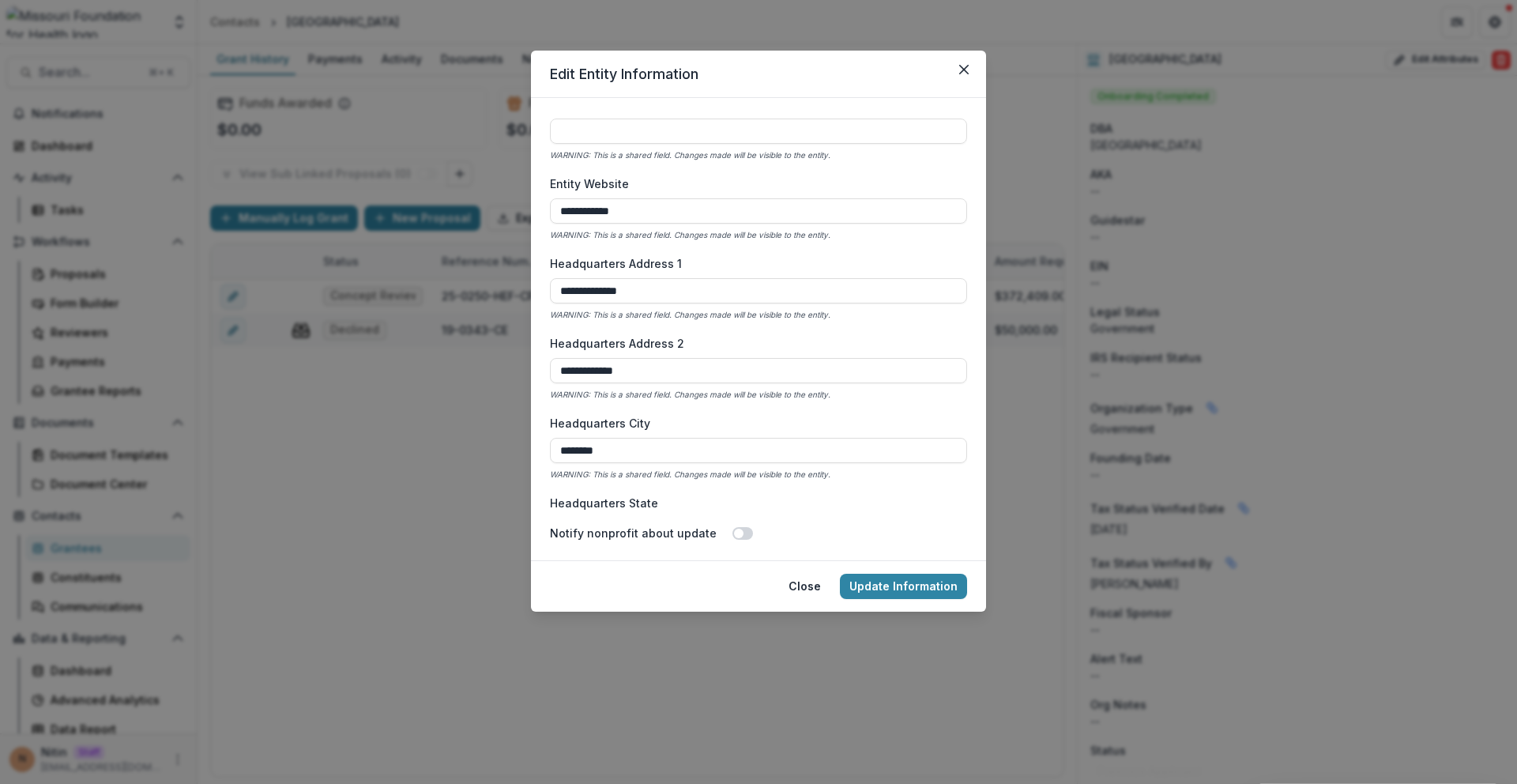
scroll to position [0, 0]
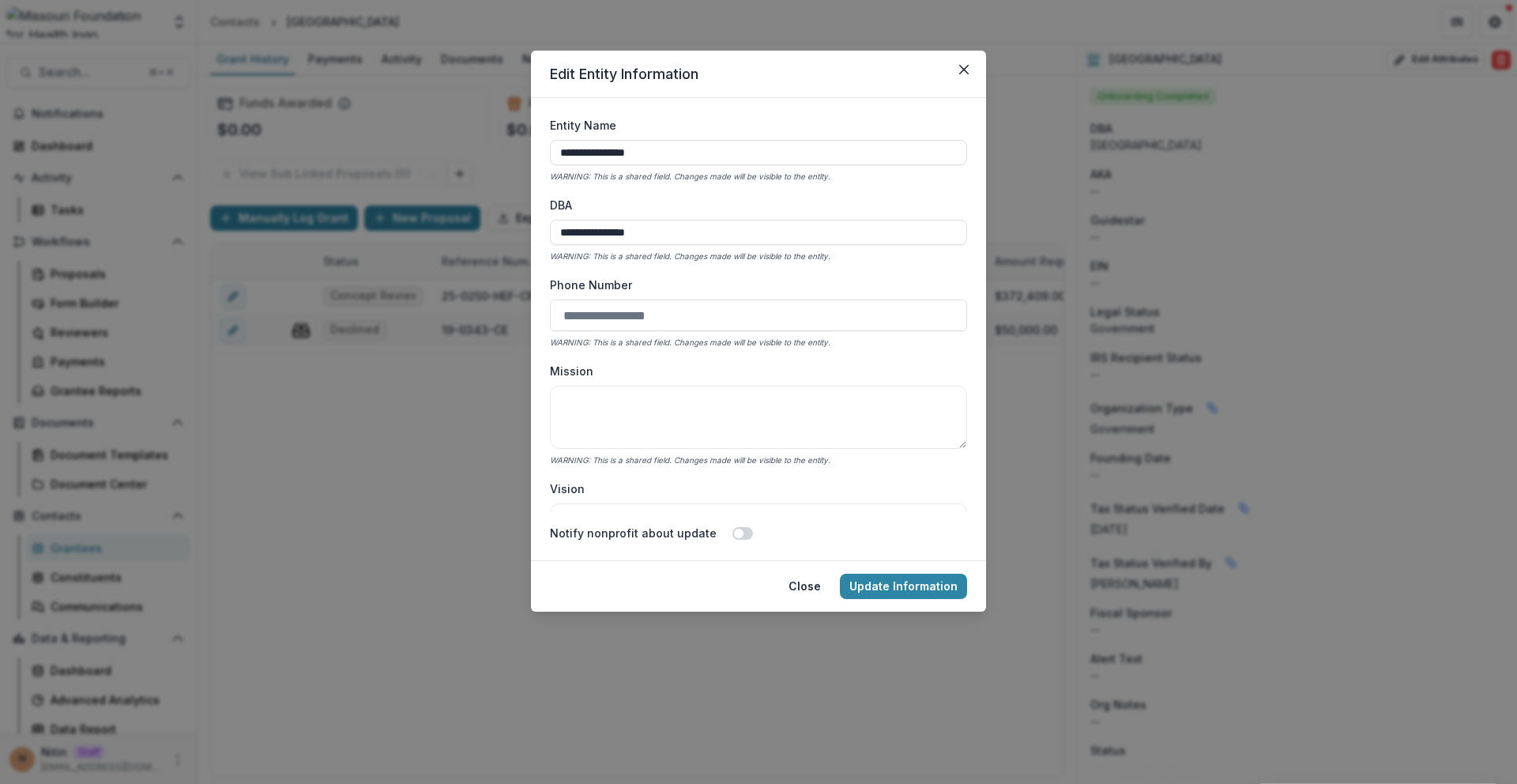
click at [683, 380] on div "Mission WARNING: This is a shared field. Changes made will be visible to the en…" at bounding box center [758, 415] width 417 height 105
click at [683, 415] on textarea "Mission" at bounding box center [758, 417] width 417 height 64
paste textarea "**********"
type textarea "**********"
click at [908, 581] on button "Update Information" at bounding box center [904, 585] width 127 height 25
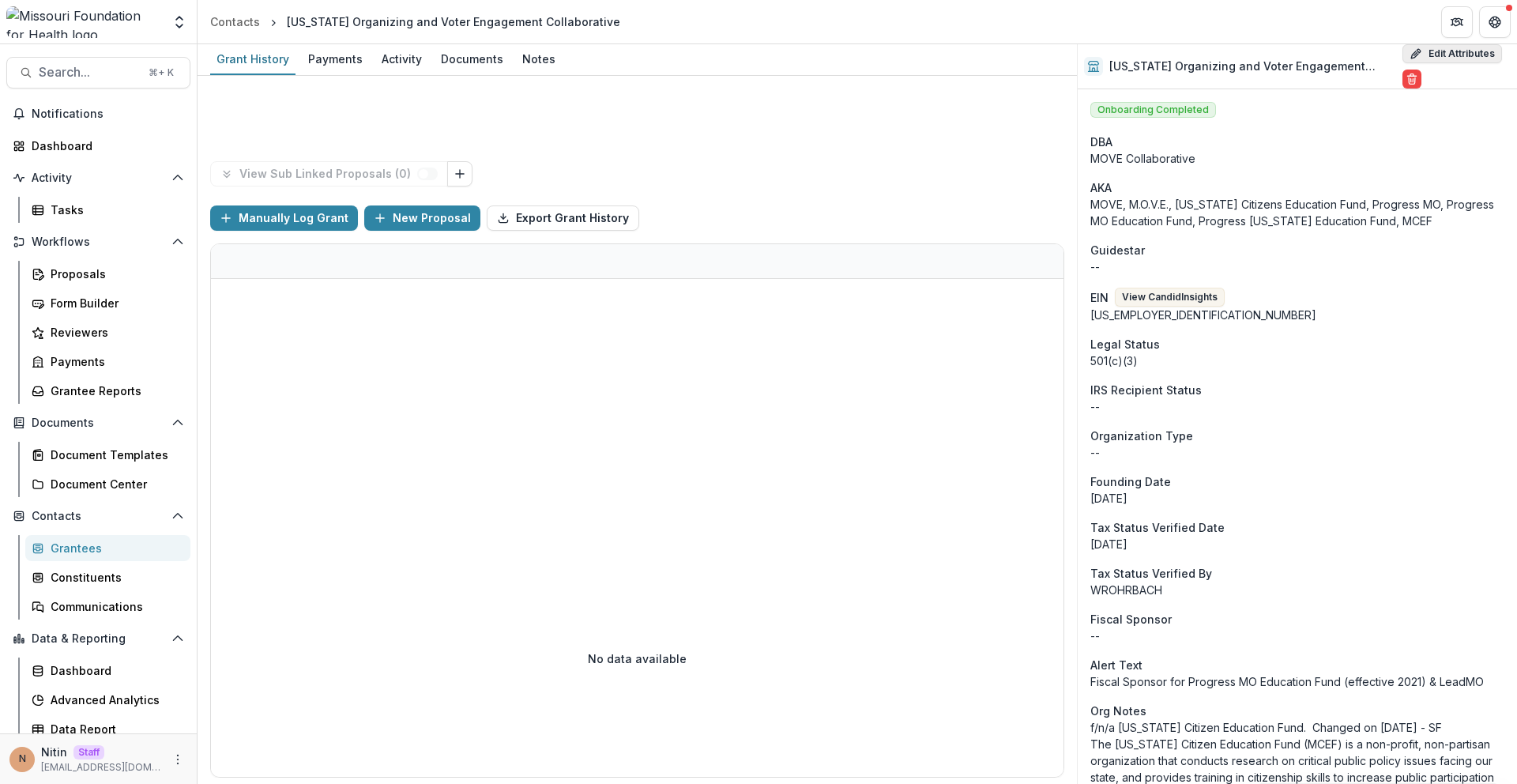
click at [1424, 53] on button "Edit Attributes" at bounding box center [1452, 53] width 100 height 19
select select
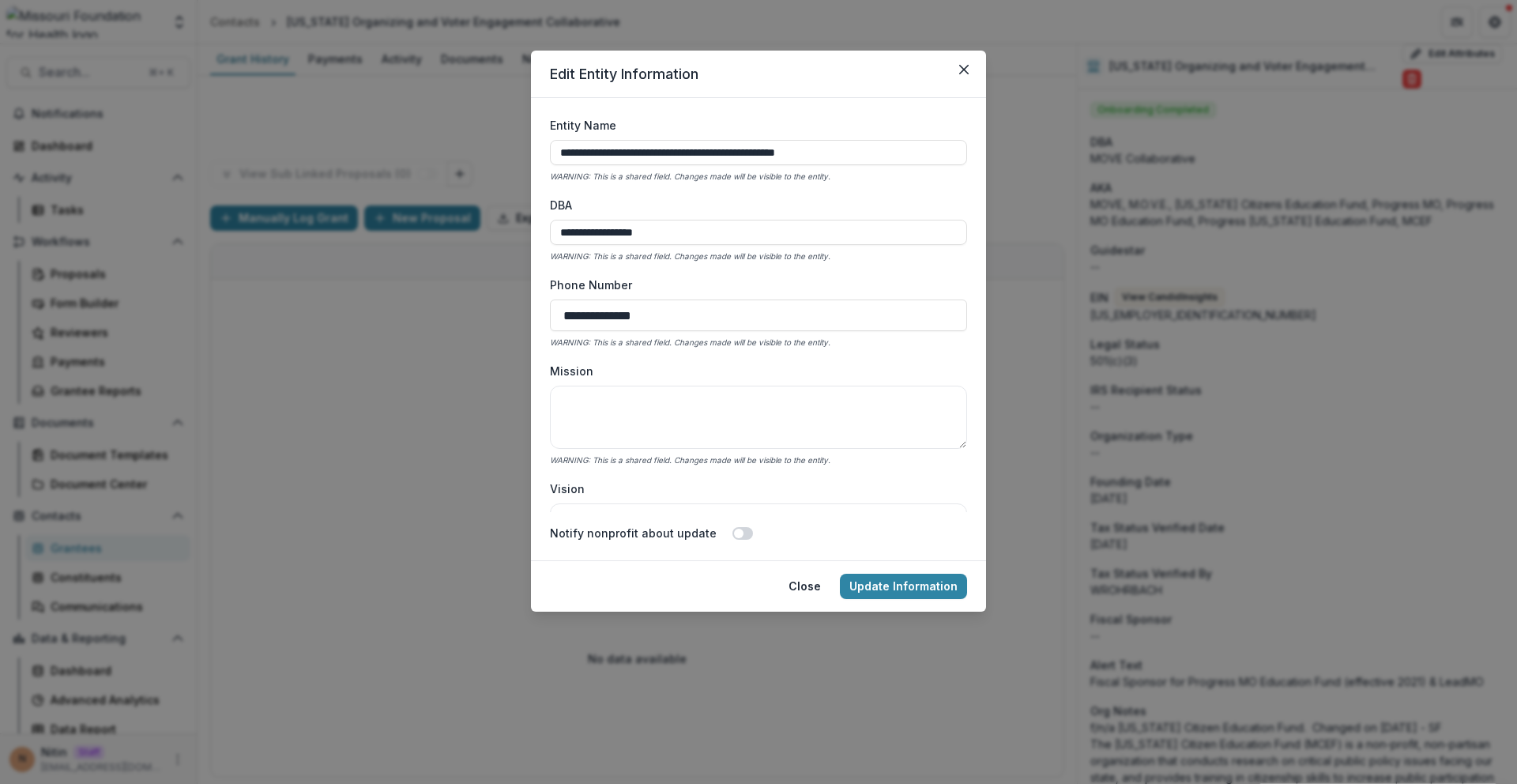
click at [1424, 53] on div "**********" at bounding box center [758, 392] width 1517 height 784
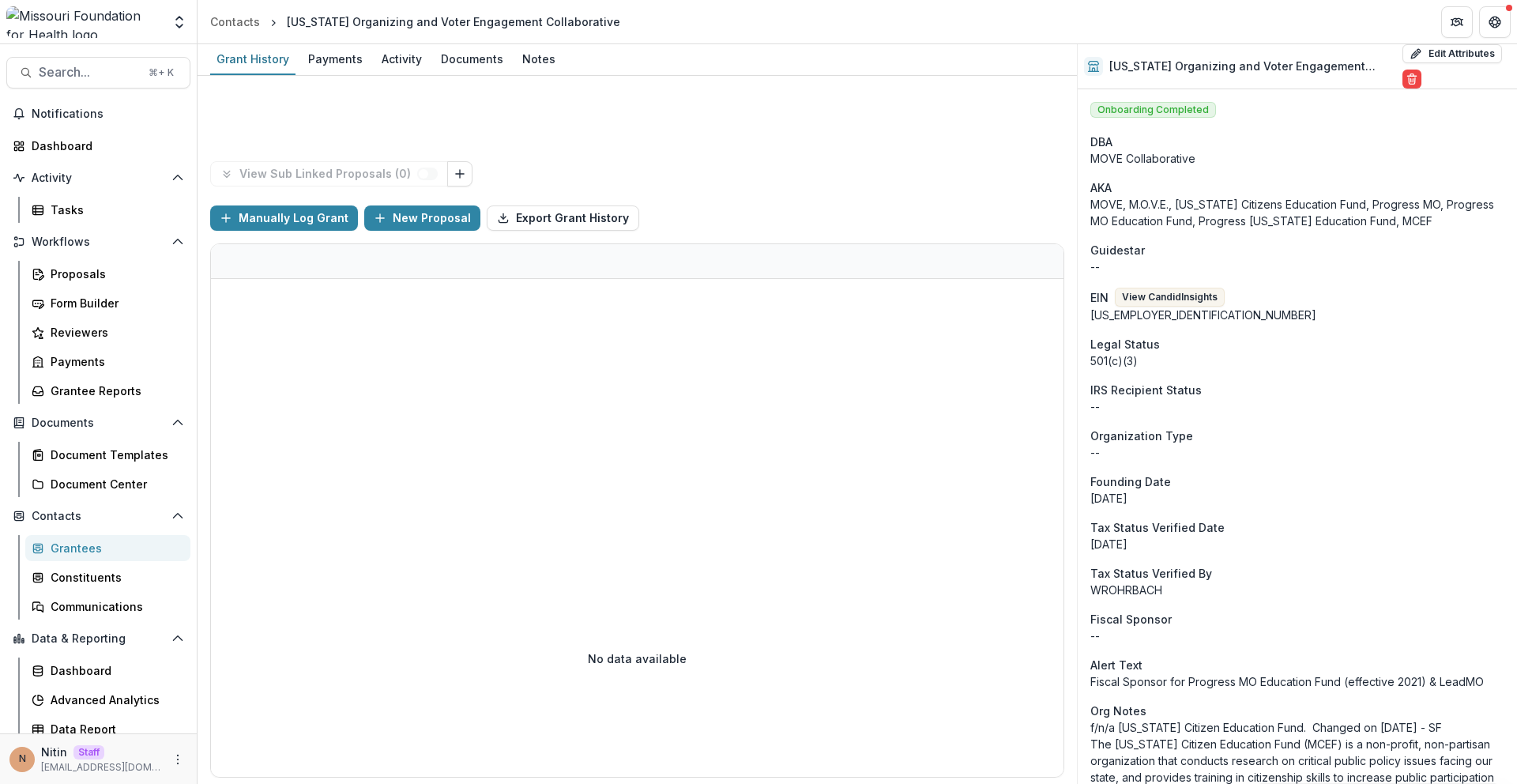
click at [1424, 53] on button "Edit Attributes" at bounding box center [1452, 53] width 100 height 19
select select
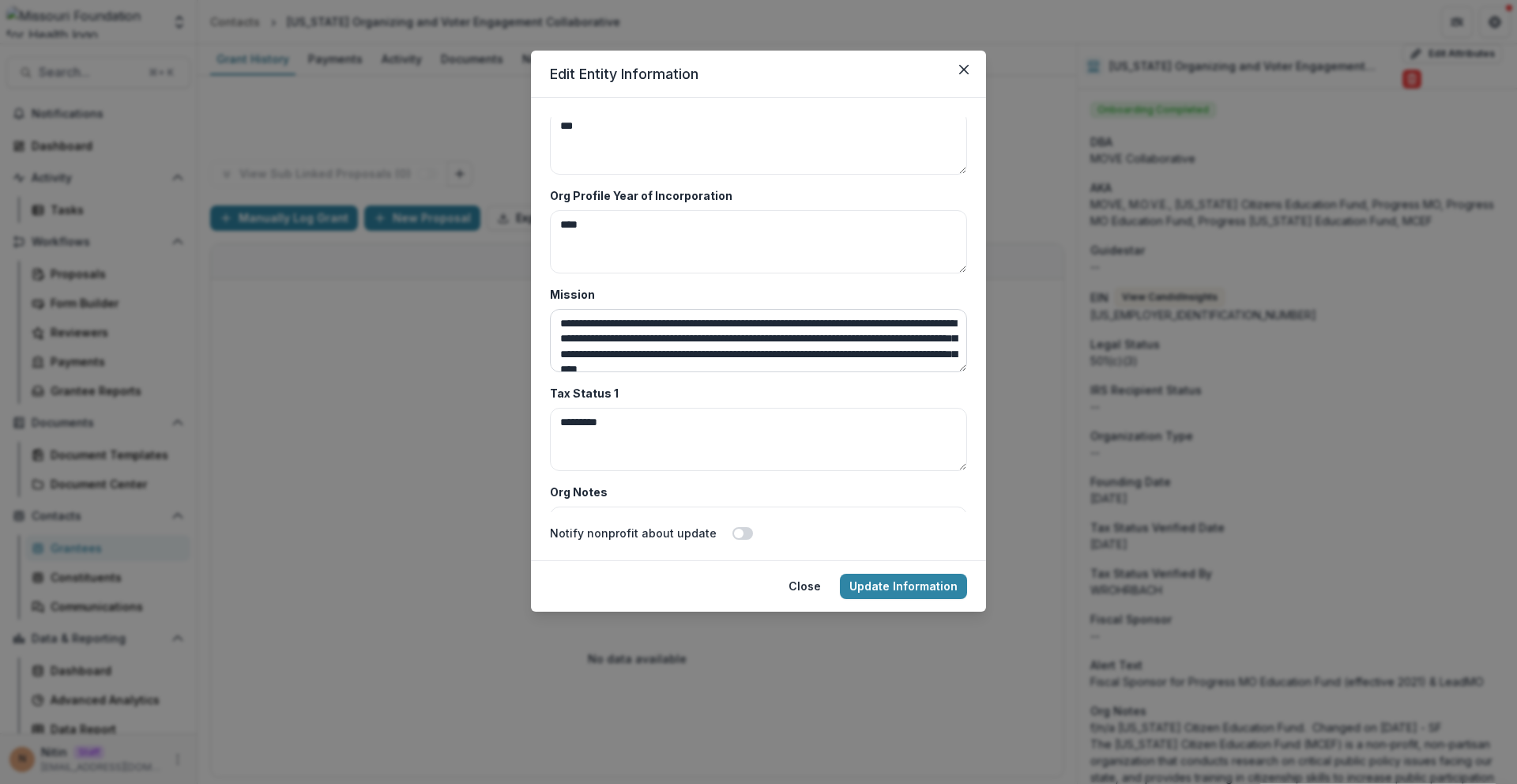
scroll to position [4818, 0]
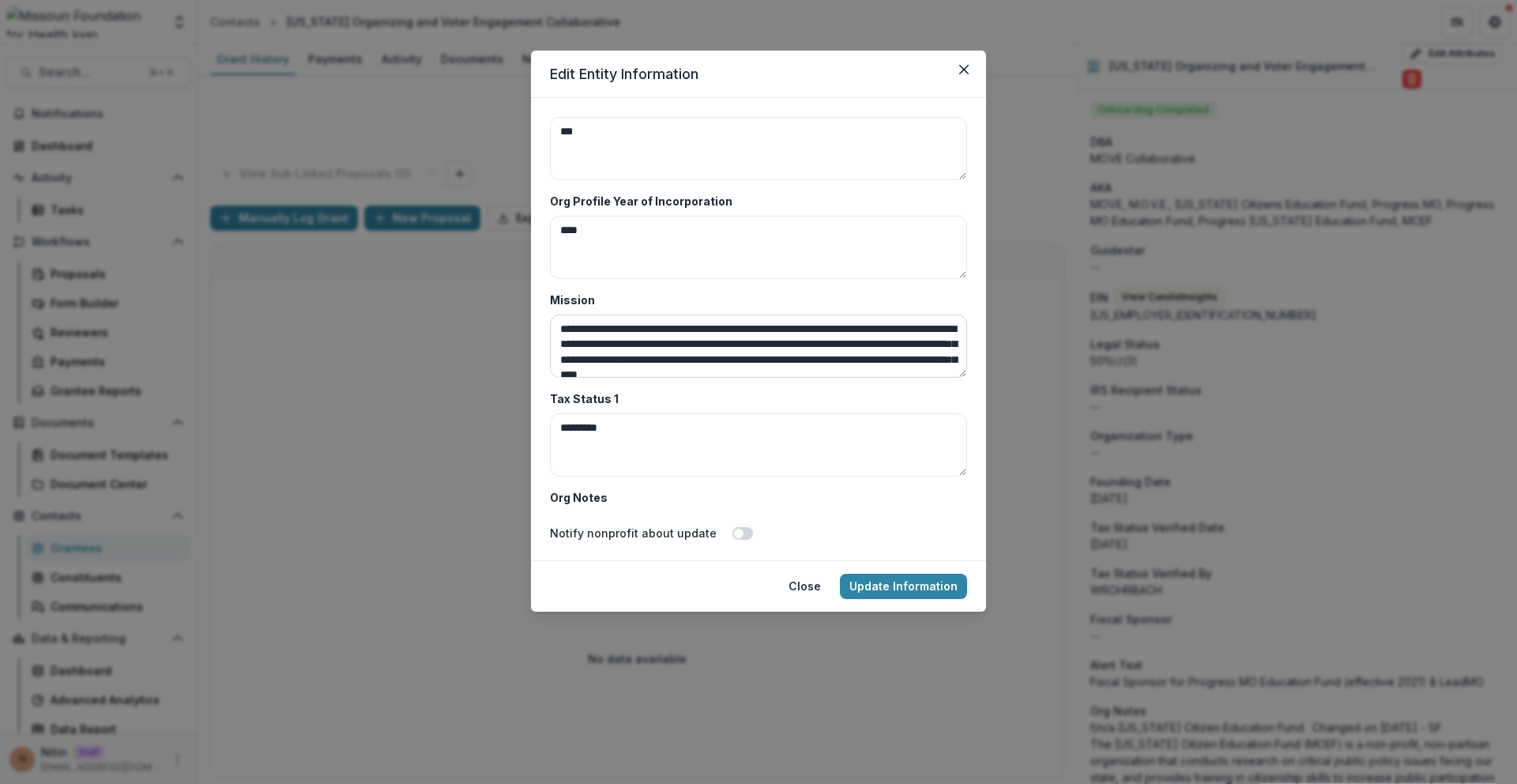
click at [628, 349] on textarea "**********" at bounding box center [758, 346] width 417 height 64
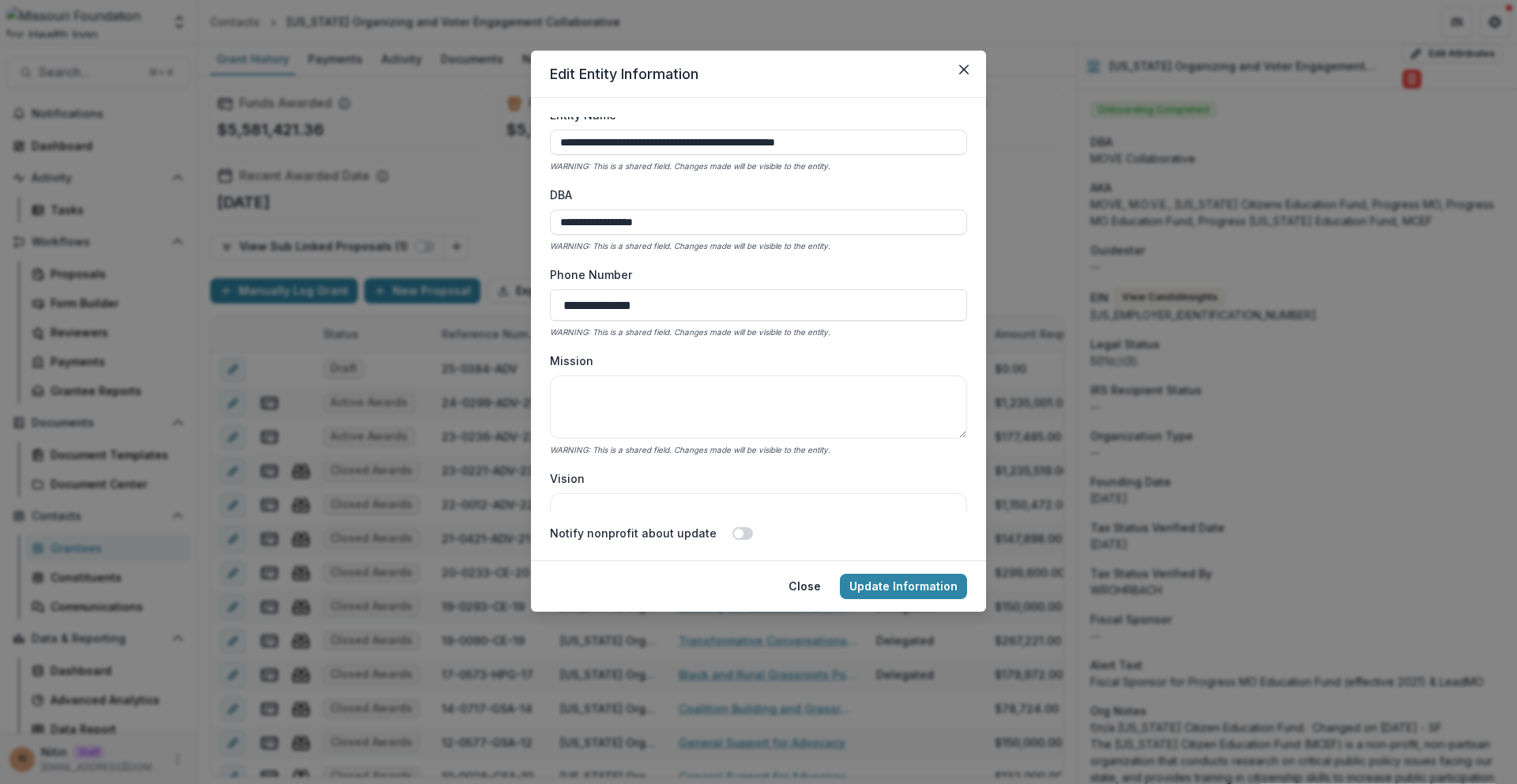
scroll to position [0, 0]
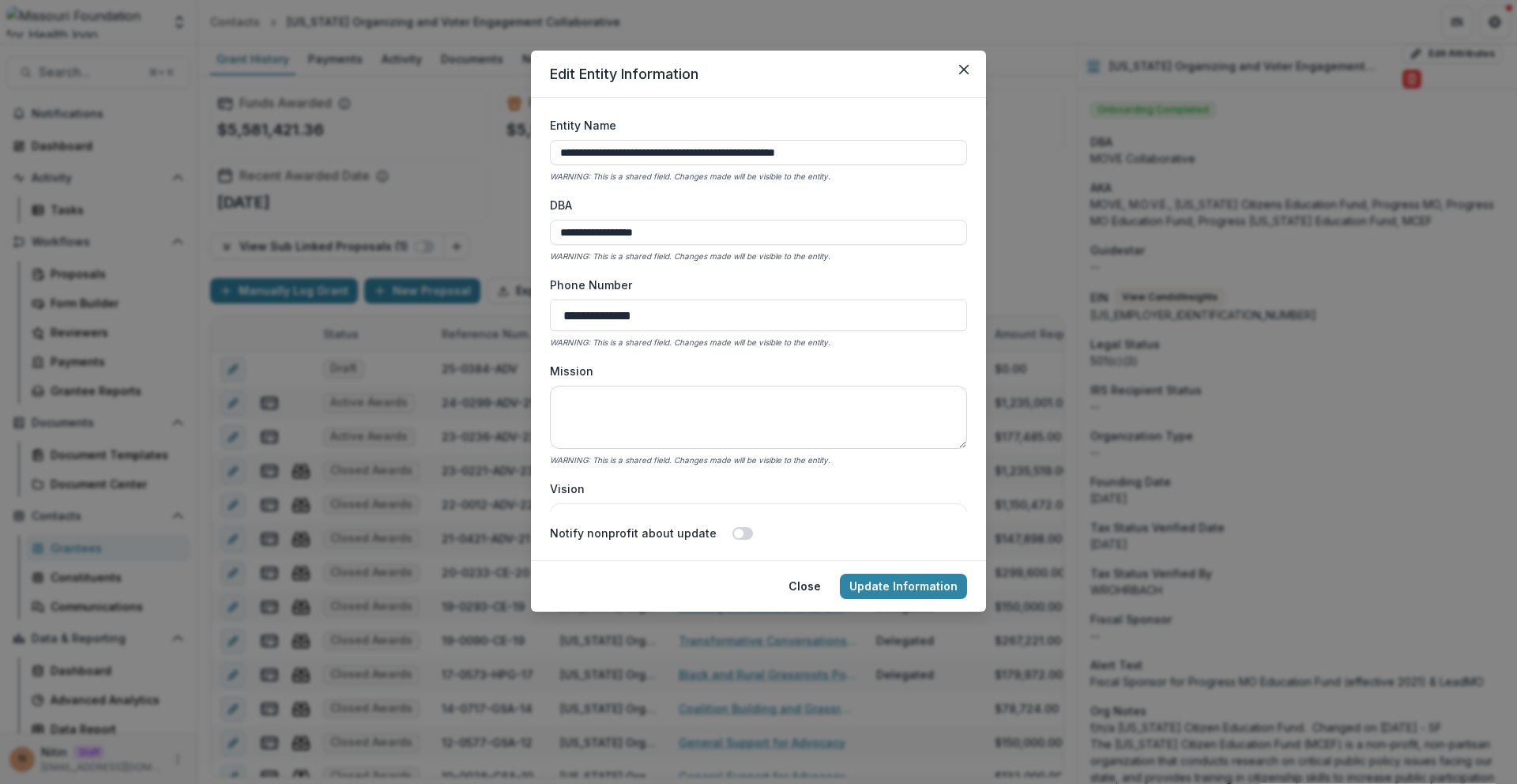
click at [595, 417] on textarea "Mission" at bounding box center [758, 417] width 417 height 64
paste textarea "**********"
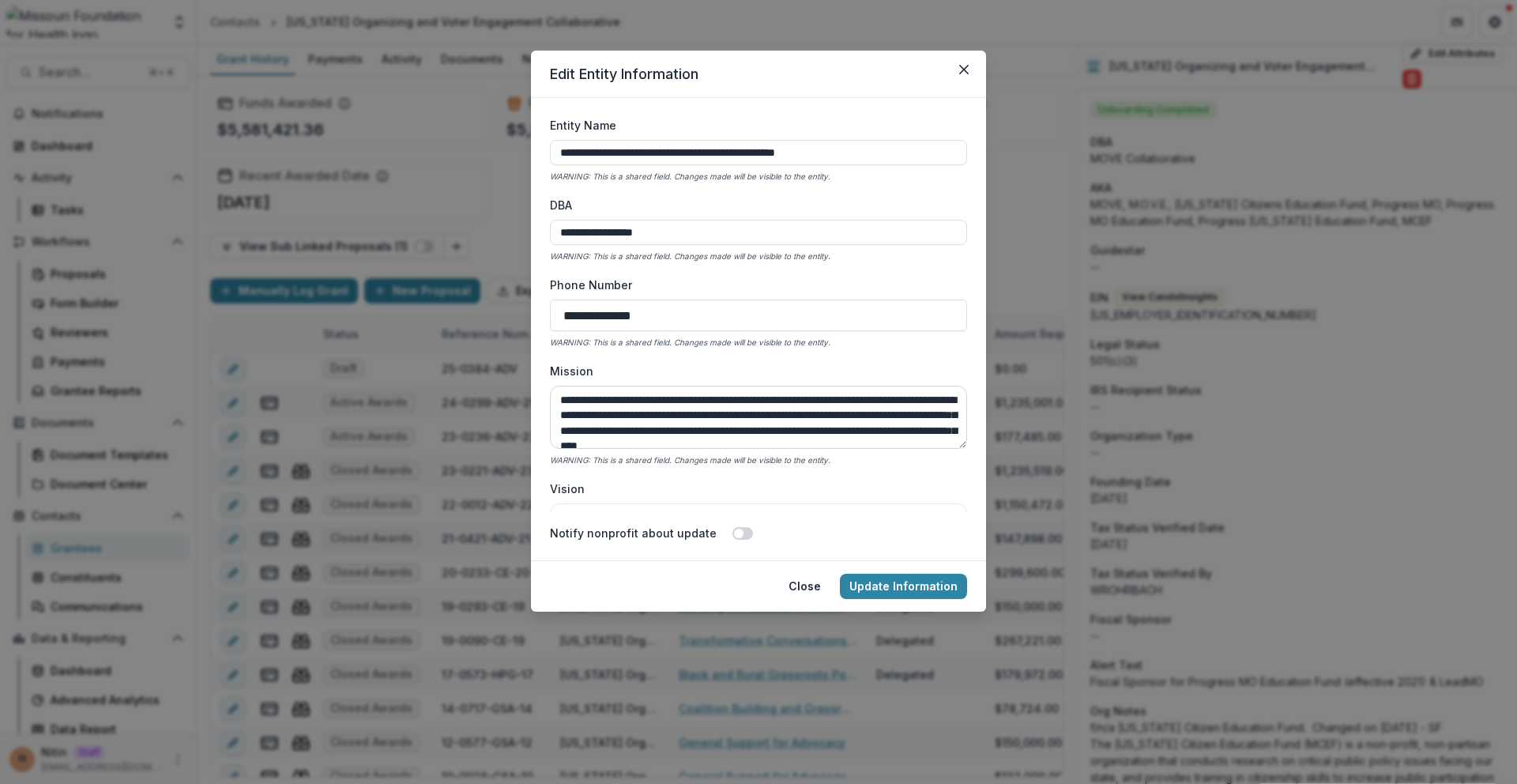
scroll to position [20, 0]
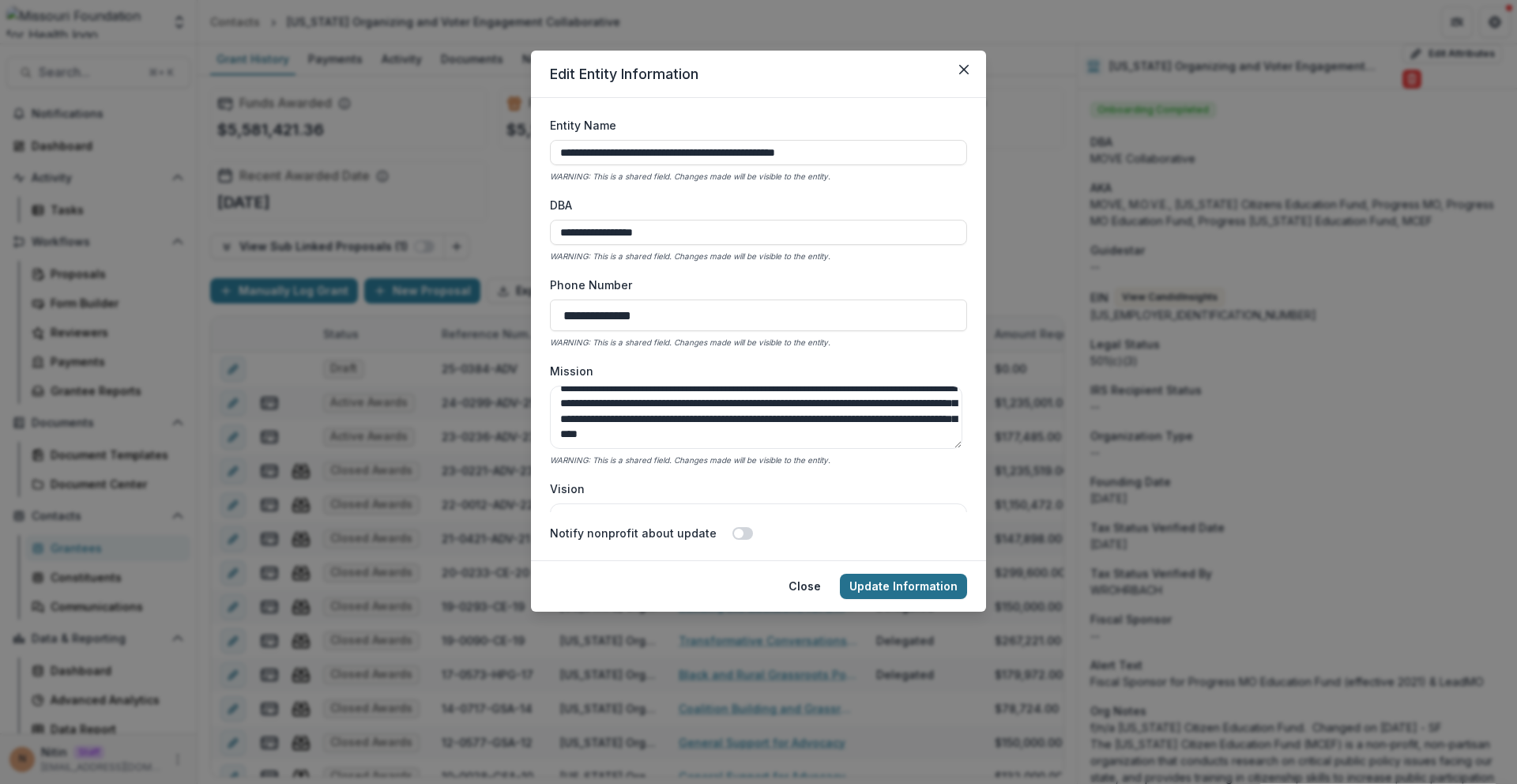
type textarea "**********"
click at [884, 581] on button "Update Information" at bounding box center [904, 585] width 127 height 25
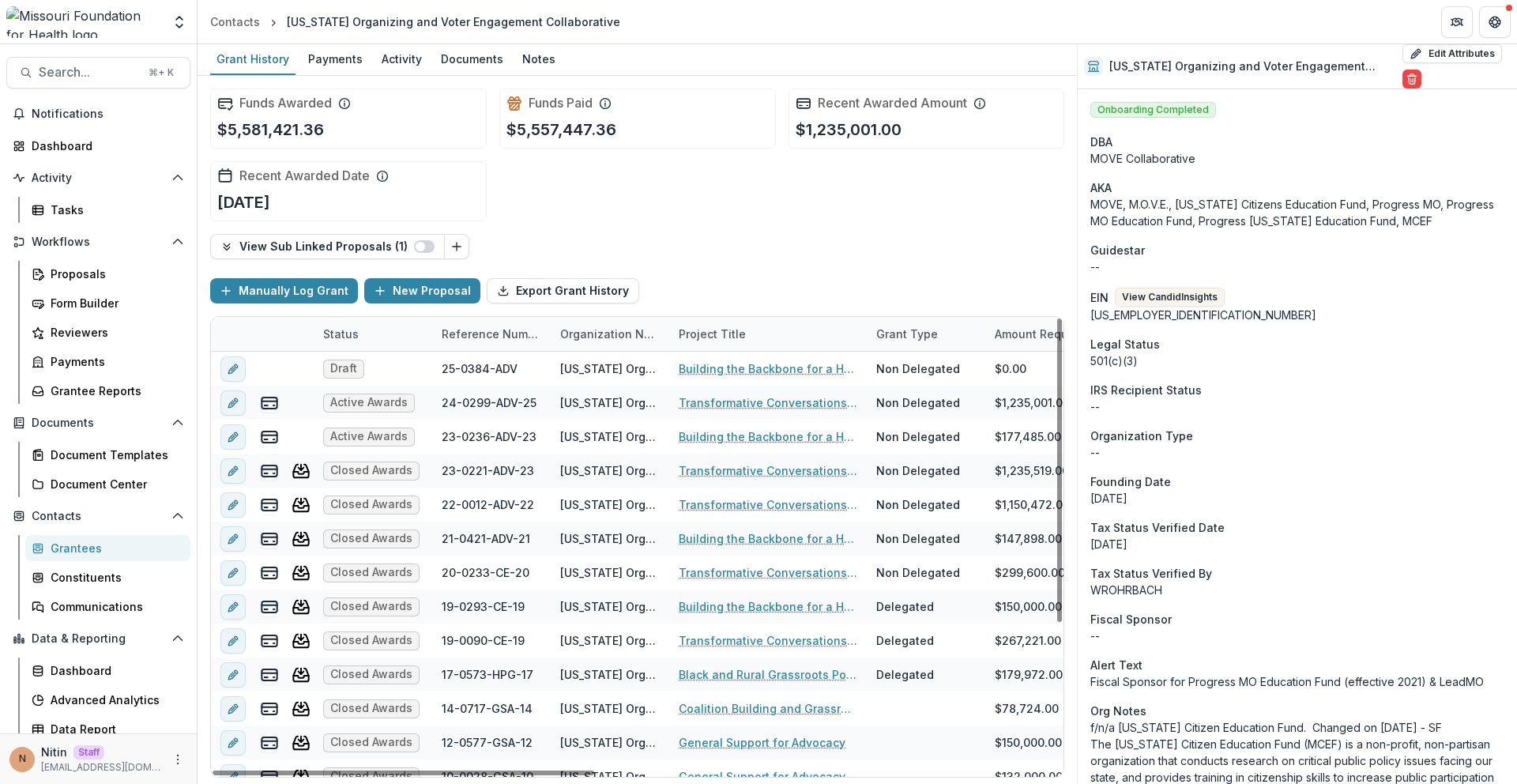
scroll to position [221, 0]
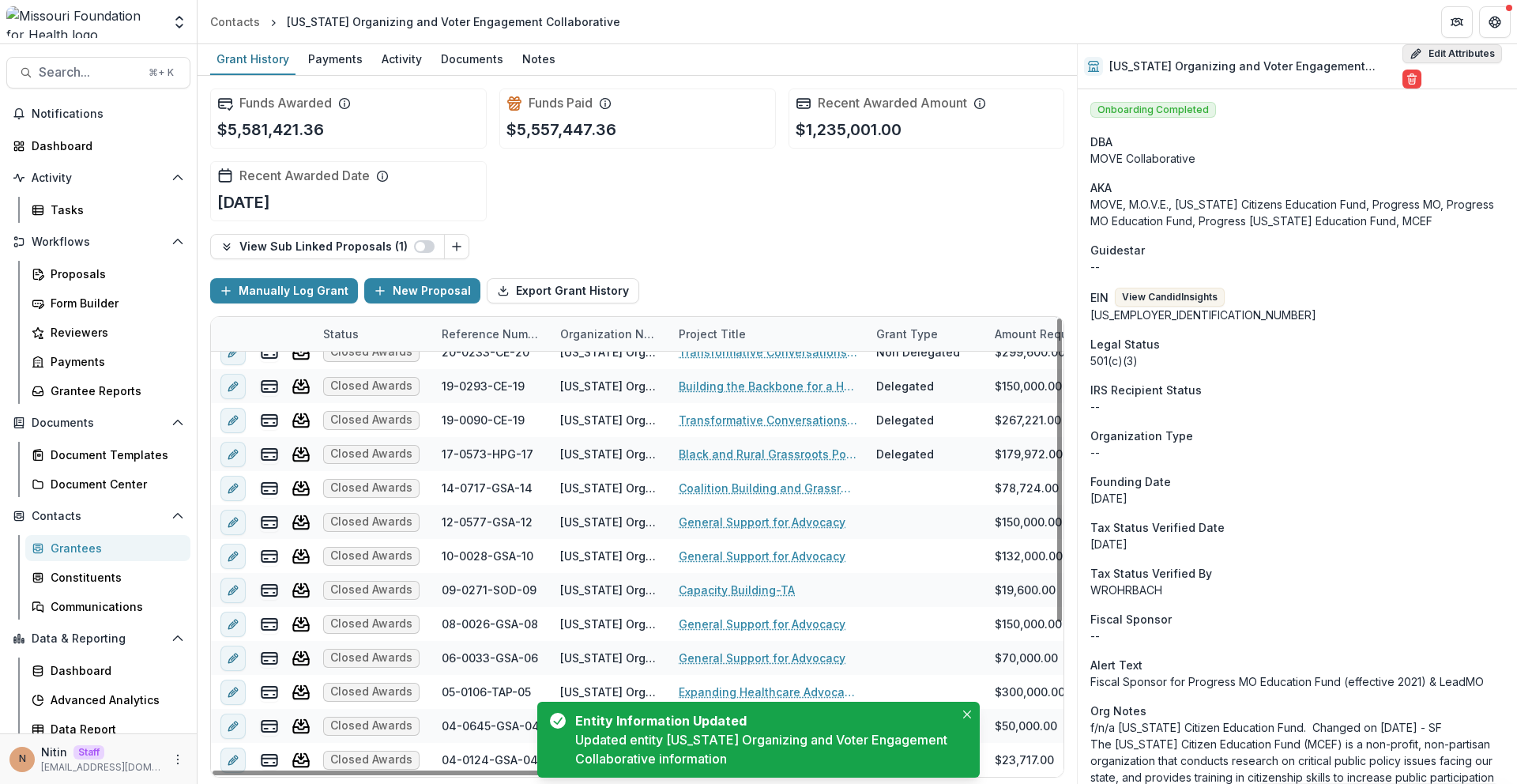
click at [1413, 55] on button "Edit Attributes" at bounding box center [1452, 53] width 100 height 19
select select
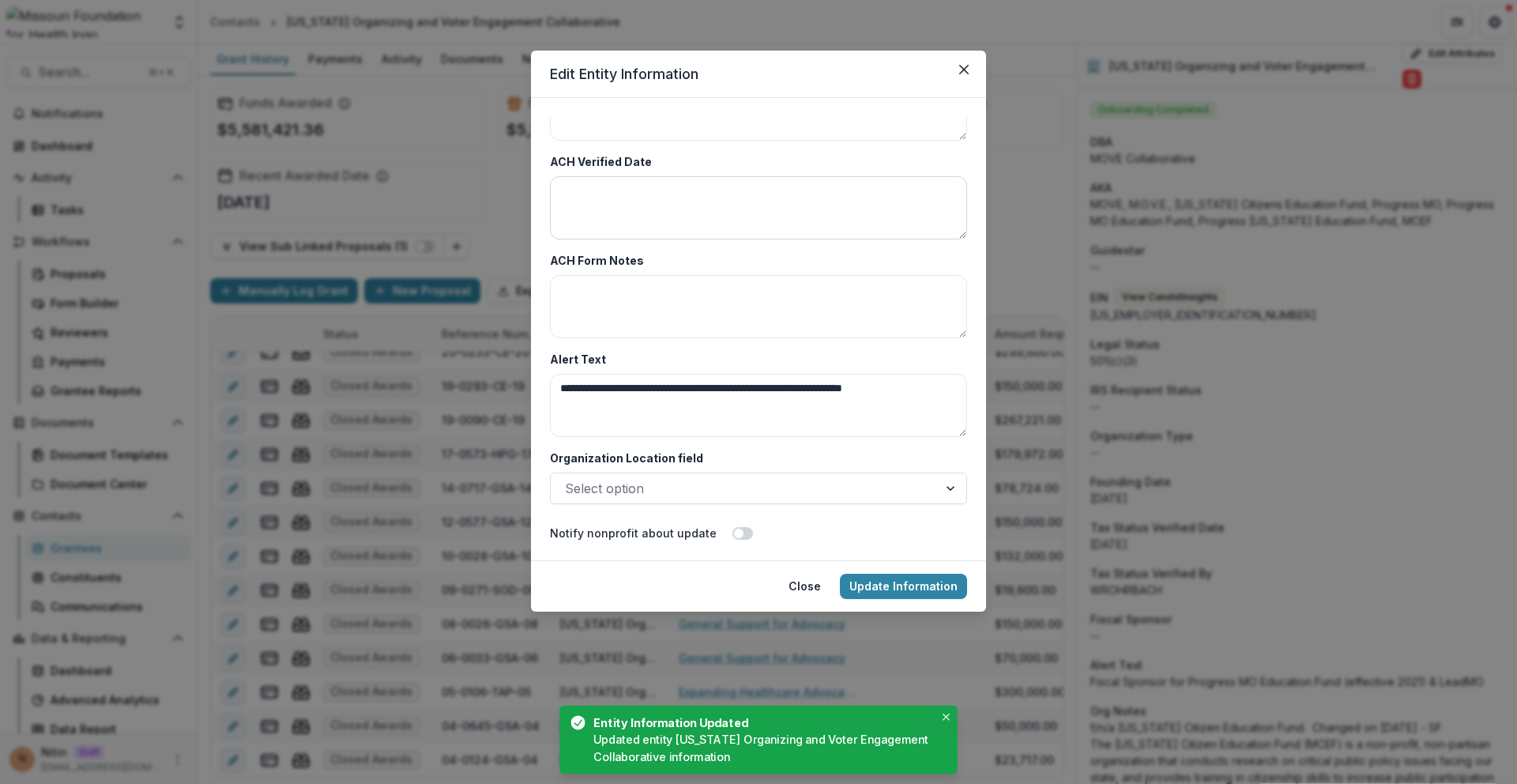
scroll to position [5135, 0]
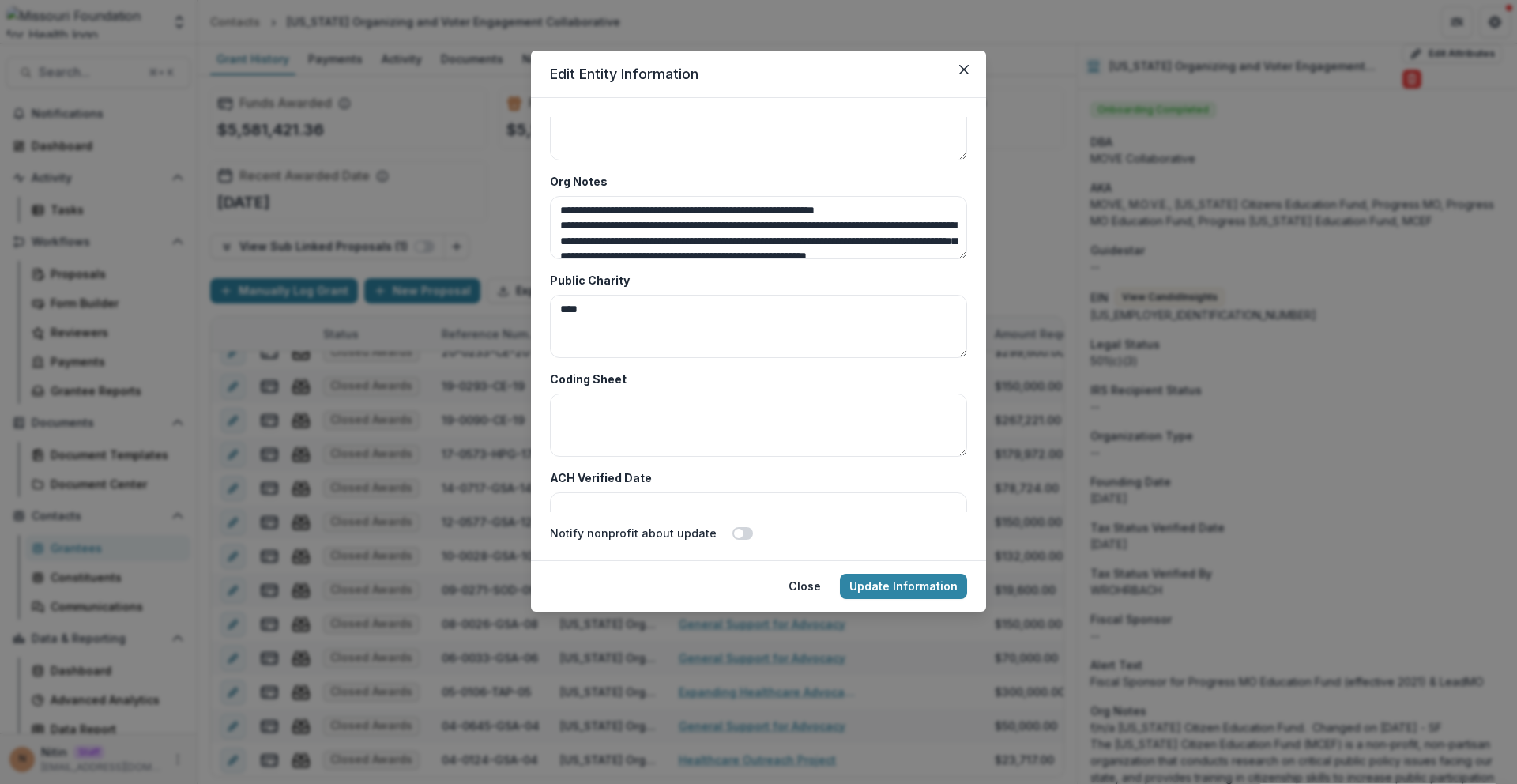
click at [1082, 181] on div "**********" at bounding box center [758, 392] width 1517 height 784
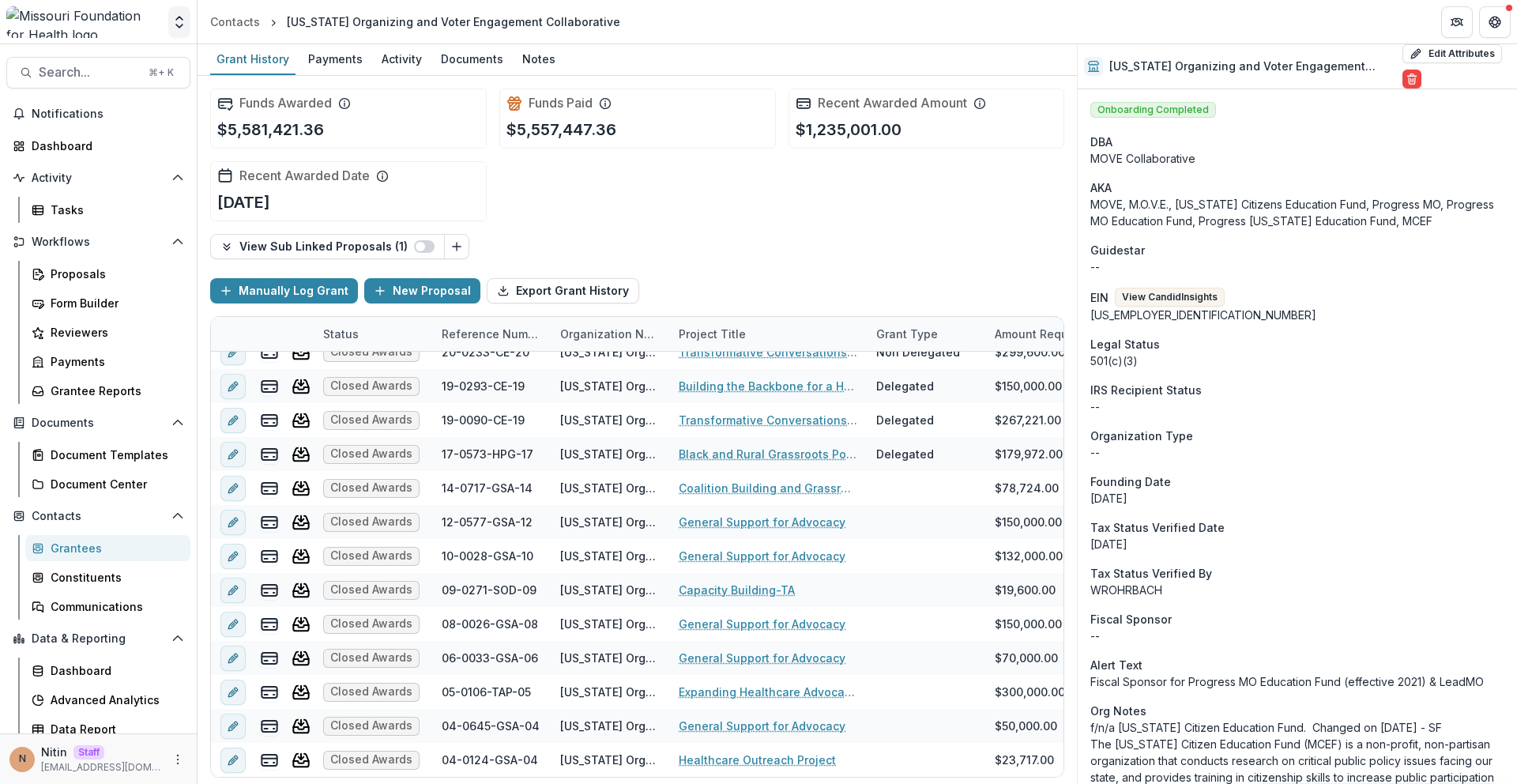
click at [185, 29] on icon "Open entity switcher" at bounding box center [179, 22] width 16 height 16
click at [162, 75] on div "Team Settings Admin Settings" at bounding box center [99, 61] width 197 height 34
click at [162, 57] on link "Admin Settings" at bounding box center [99, 61] width 190 height 26
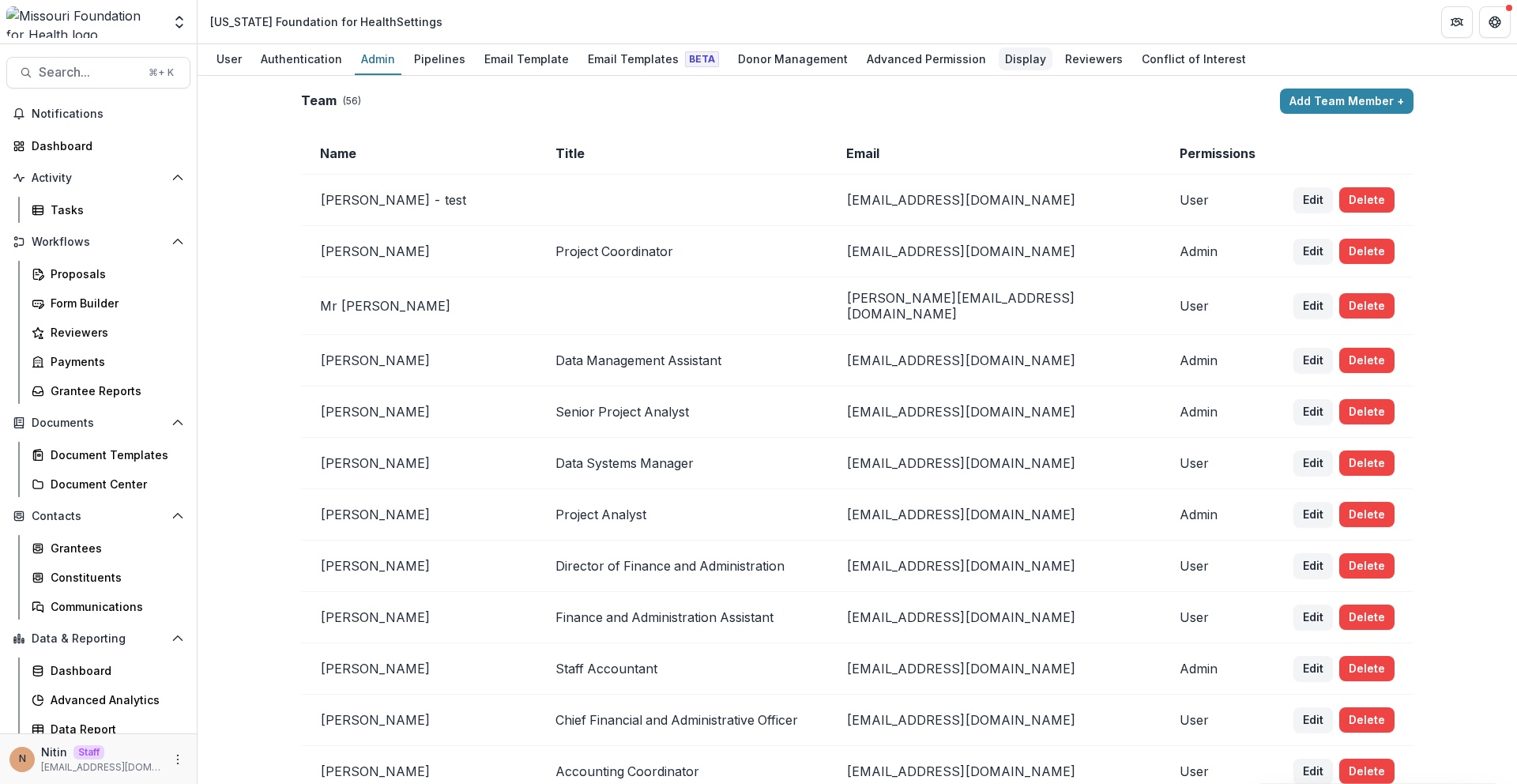
click at [999, 57] on div "Display" at bounding box center [1026, 59] width 54 height 23
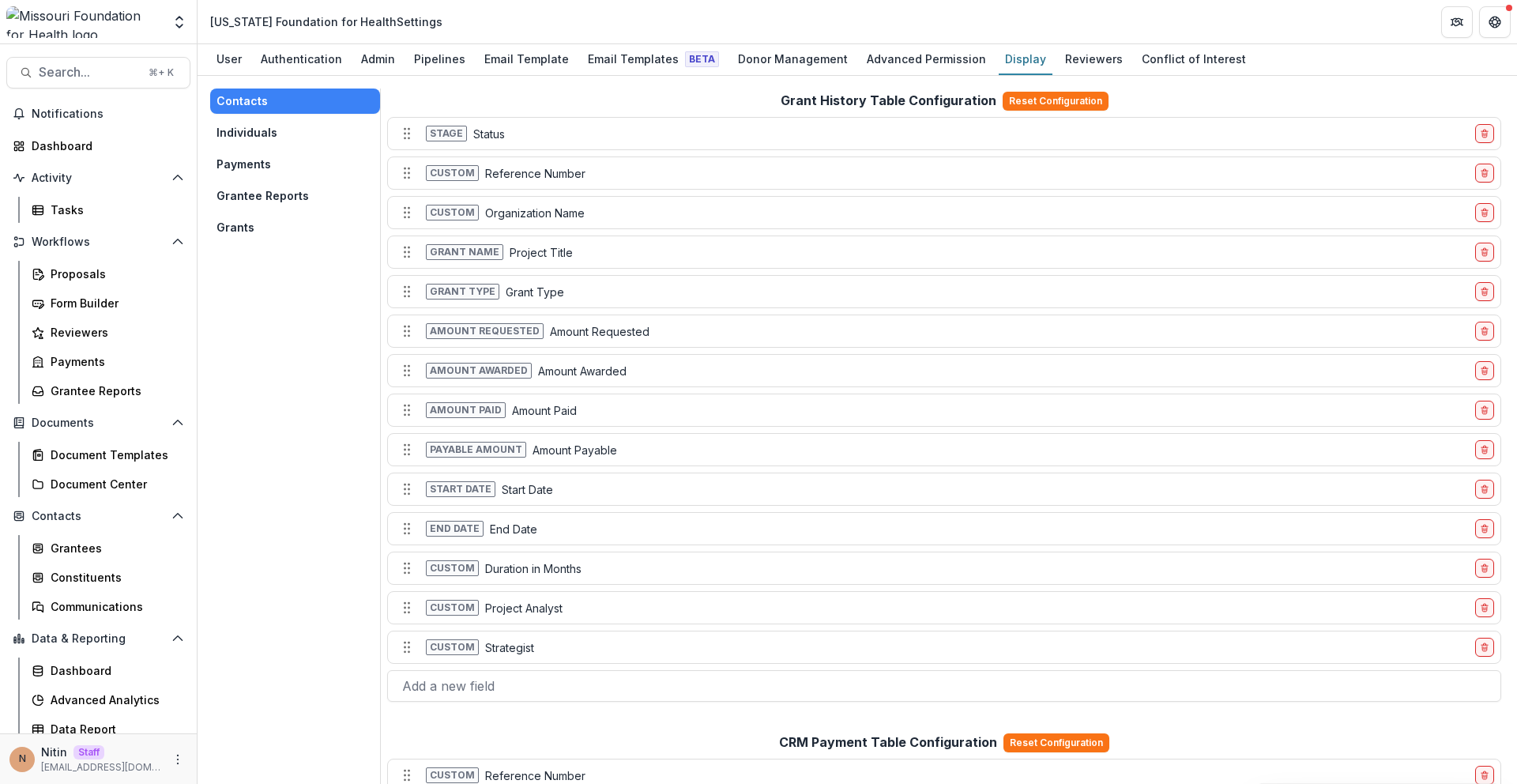
click at [256, 221] on button "Grants" at bounding box center [295, 227] width 170 height 25
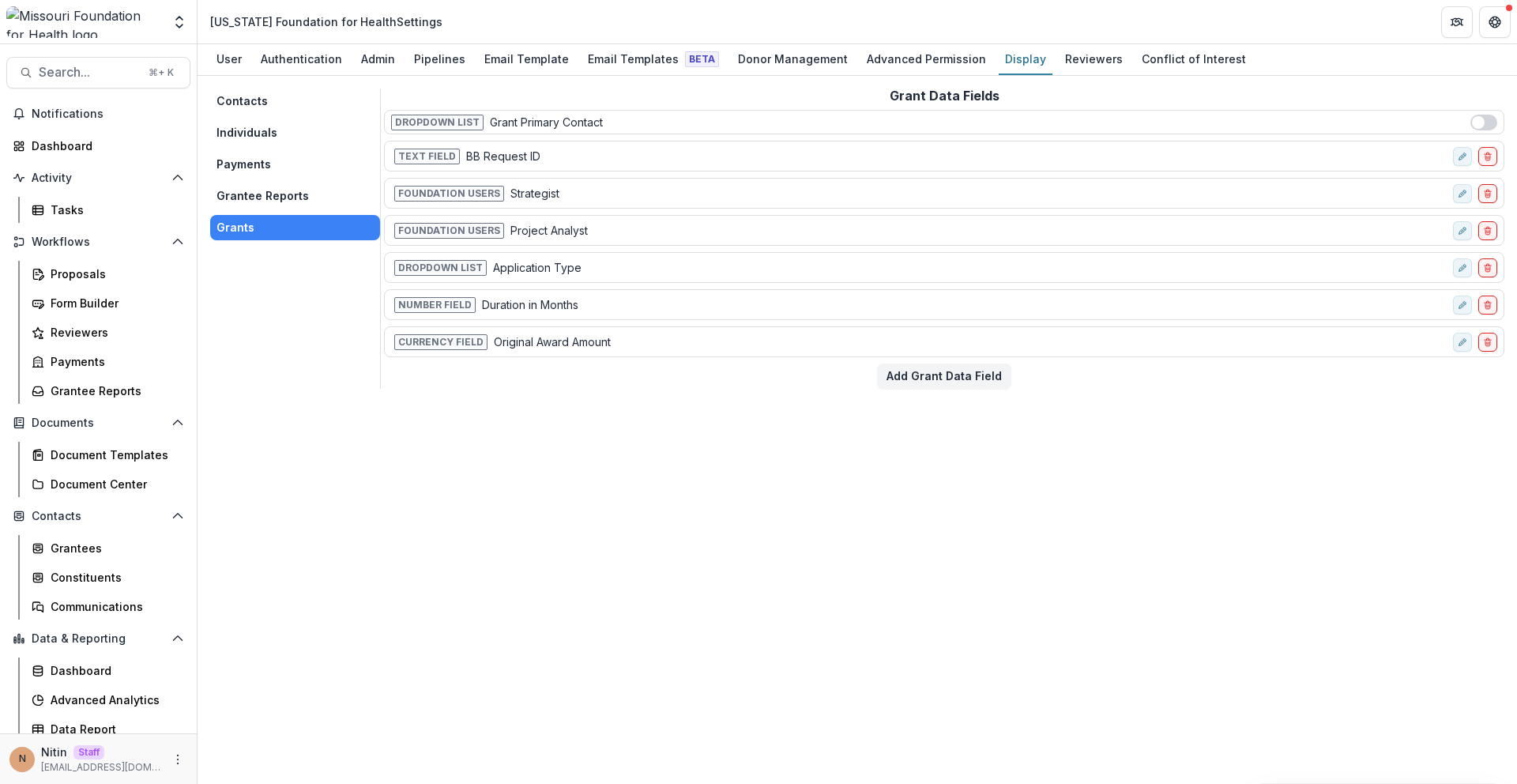
click at [236, 191] on button "Grantee Reports" at bounding box center [295, 195] width 170 height 25
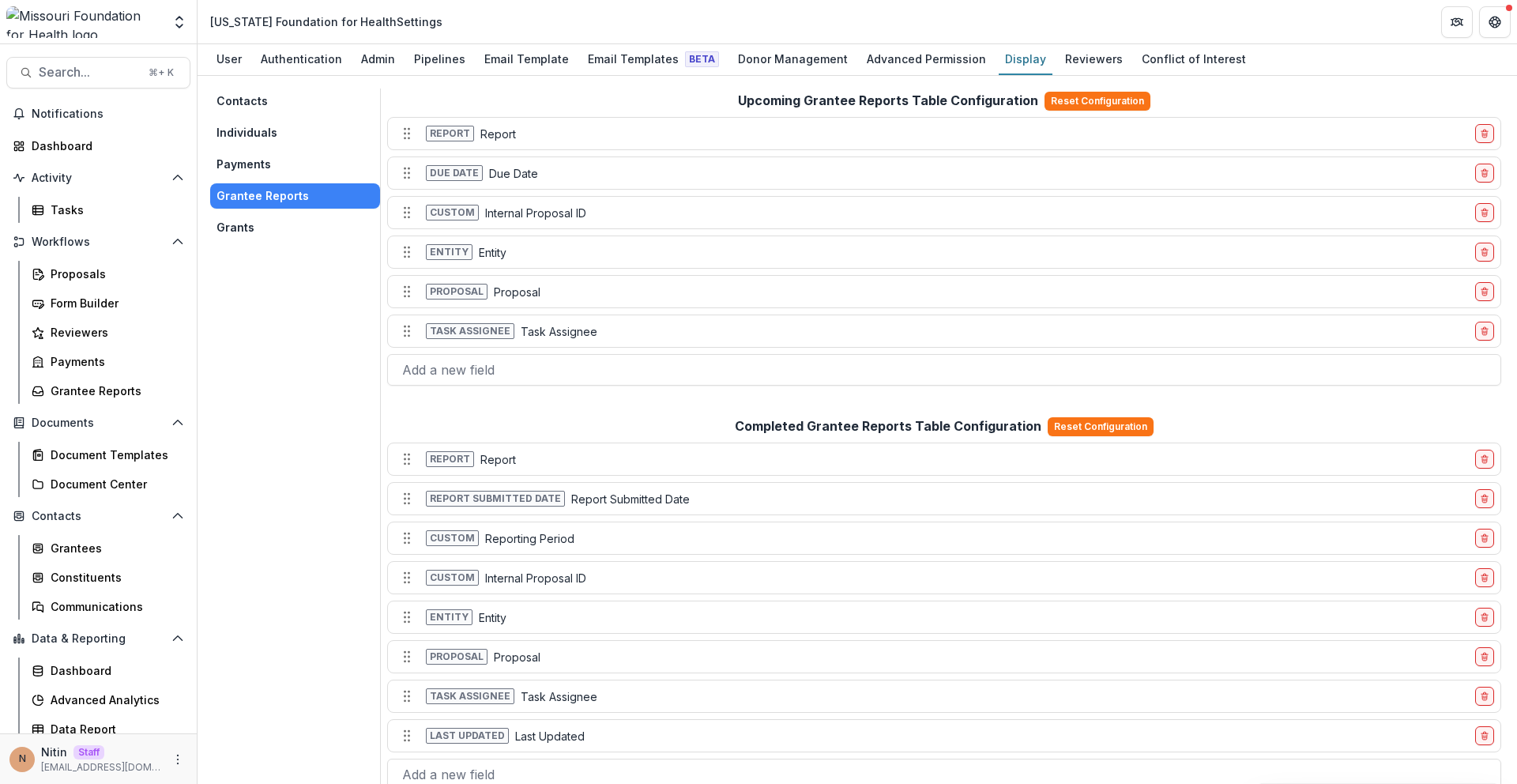
click at [564, 421] on div "Completed Grantee Reports Table Configuration Reset Configuration Report Report…" at bounding box center [945, 603] width 1121 height 379
click at [305, 136] on button "Individuals" at bounding box center [295, 132] width 170 height 25
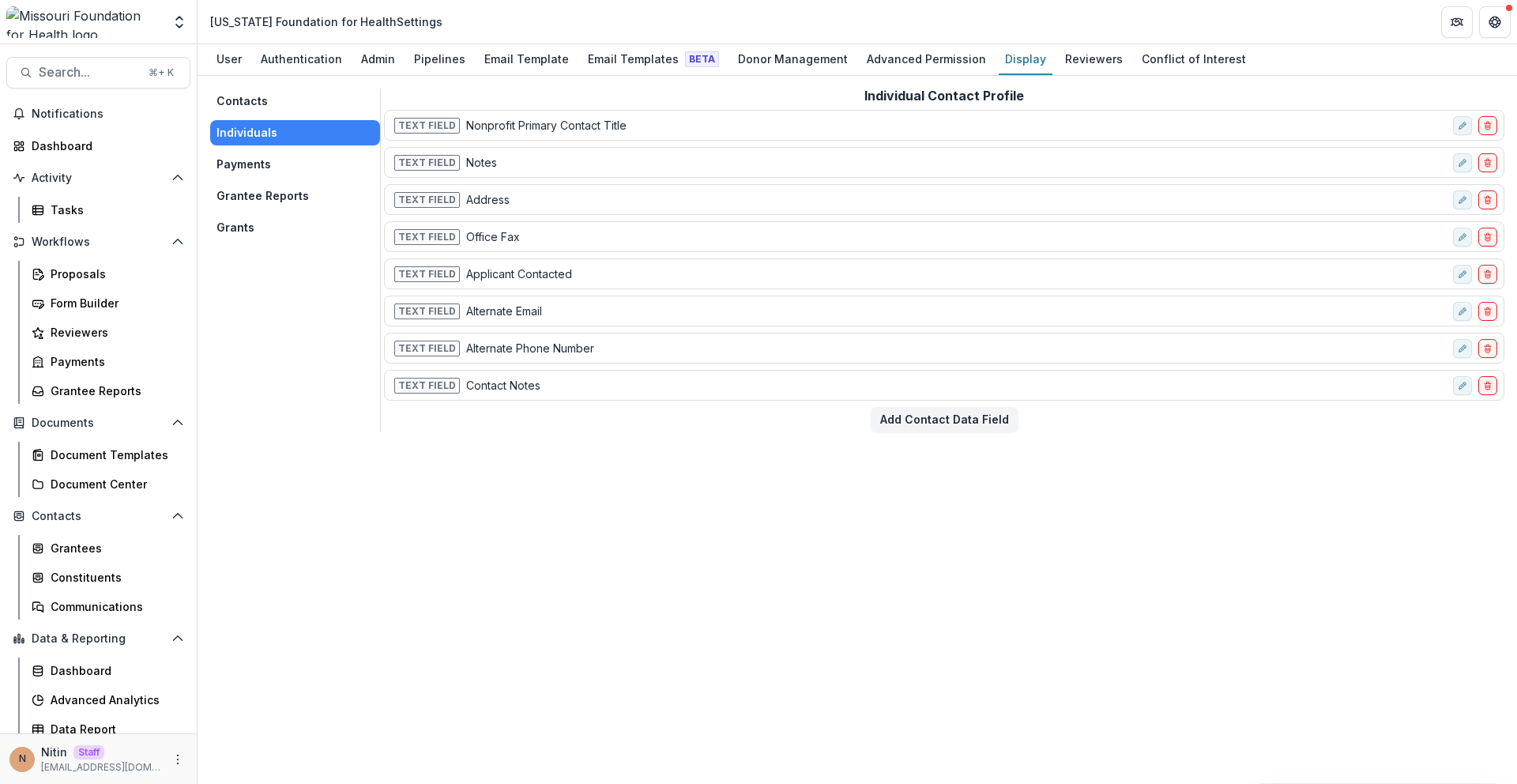
click at [284, 87] on div "Contacts Individuals Payments Grantee Reports Grants Individual Contact Profile…" at bounding box center [857, 429] width 1320 height 707
click at [282, 94] on button "Contacts" at bounding box center [295, 100] width 170 height 25
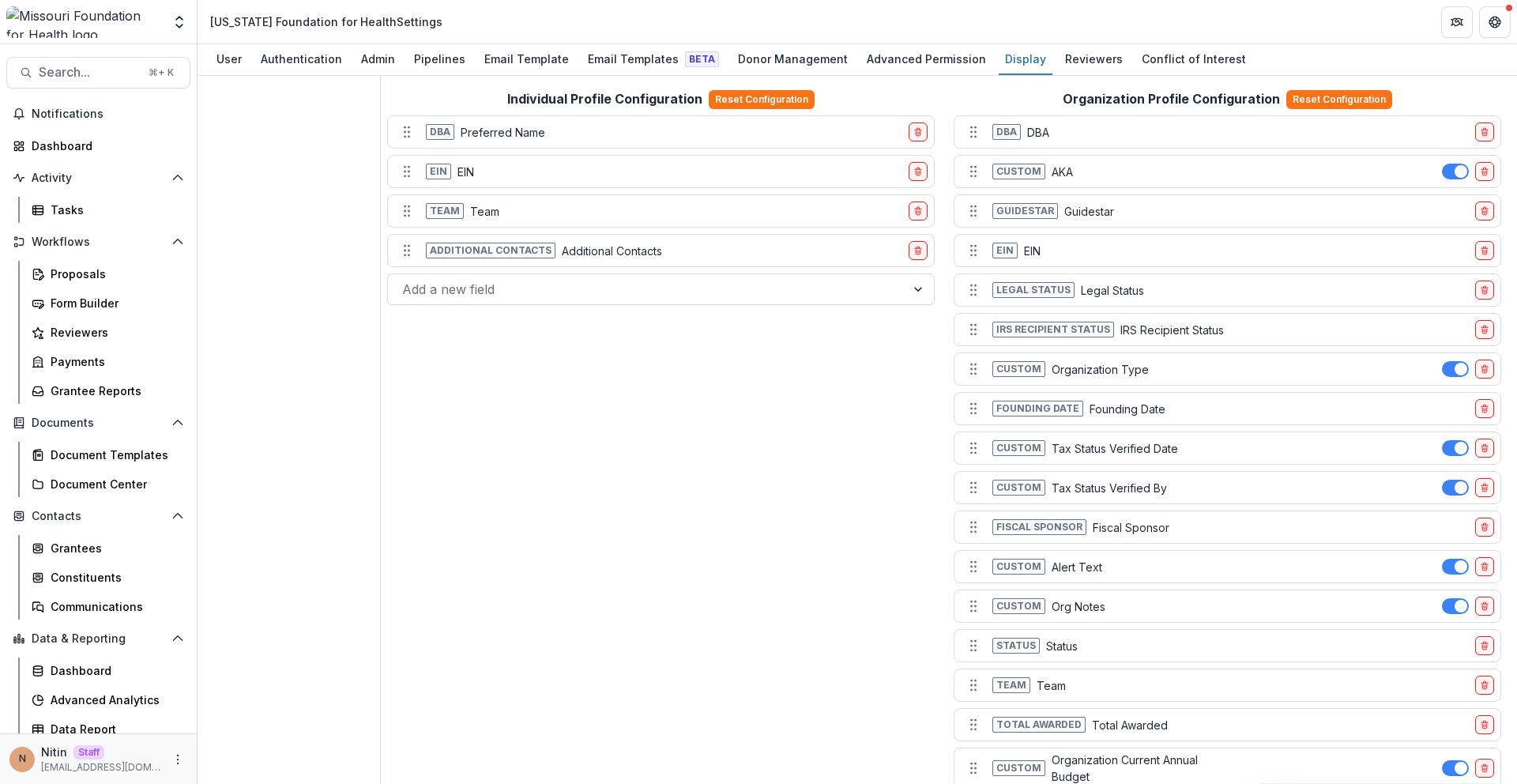
scroll to position [1309, 0]
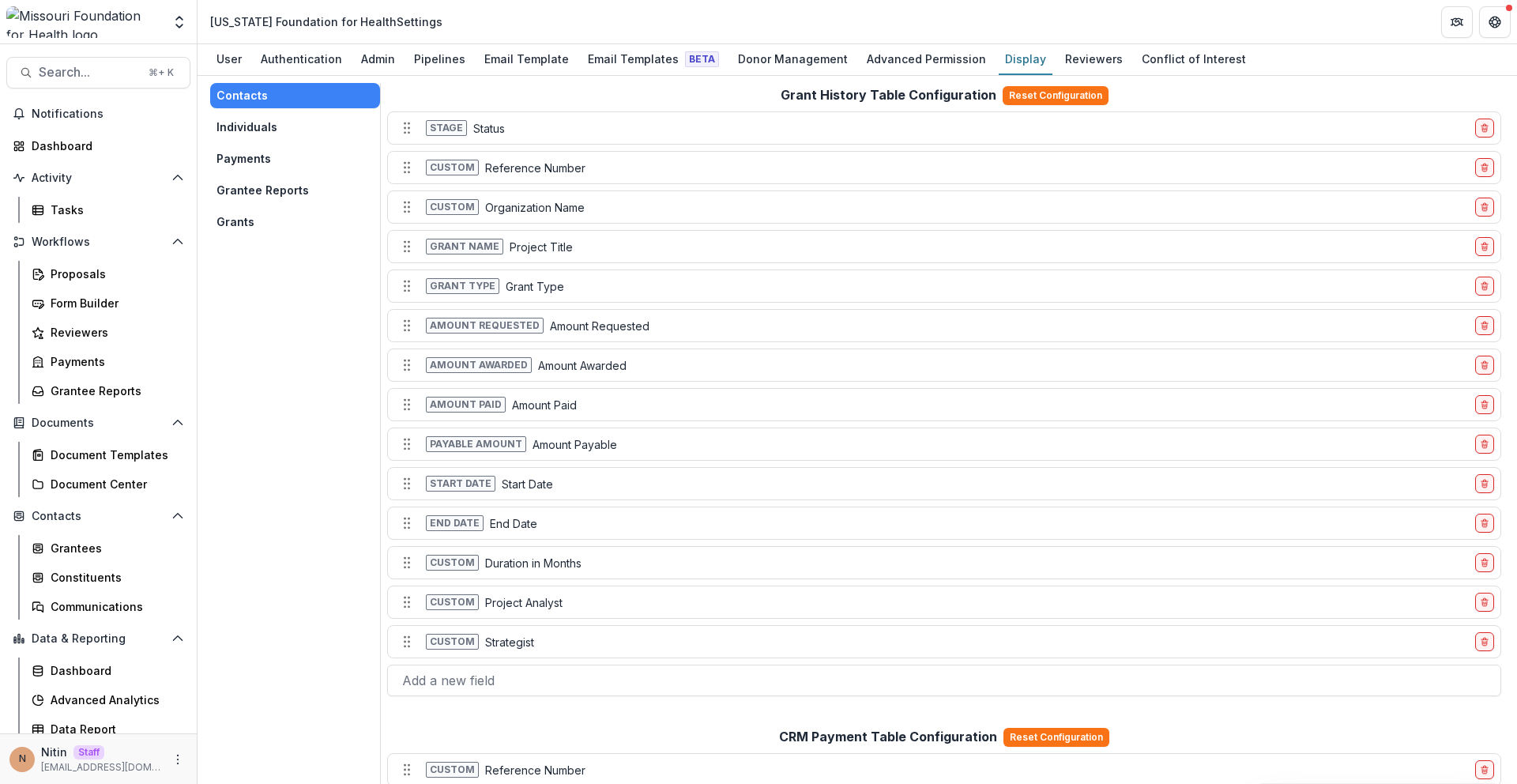
scroll to position [0, 0]
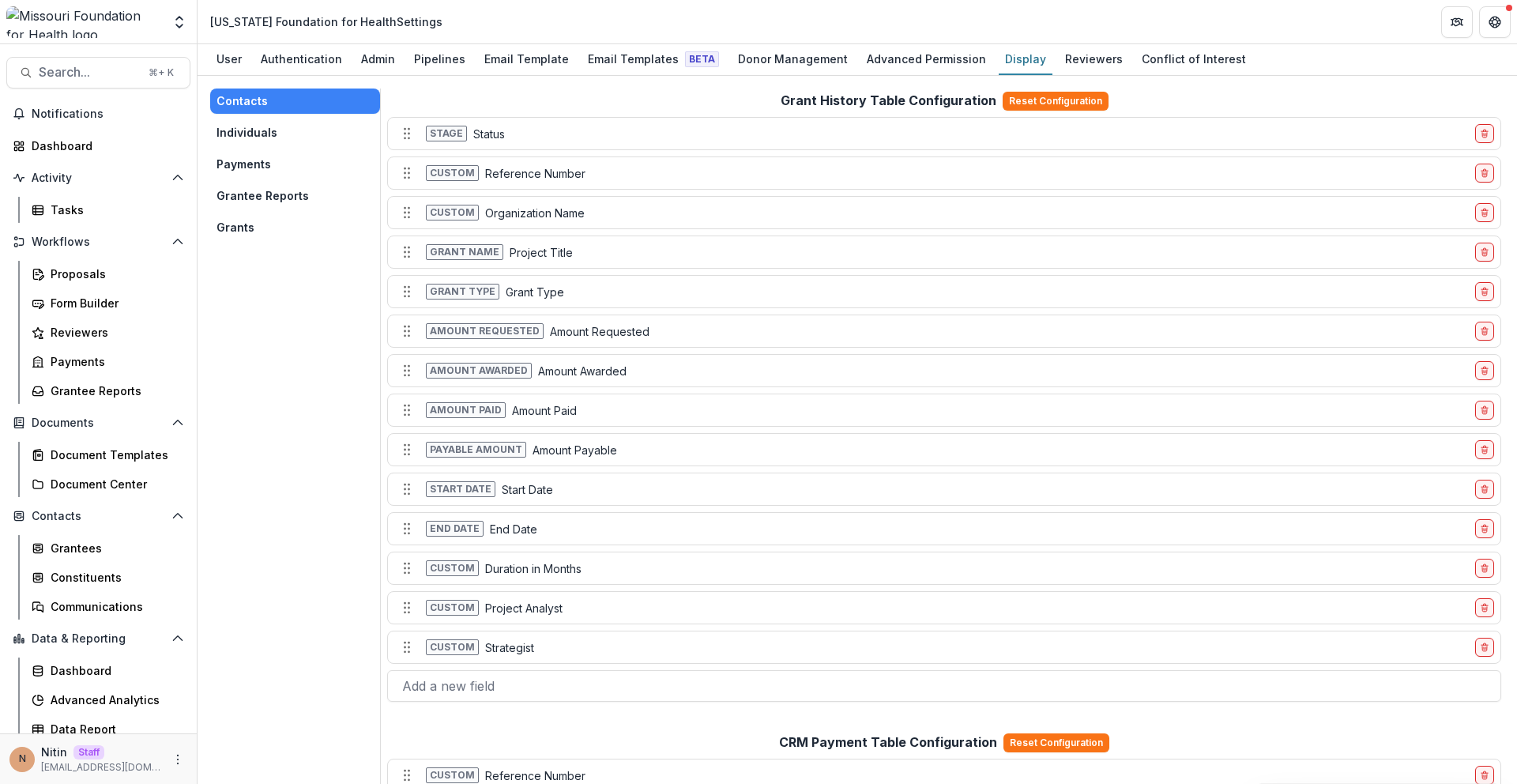
click at [294, 141] on button "Individuals" at bounding box center [295, 132] width 170 height 25
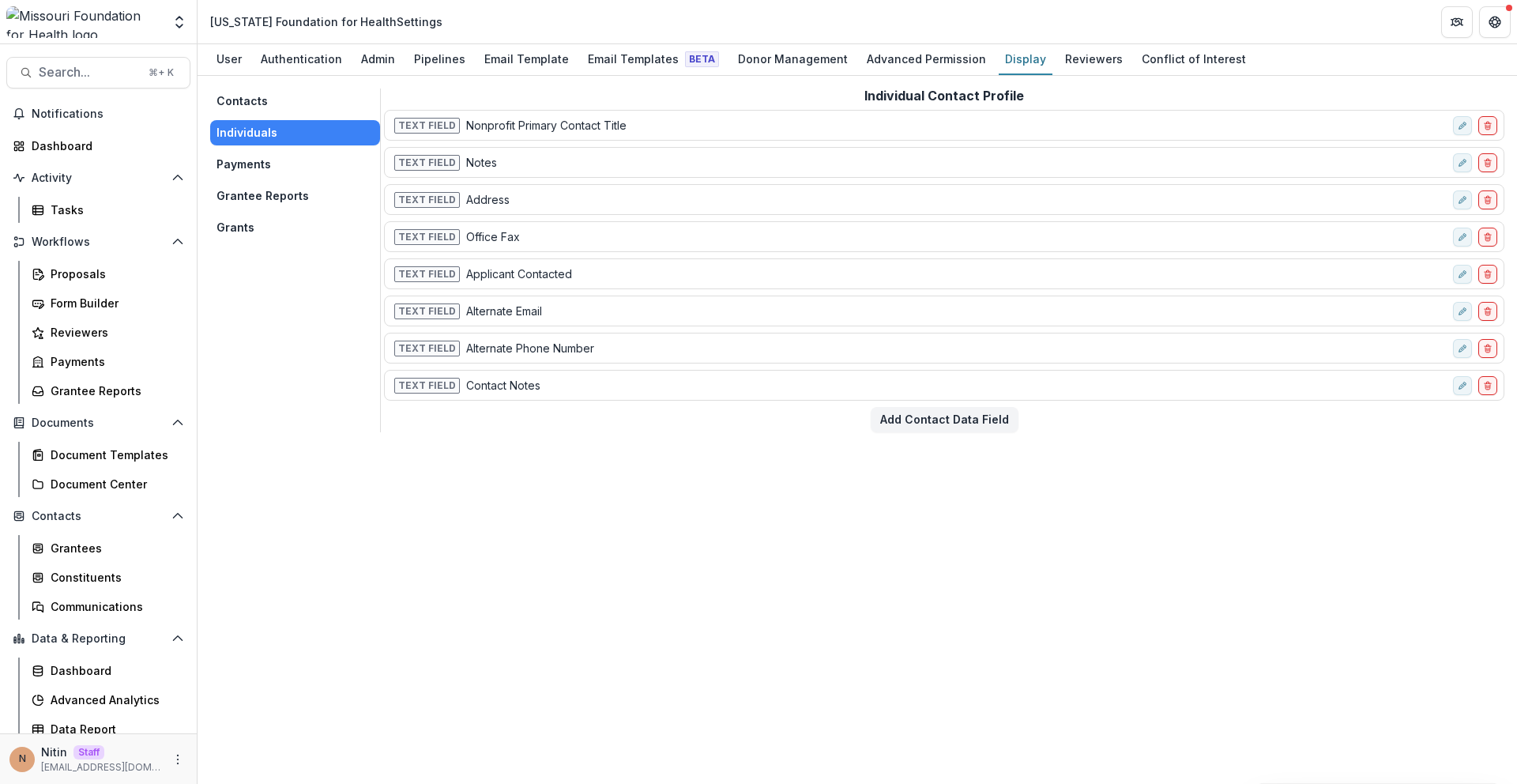
click at [268, 167] on button "Payments" at bounding box center [295, 163] width 170 height 25
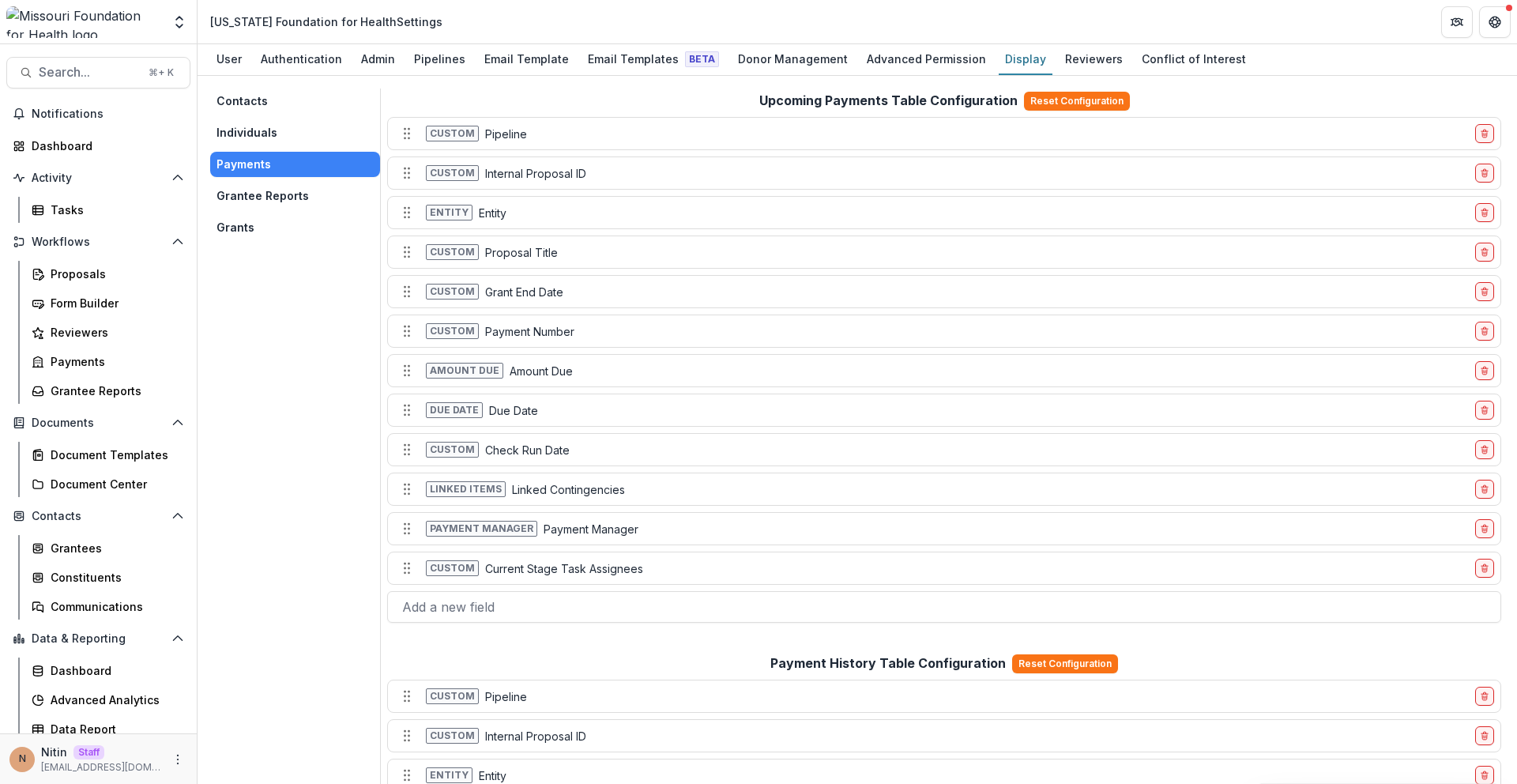
click at [274, 209] on div "Contacts Individuals Payments Grantee Reports Grants" at bounding box center [295, 164] width 170 height 151
click at [277, 201] on button "Grantee Reports" at bounding box center [295, 195] width 170 height 25
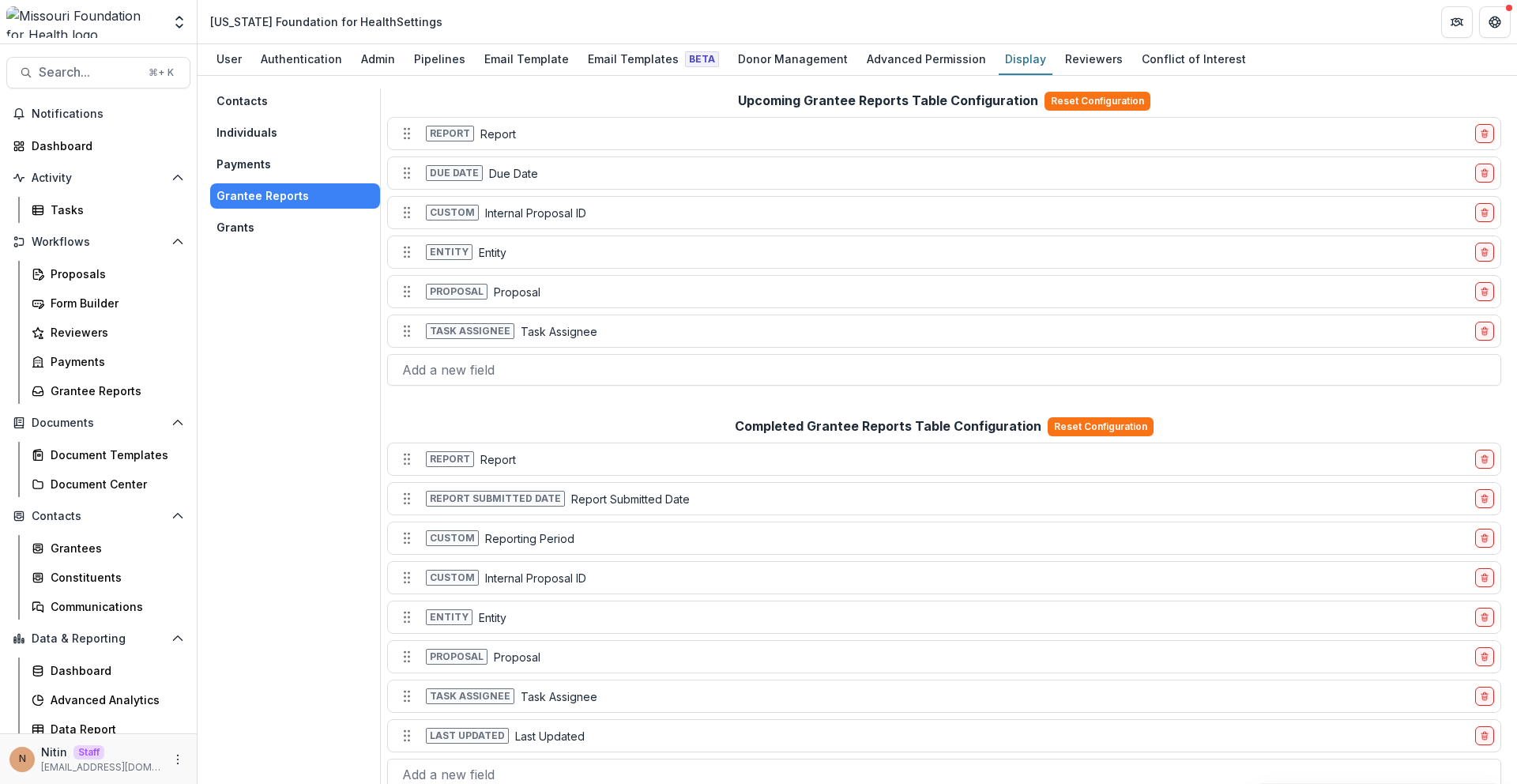
click at [313, 228] on button "Grants" at bounding box center [295, 227] width 170 height 25
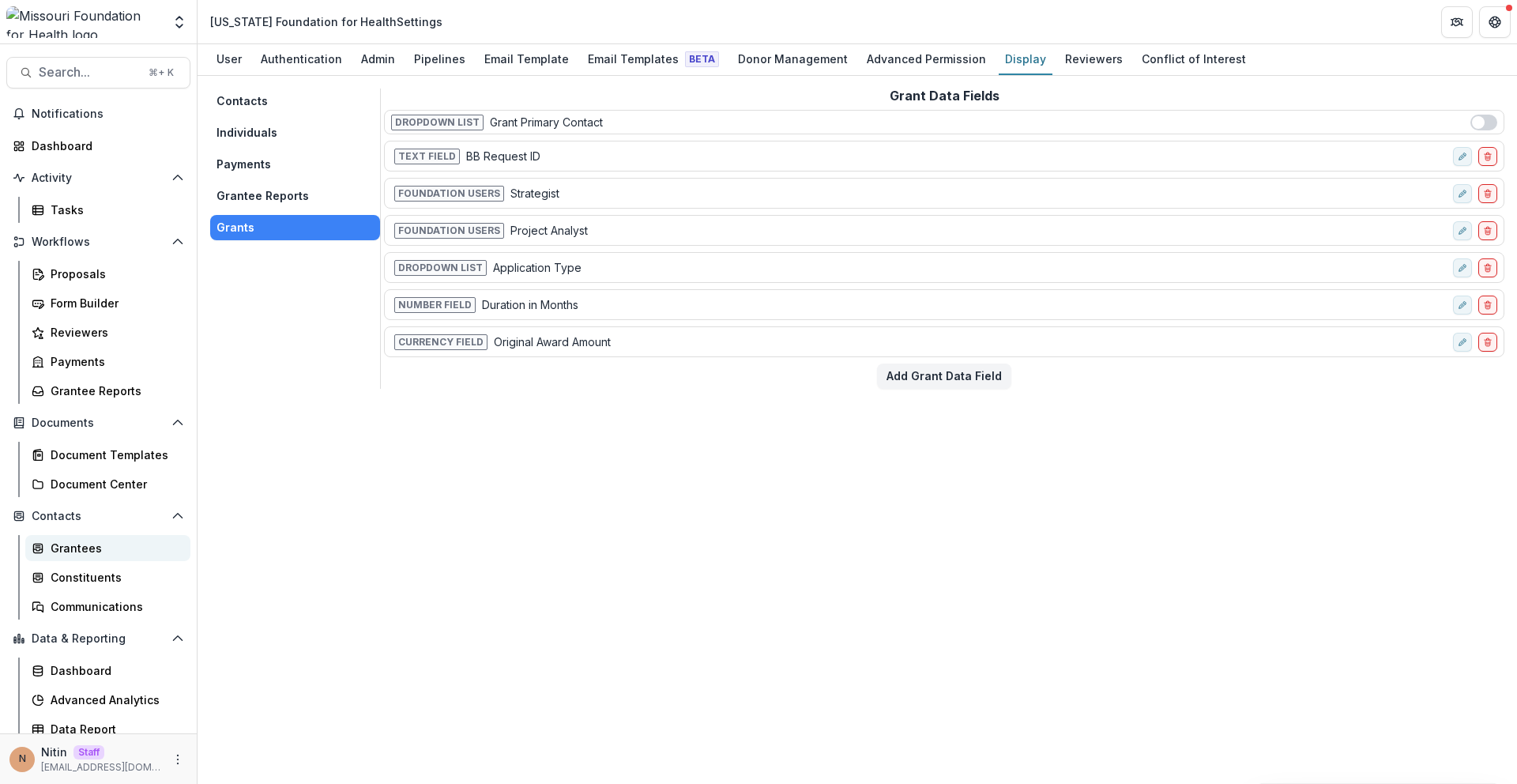
click at [117, 552] on div "Grantees" at bounding box center [114, 547] width 127 height 17
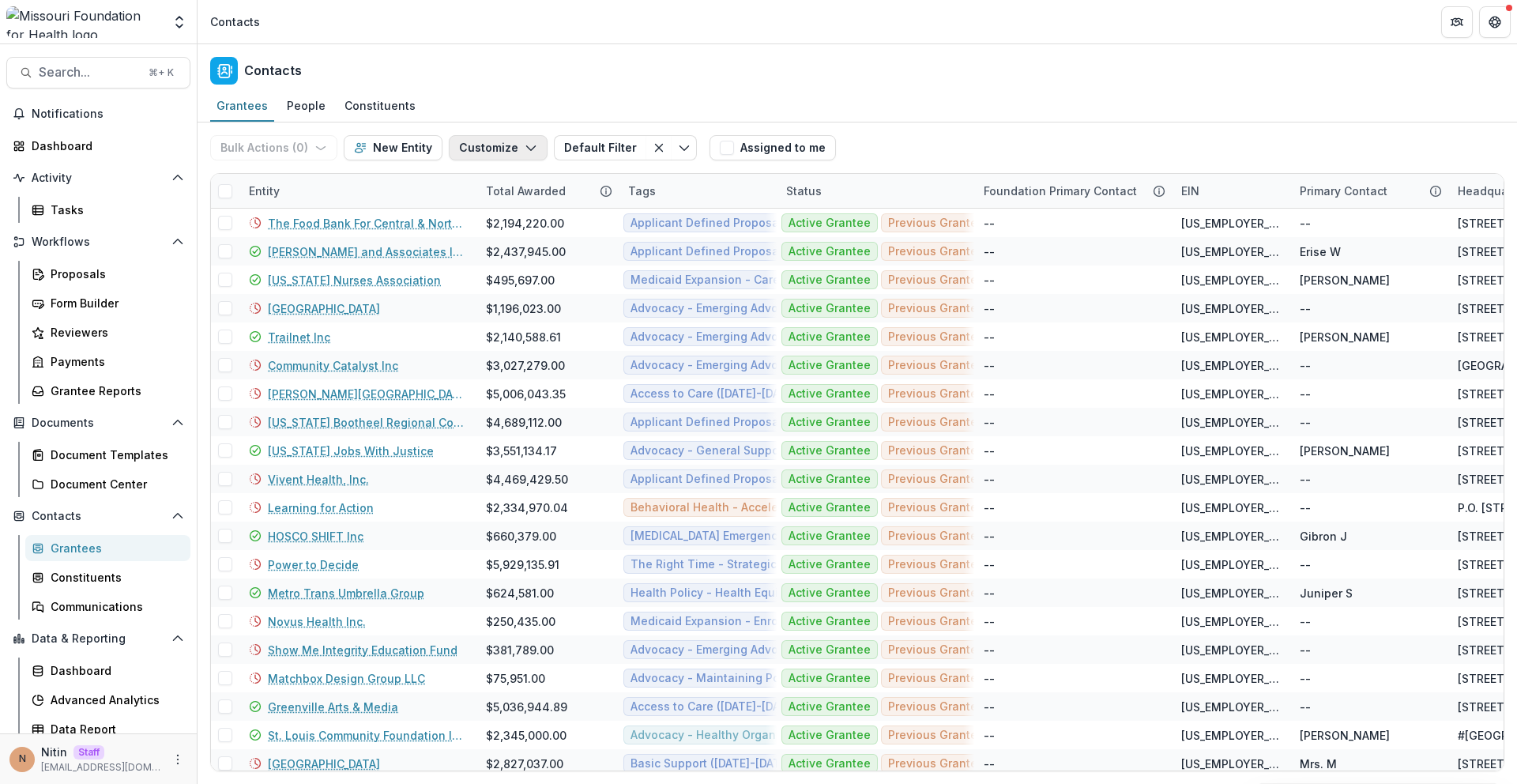
click at [509, 143] on button "Customize" at bounding box center [498, 147] width 99 height 25
click at [491, 211] on button "Manage Custom Fields" at bounding box center [450, 210] width 174 height 26
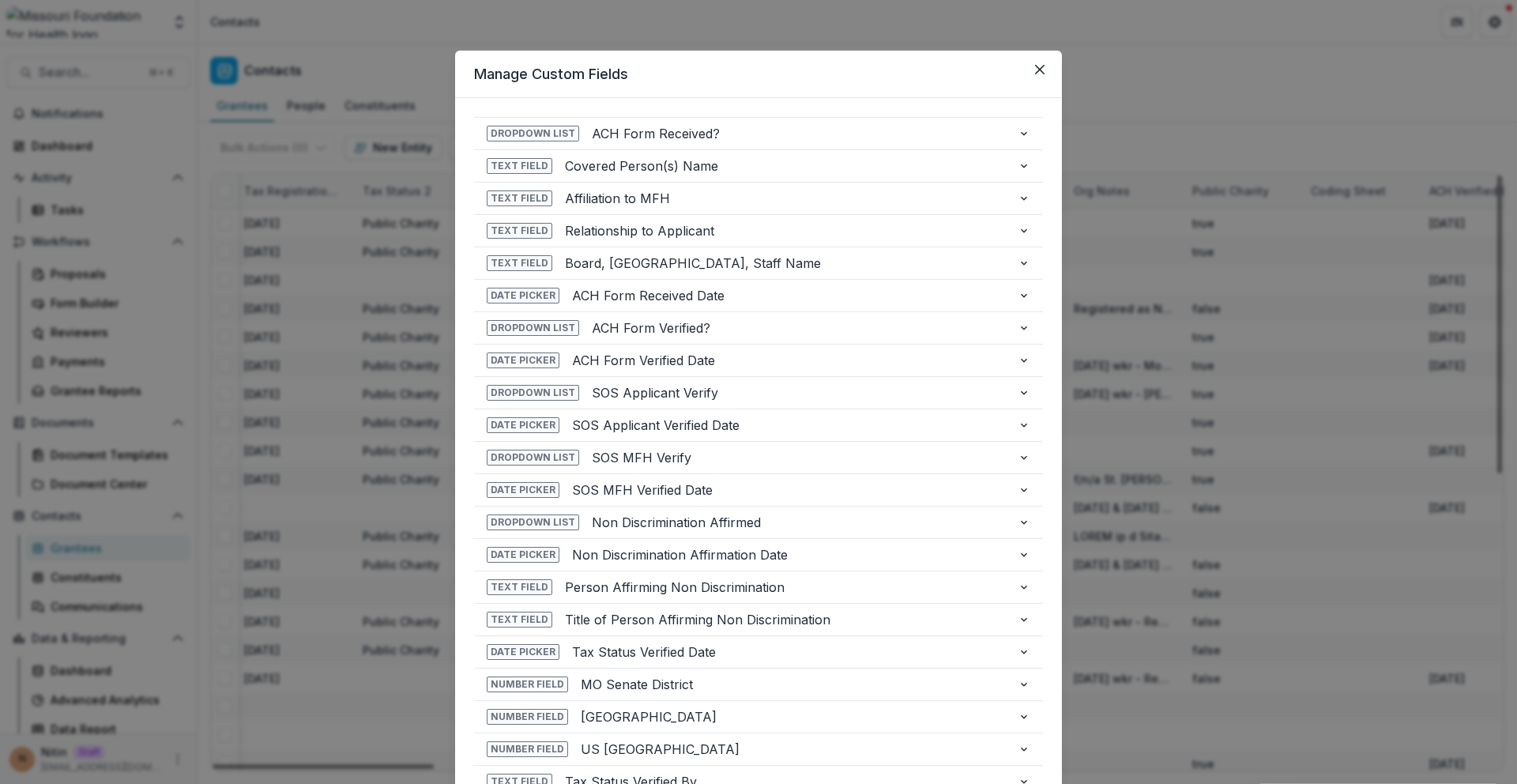
scroll to position [718, 0]
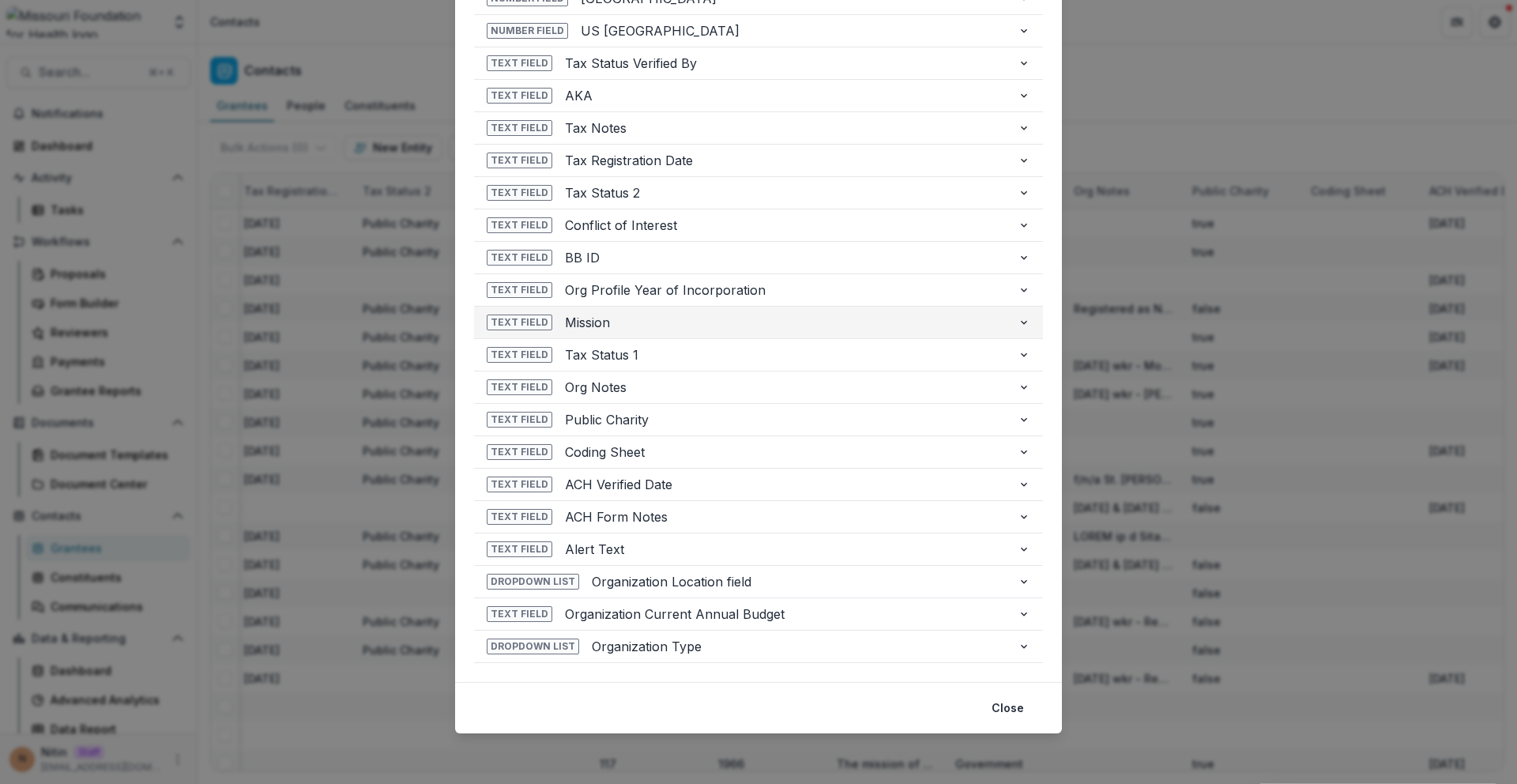
click at [717, 318] on span "Mission" at bounding box center [785, 321] width 440 height 19
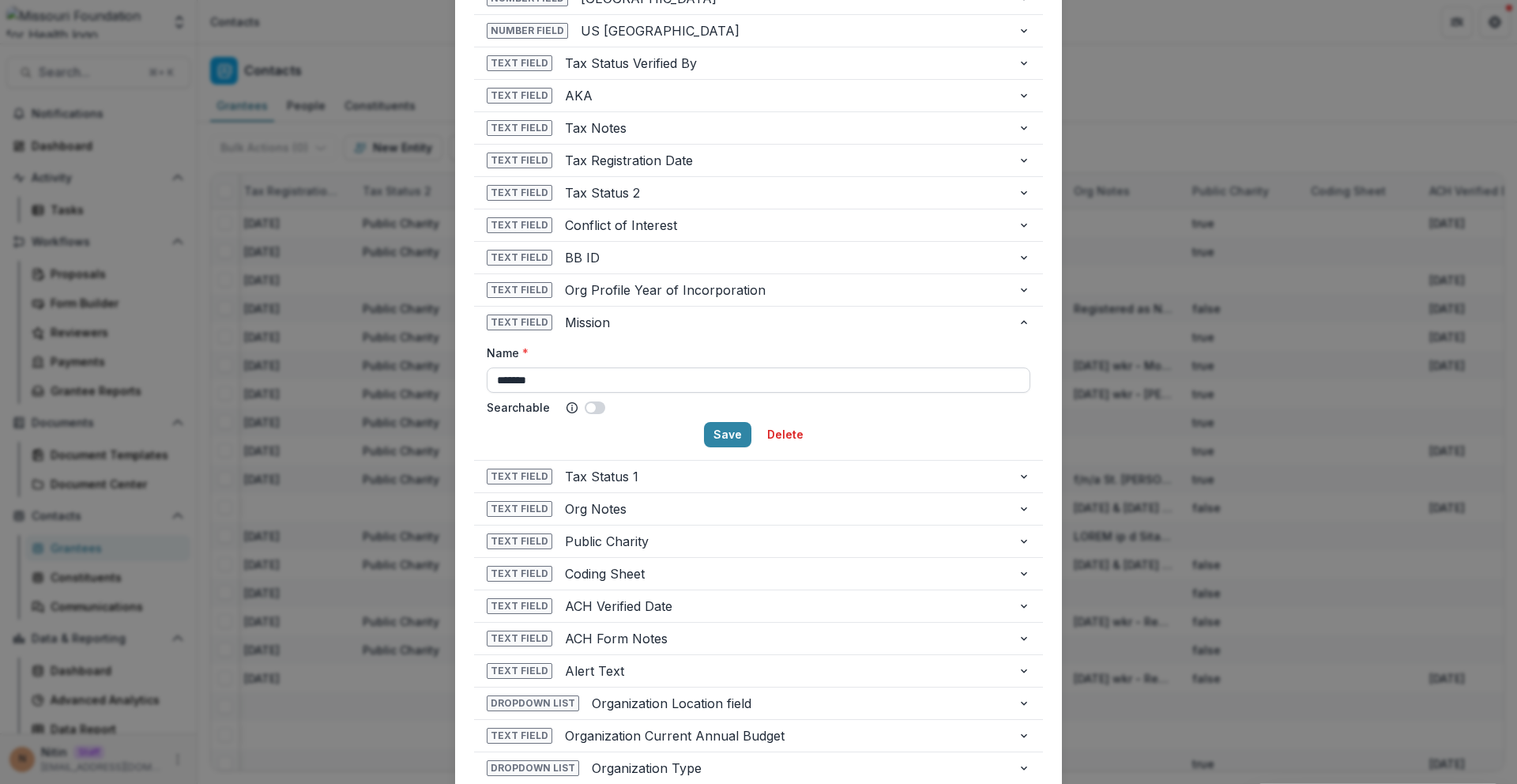
click at [671, 380] on input "*******" at bounding box center [758, 379] width 543 height 25
click at [692, 323] on span "Mission" at bounding box center [785, 321] width 440 height 19
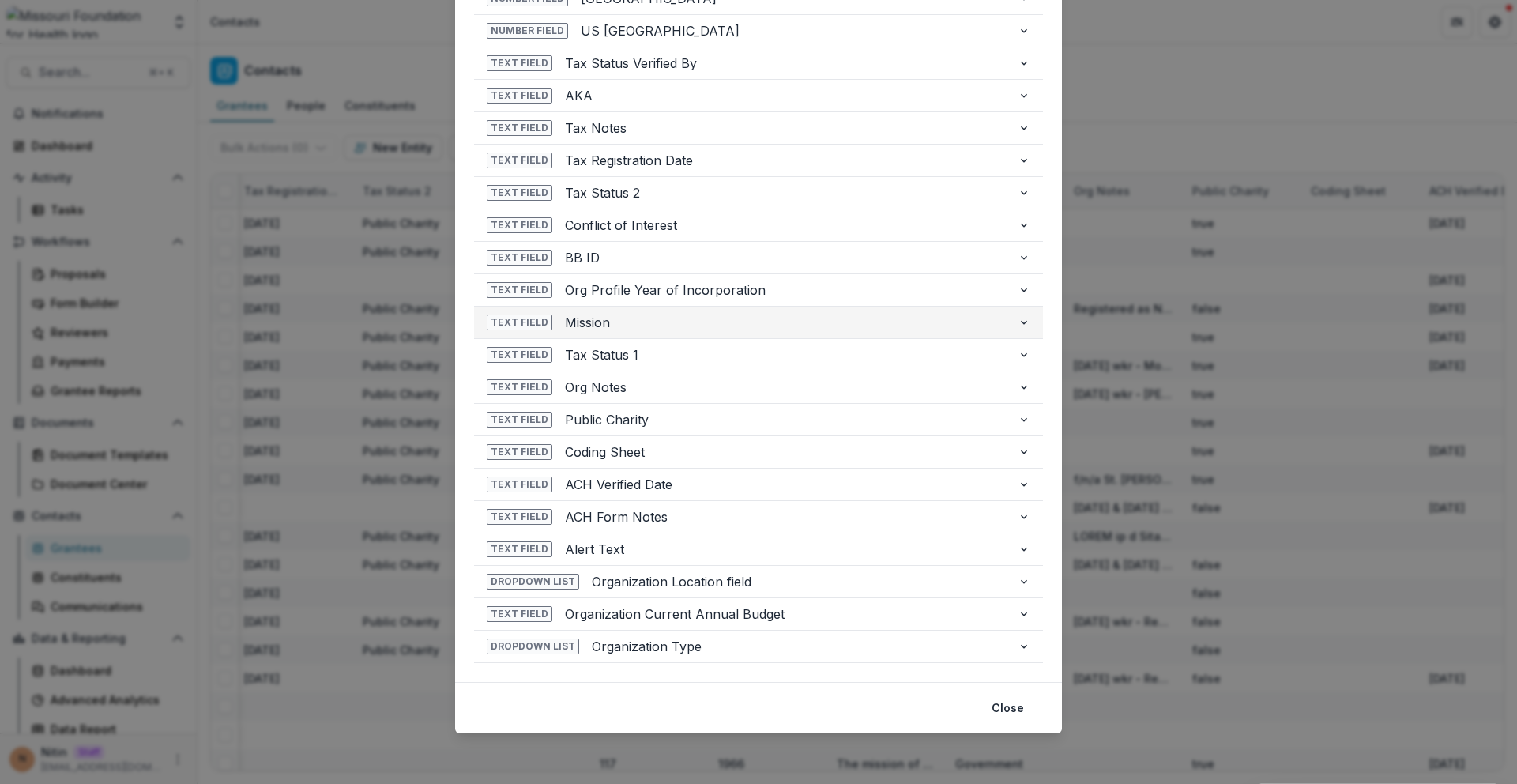
click at [692, 323] on span "Mission" at bounding box center [785, 321] width 440 height 19
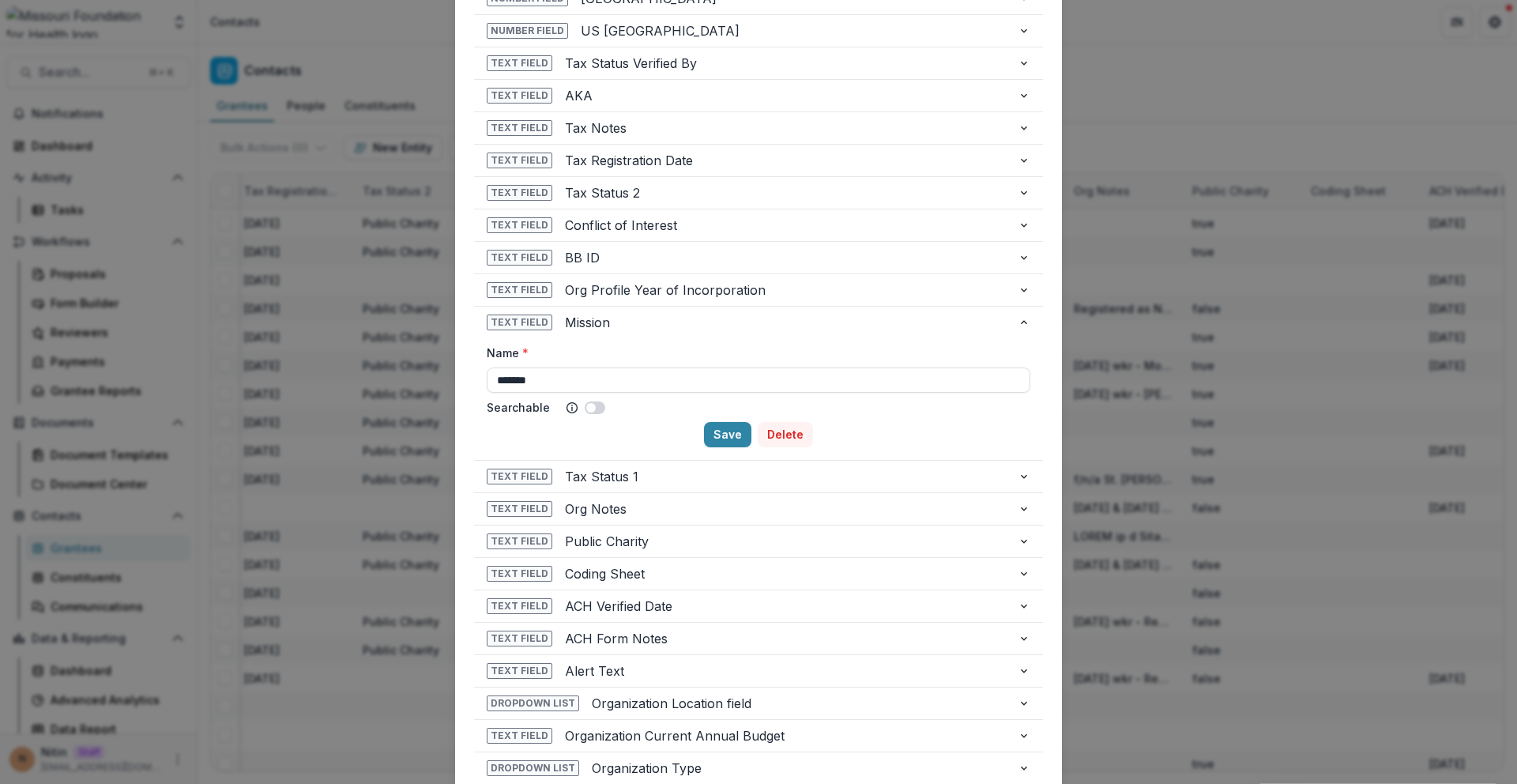
click at [775, 435] on button "Delete" at bounding box center [785, 434] width 56 height 25
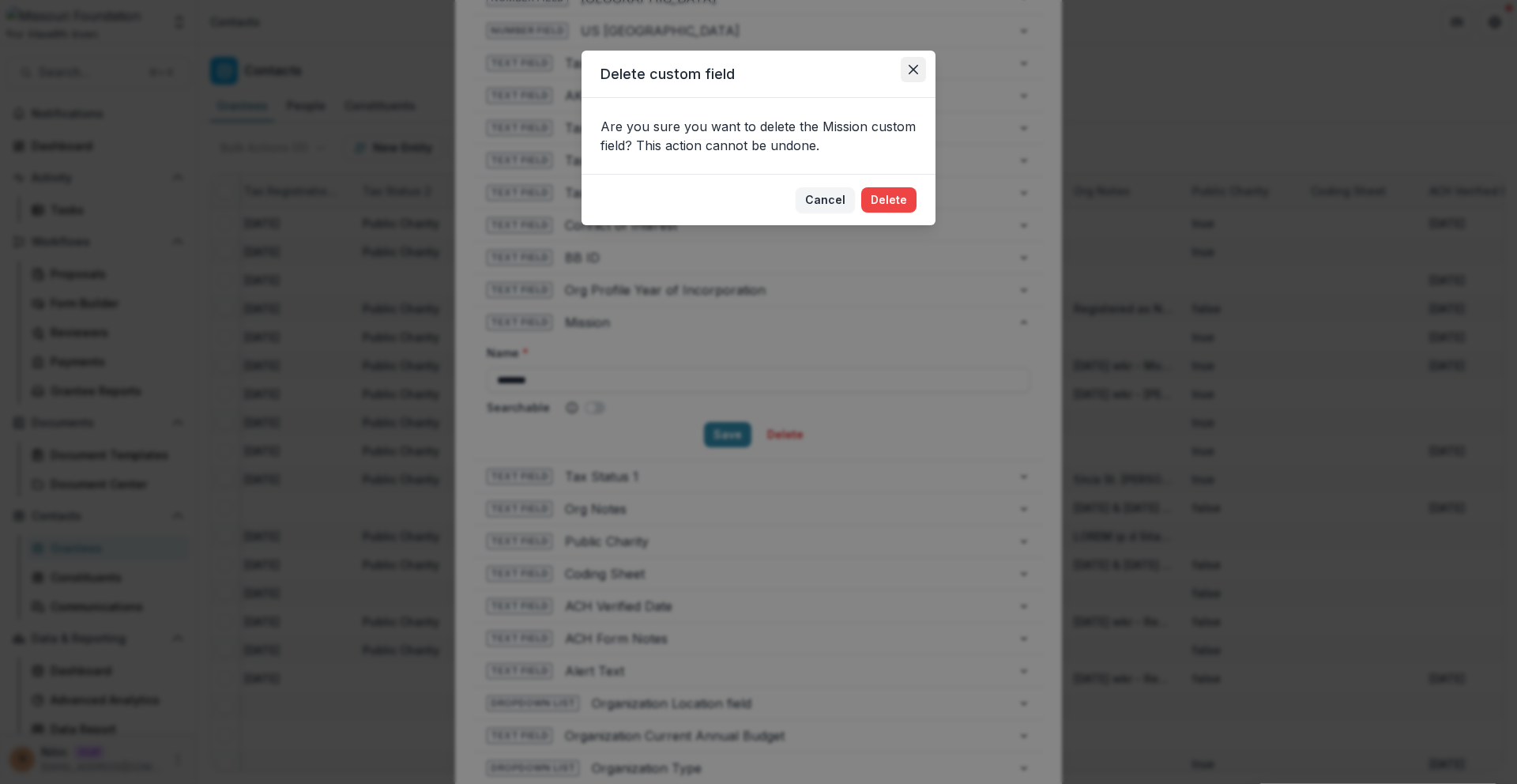
click at [911, 67] on icon "Close" at bounding box center [914, 70] width 10 height 10
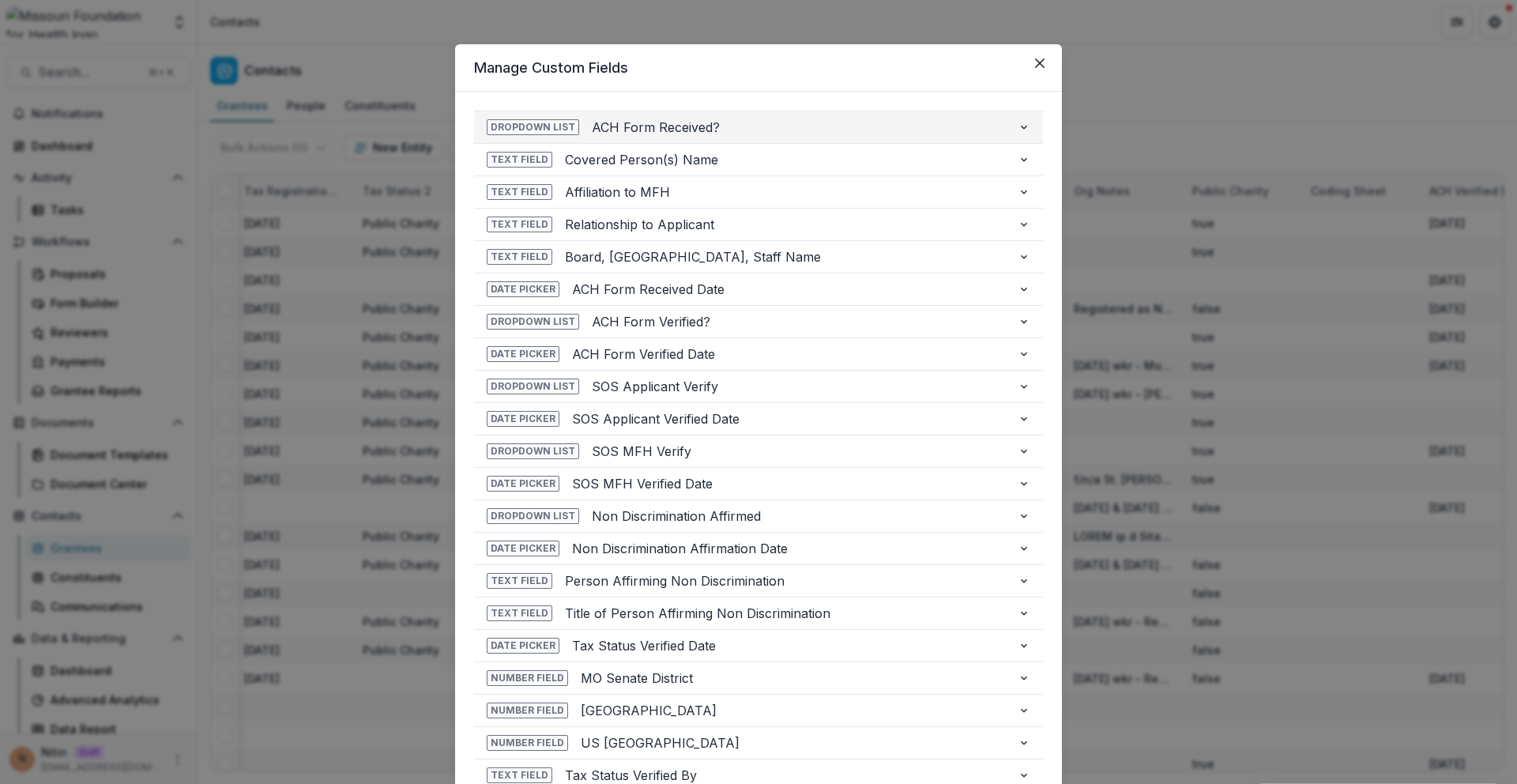
scroll to position [0, 0]
